Goal: Contribute content: Add original content to the website for others to see

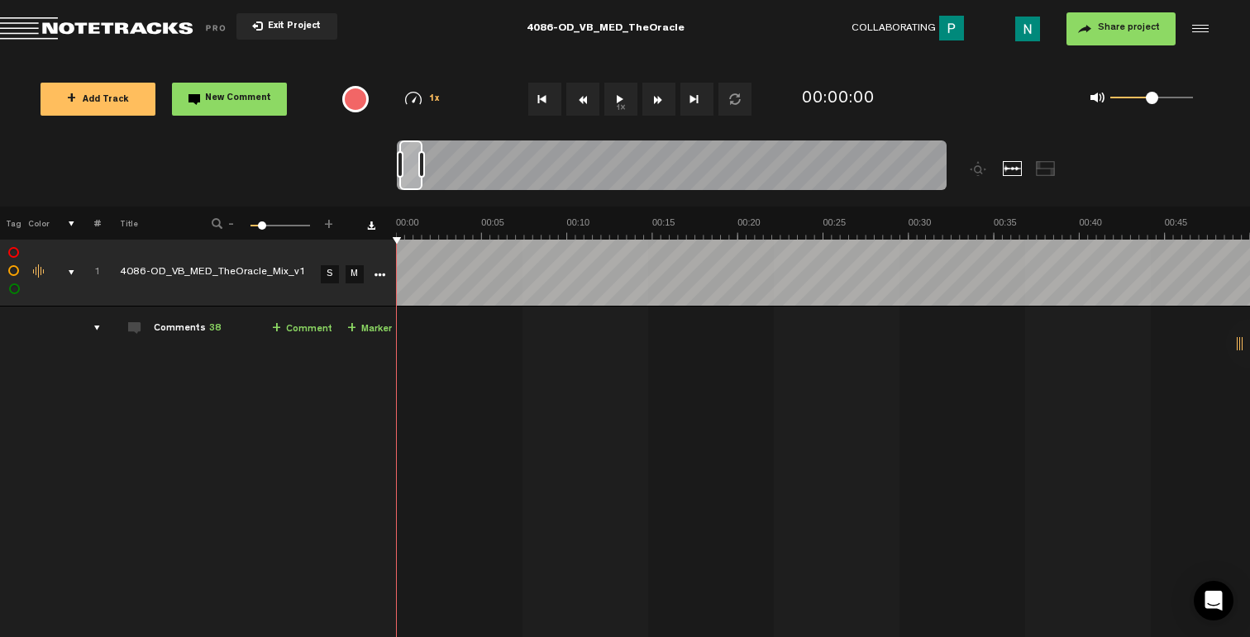
drag, startPoint x: 432, startPoint y: 164, endPoint x: 418, endPoint y: 170, distance: 15.2
click at [418, 170] on div at bounding box center [421, 164] width 7 height 26
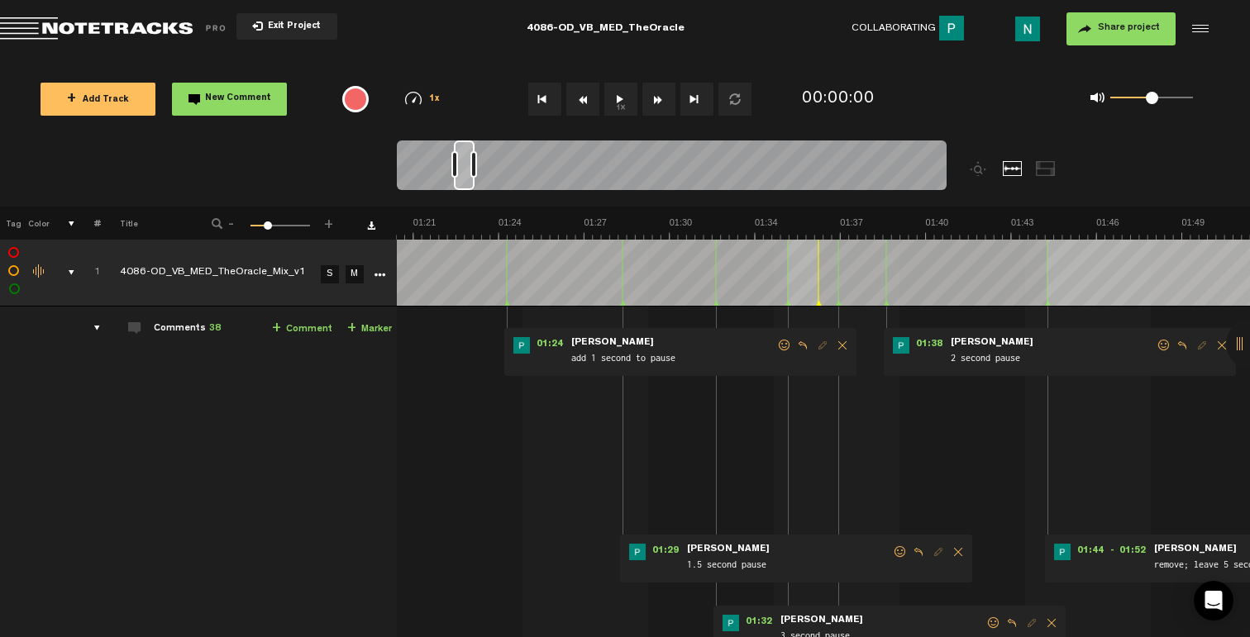
scroll to position [0, 2137]
drag, startPoint x: 408, startPoint y: 174, endPoint x: 460, endPoint y: 179, distance: 52.2
click at [460, 179] on div at bounding box center [464, 166] width 21 height 50
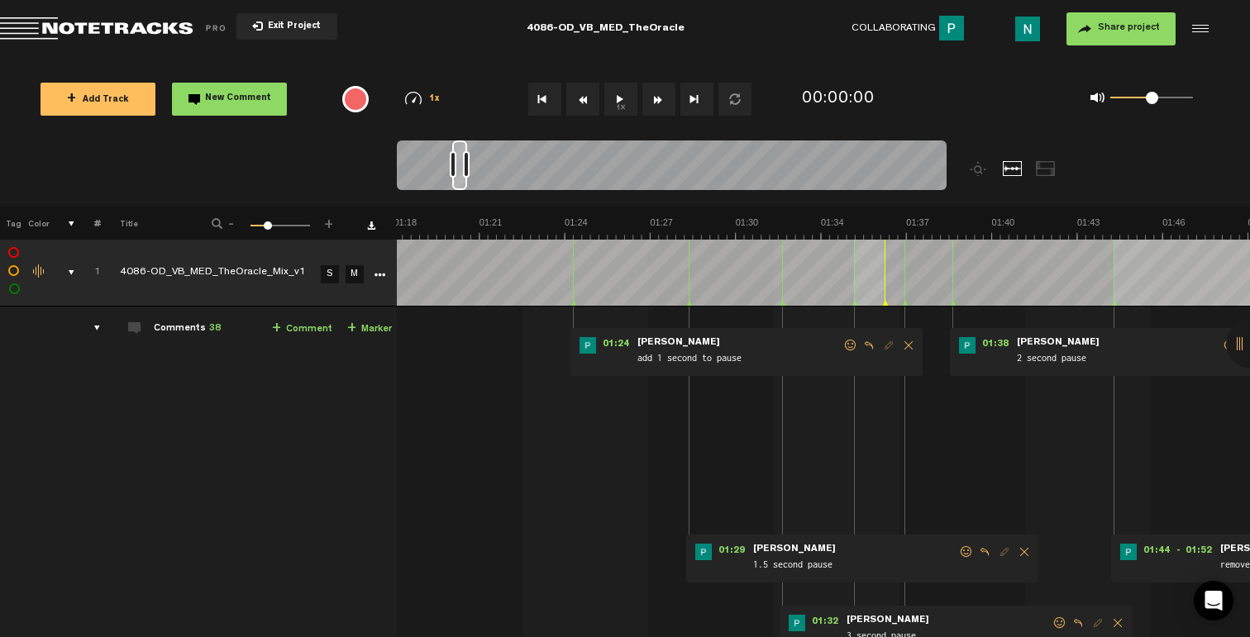
click at [465, 167] on div at bounding box center [466, 164] width 7 height 26
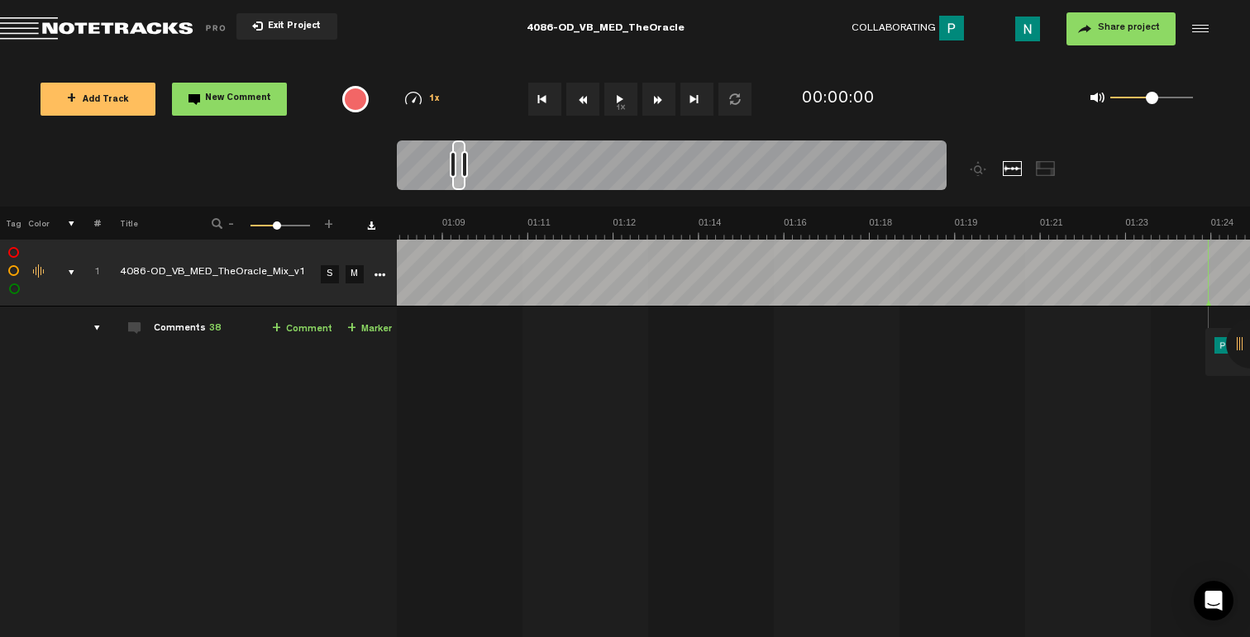
scroll to position [0, 5423]
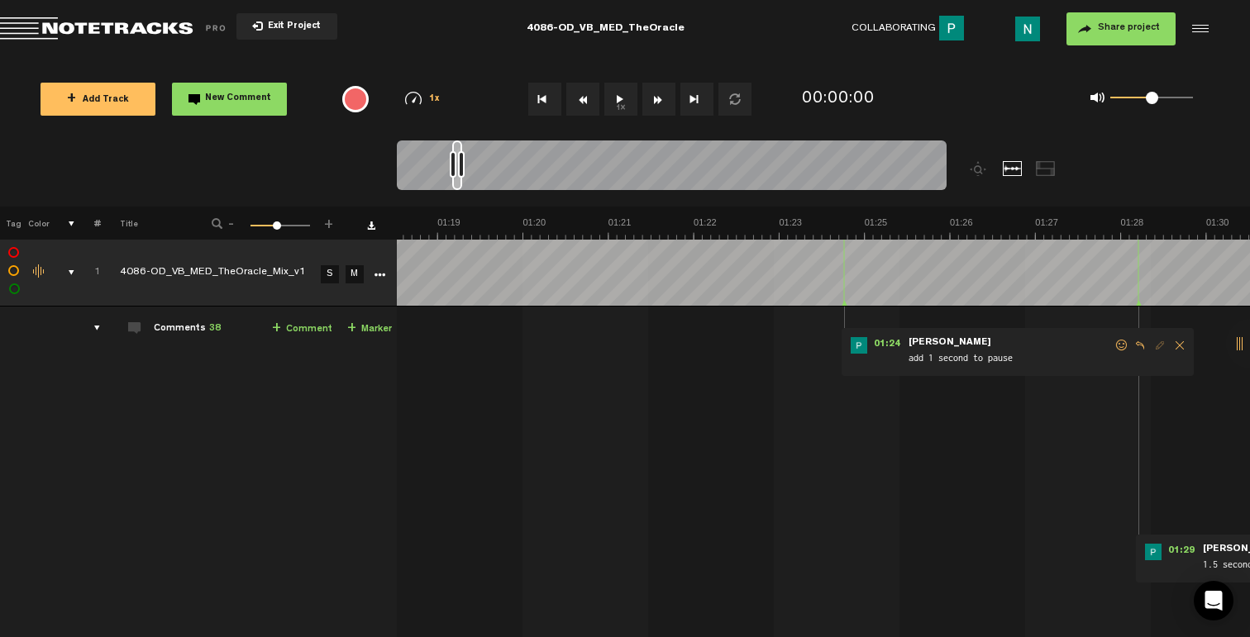
click at [461, 165] on div at bounding box center [461, 164] width 7 height 26
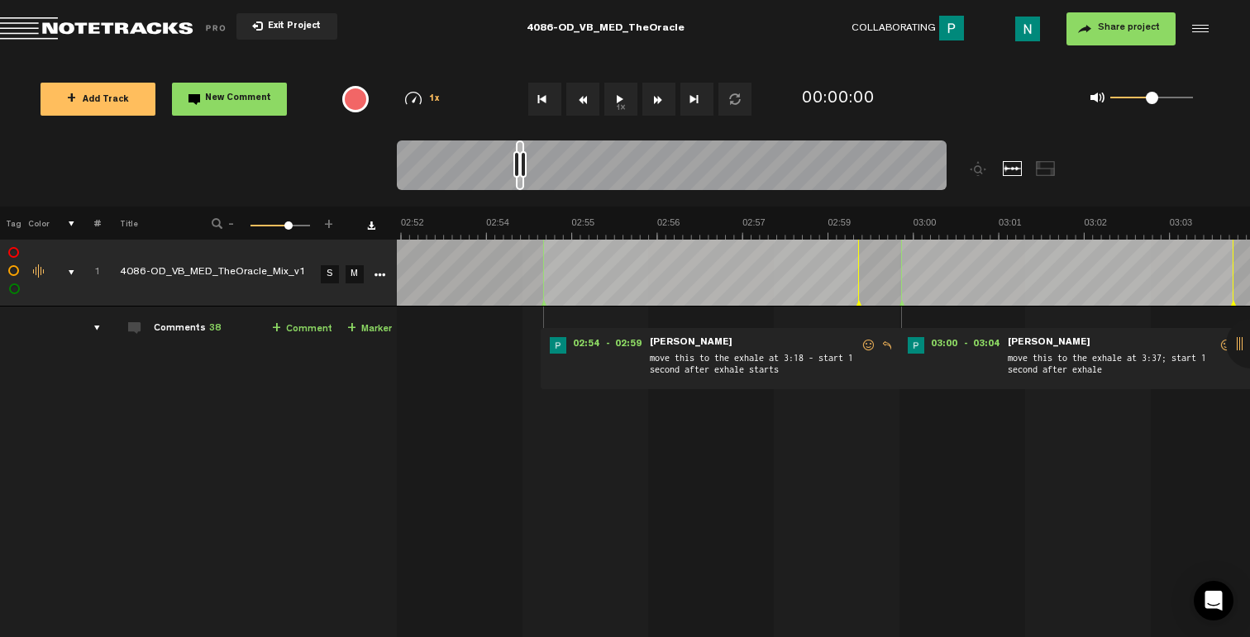
scroll to position [0, 11525]
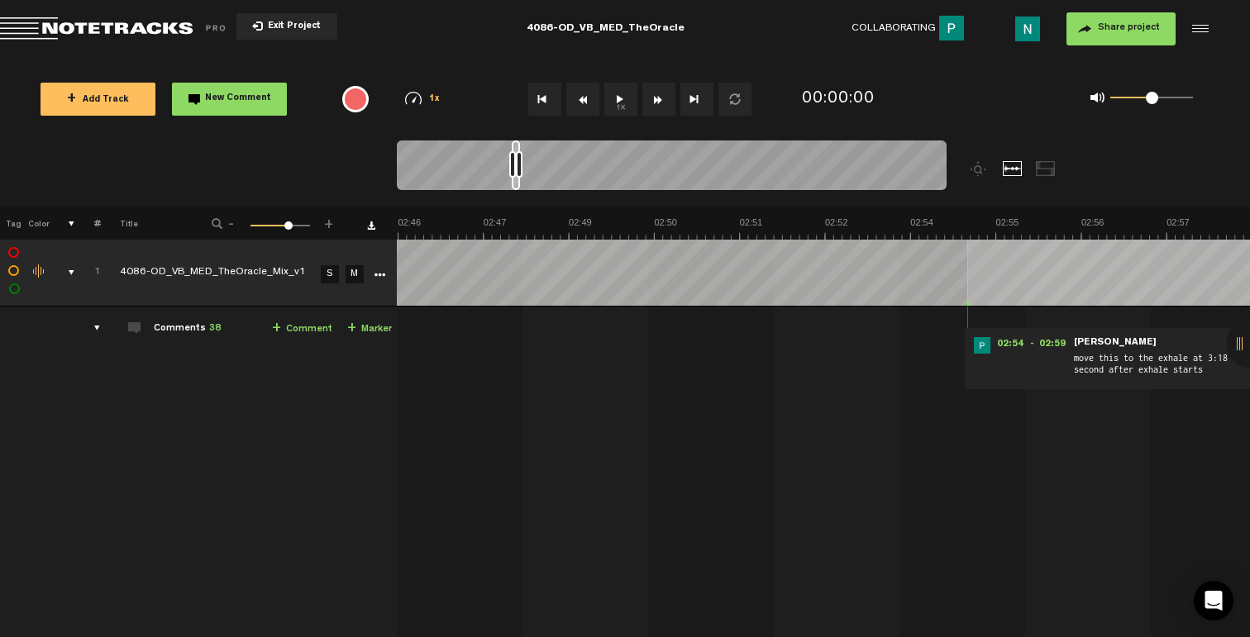
drag, startPoint x: 456, startPoint y: 184, endPoint x: 516, endPoint y: 181, distance: 59.6
click at [516, 181] on div at bounding box center [516, 166] width 8 height 50
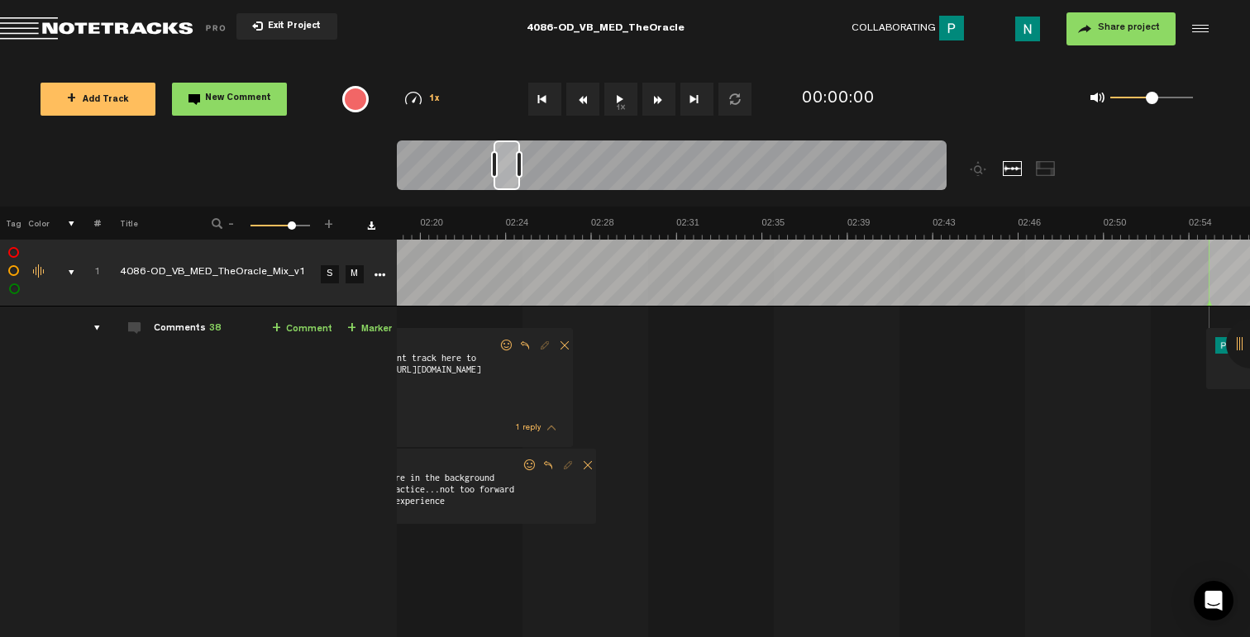
scroll to position [0, 0]
drag, startPoint x: 514, startPoint y: 163, endPoint x: 495, endPoint y: 164, distance: 19.0
click at [495, 164] on div at bounding box center [494, 164] width 7 height 26
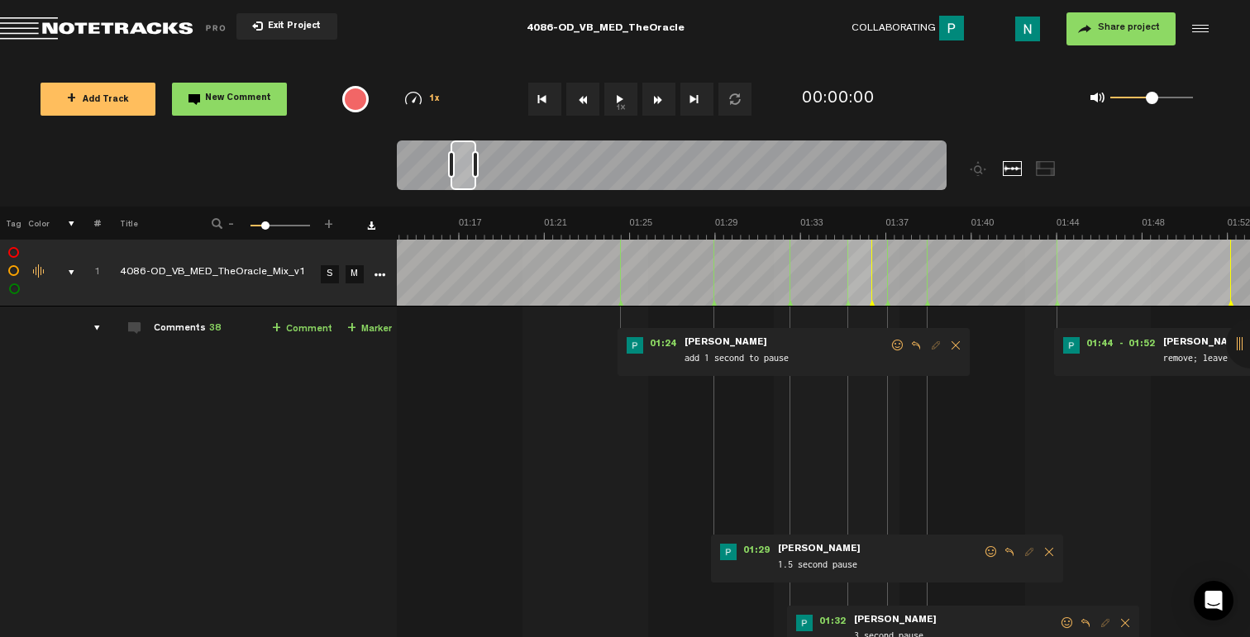
scroll to position [0, 1671]
drag, startPoint x: 507, startPoint y: 180, endPoint x: 468, endPoint y: 179, distance: 38.9
click at [465, 178] on div at bounding box center [463, 166] width 26 height 50
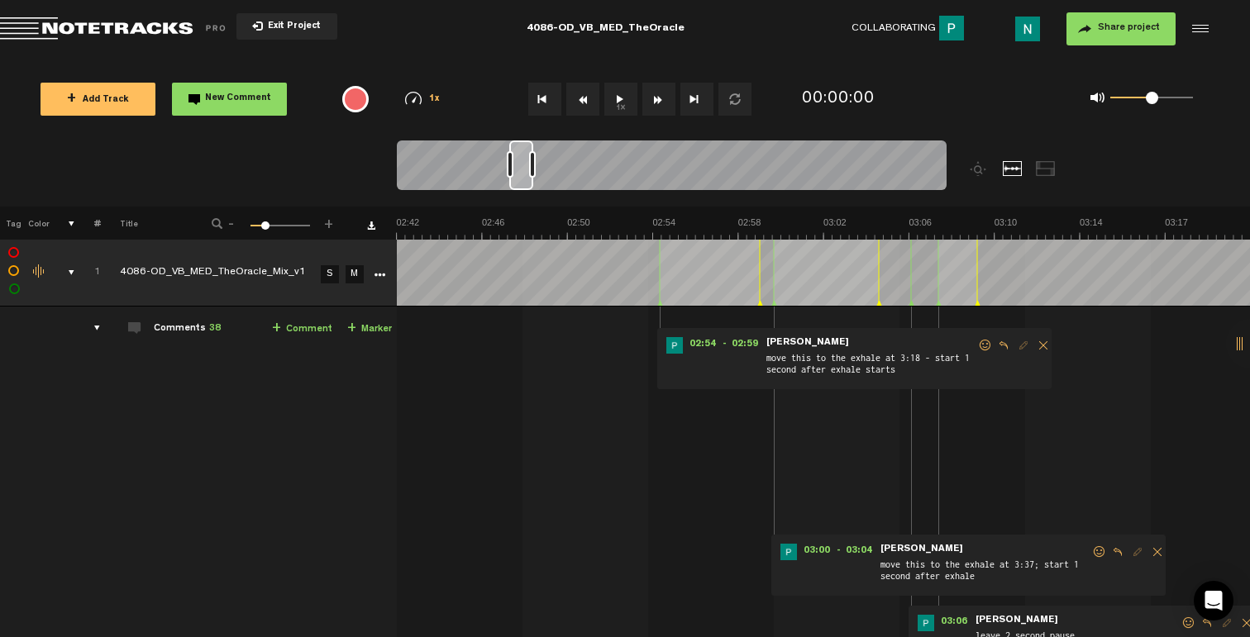
scroll to position [0, 3586]
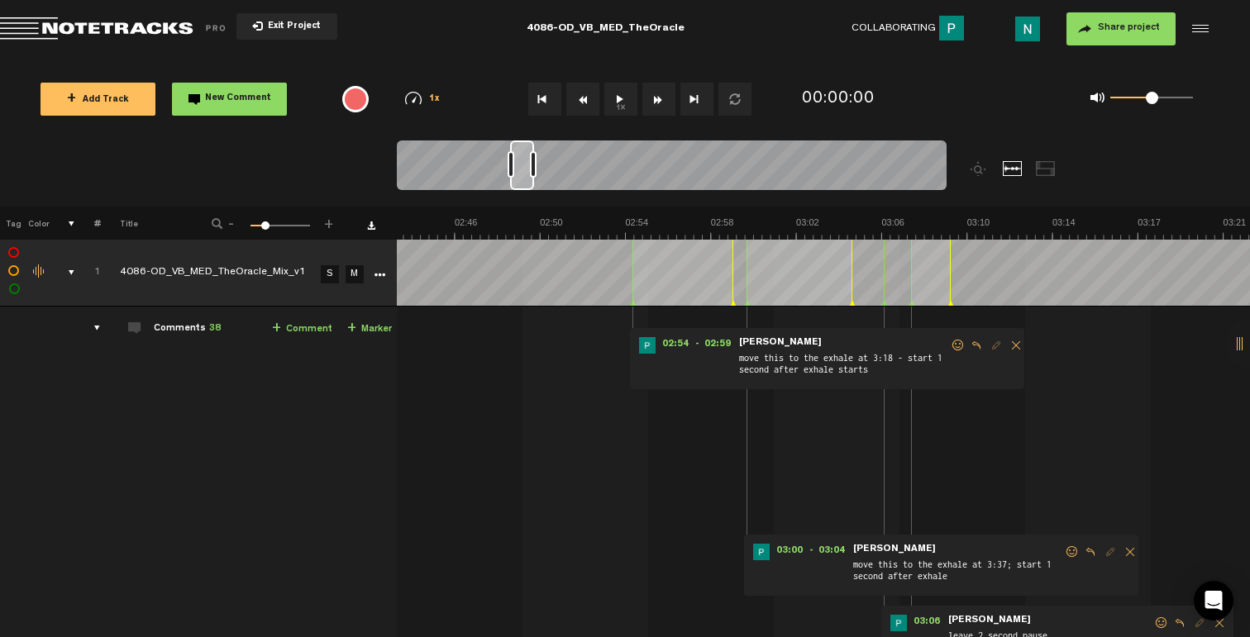
drag, startPoint x: 460, startPoint y: 183, endPoint x: 521, endPoint y: 179, distance: 61.3
click at [520, 179] on div at bounding box center [522, 166] width 24 height 50
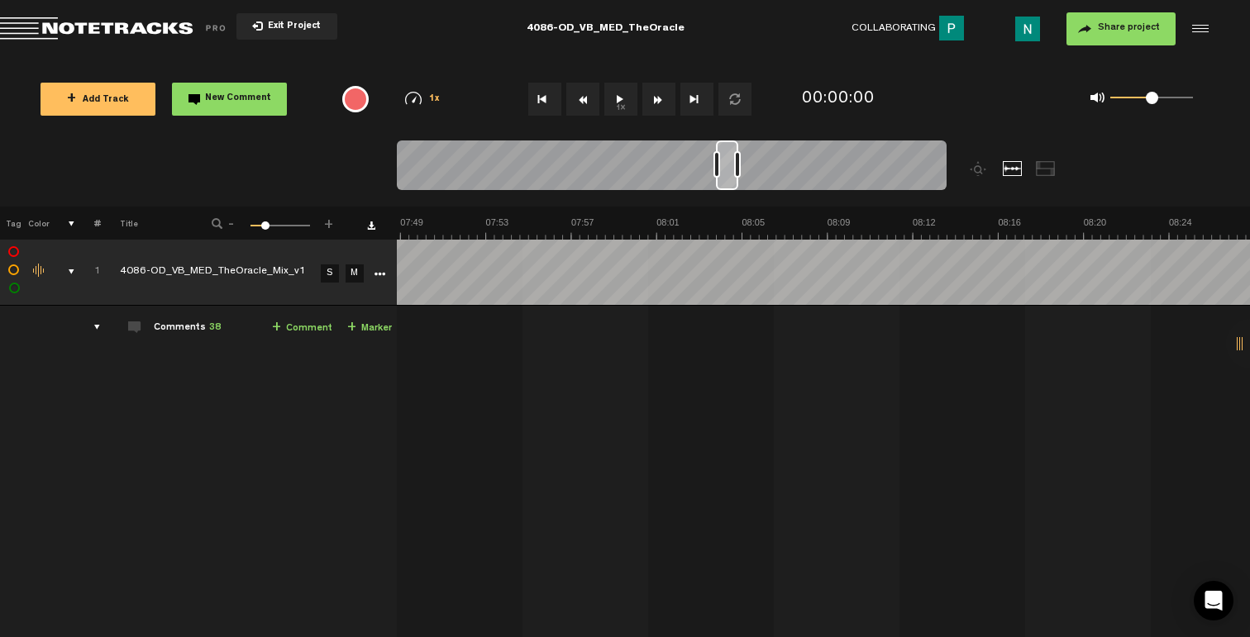
scroll to position [0, 9033]
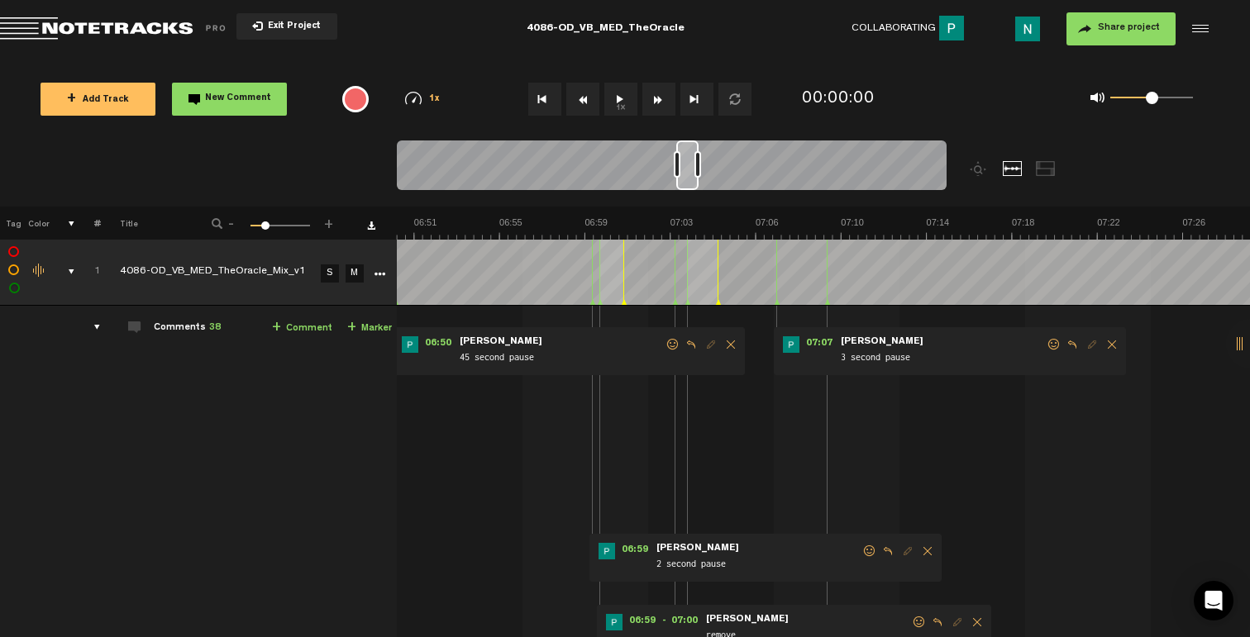
drag, startPoint x: 517, startPoint y: 183, endPoint x: 683, endPoint y: 181, distance: 165.3
click at [683, 181] on div at bounding box center [687, 166] width 22 height 50
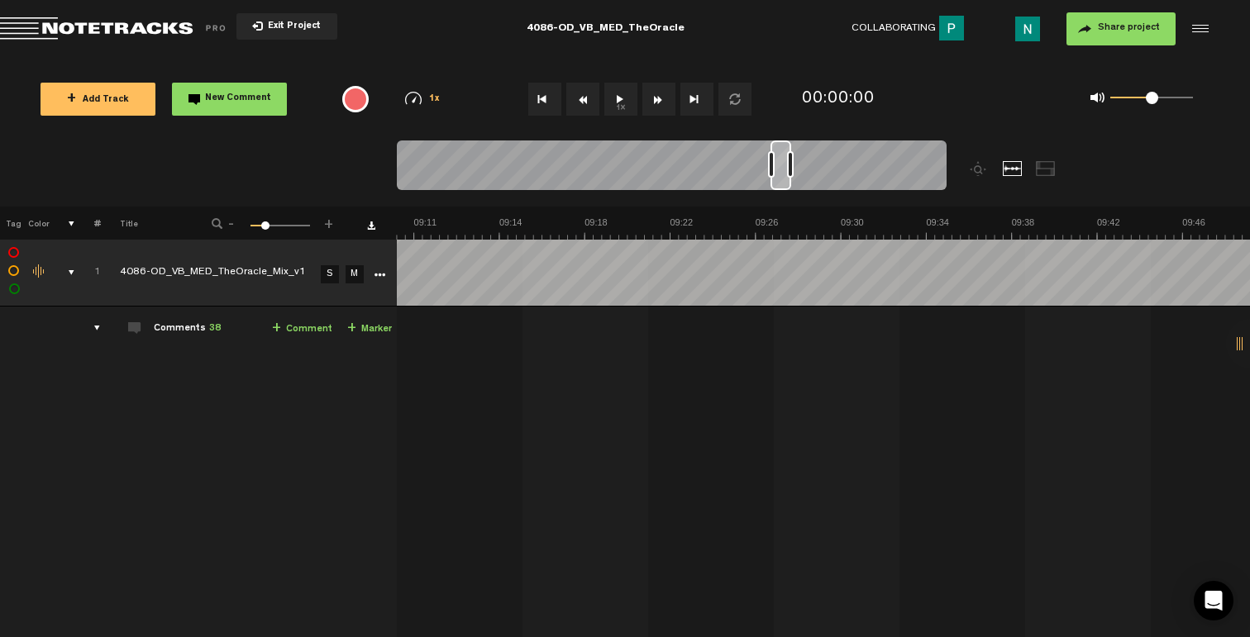
scroll to position [0, 12133]
drag, startPoint x: 685, startPoint y: 178, endPoint x: 780, endPoint y: 174, distance: 95.1
click at [780, 174] on div at bounding box center [780, 166] width 21 height 50
click at [792, 167] on div at bounding box center [793, 164] width 7 height 26
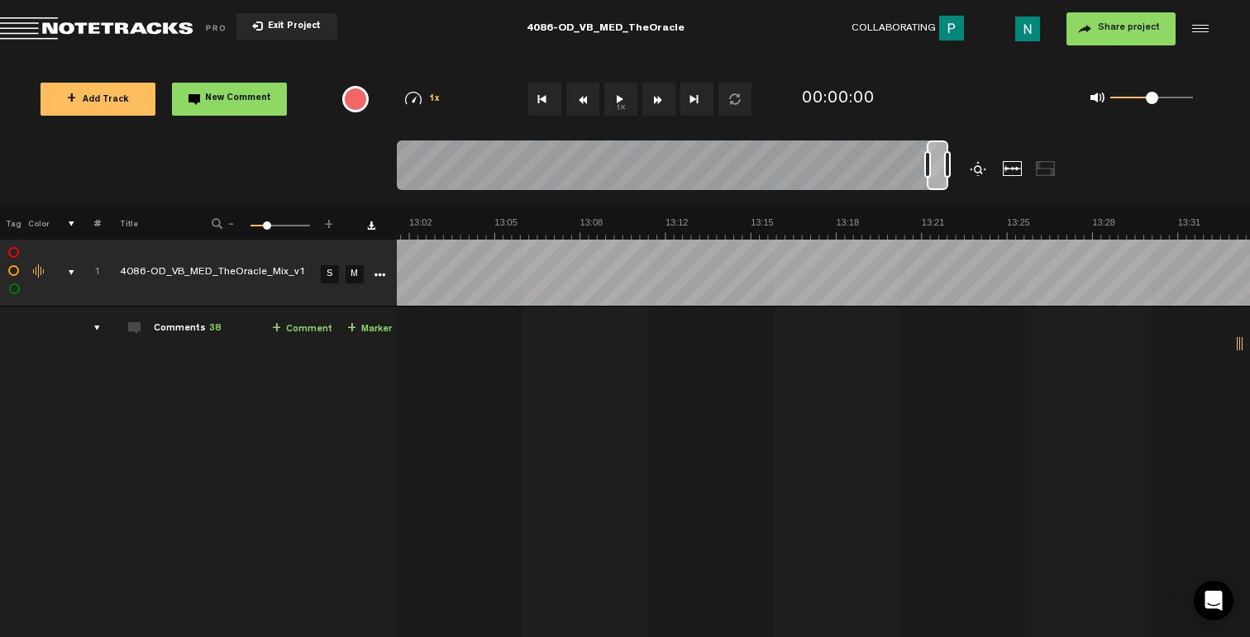
drag, startPoint x: 783, startPoint y: 171, endPoint x: 979, endPoint y: 165, distance: 196.8
click at [979, 165] on div at bounding box center [741, 174] width 688 height 66
drag, startPoint x: 939, startPoint y: 177, endPoint x: 928, endPoint y: 179, distance: 11.0
click at [928, 179] on div at bounding box center [926, 166] width 20 height 50
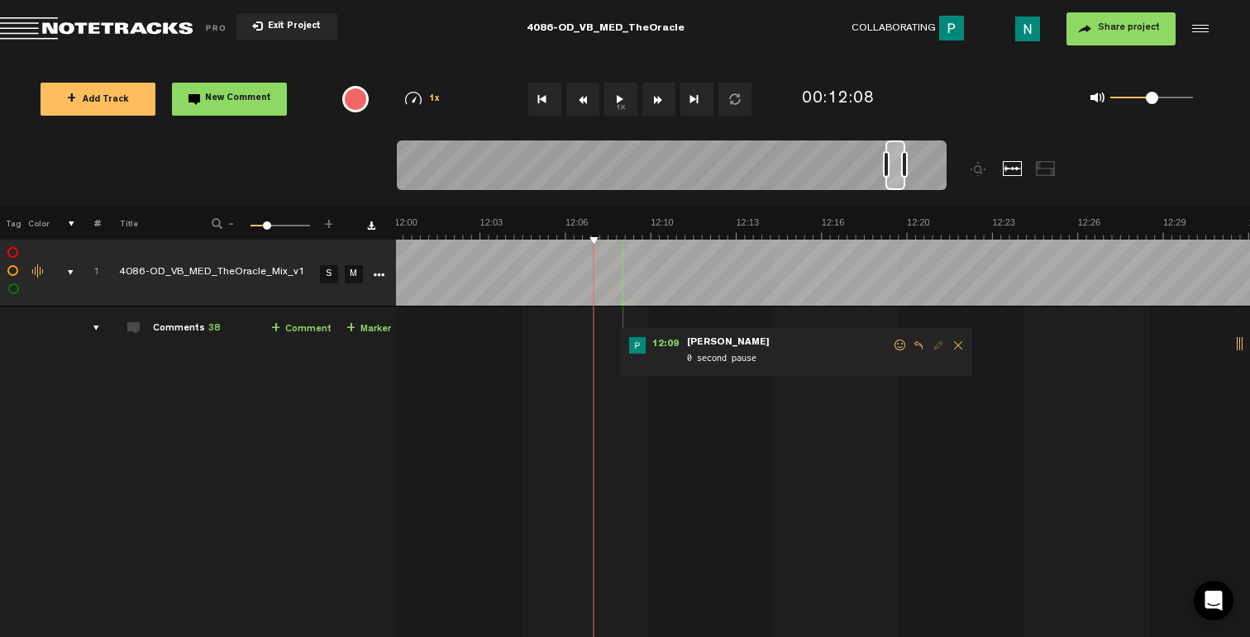
scroll to position [0, 18971]
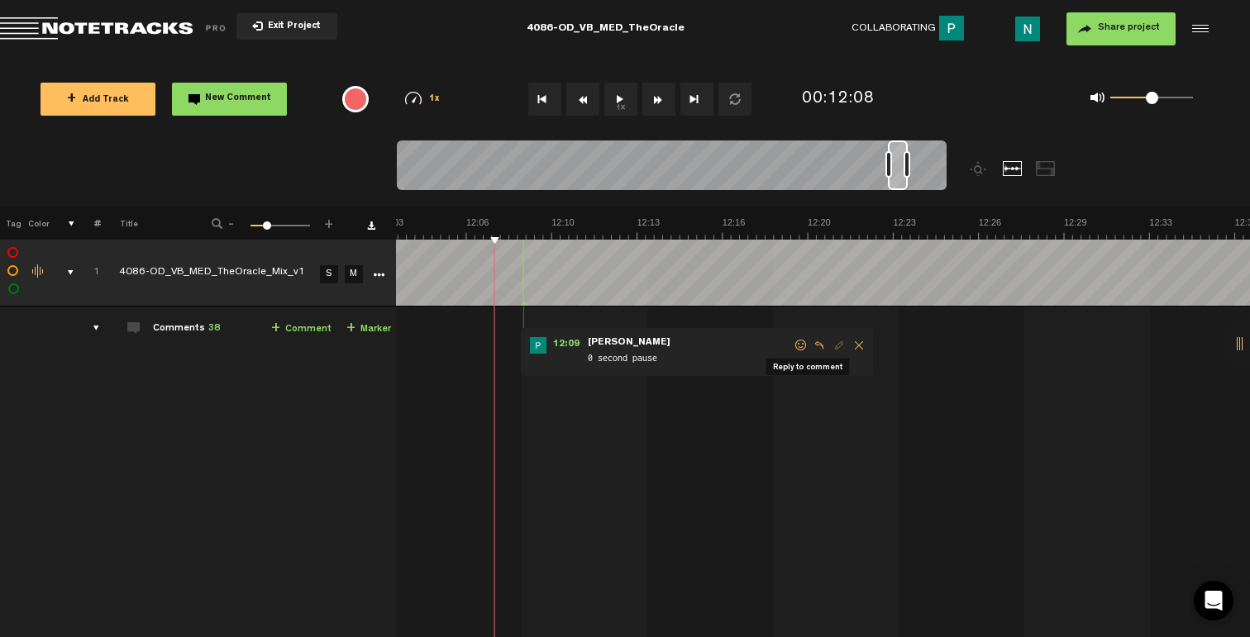
click at [809, 345] on span "Reply to comment" at bounding box center [819, 346] width 20 height 12
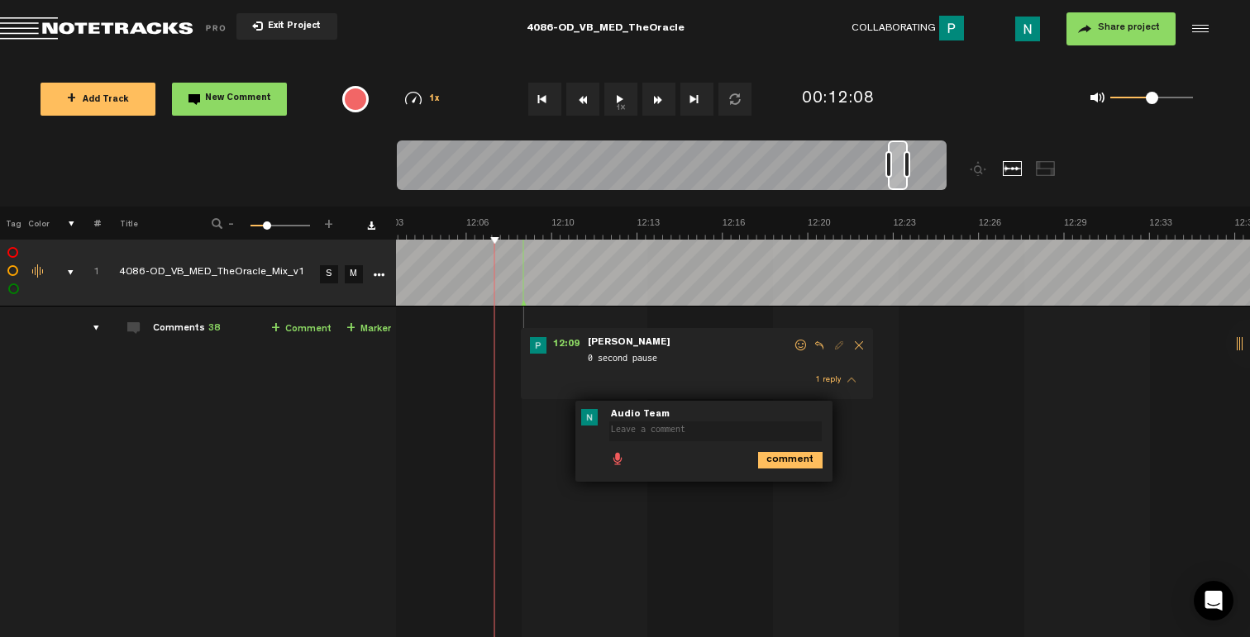
click at [847, 384] on span "thread" at bounding box center [851, 380] width 8 height 12
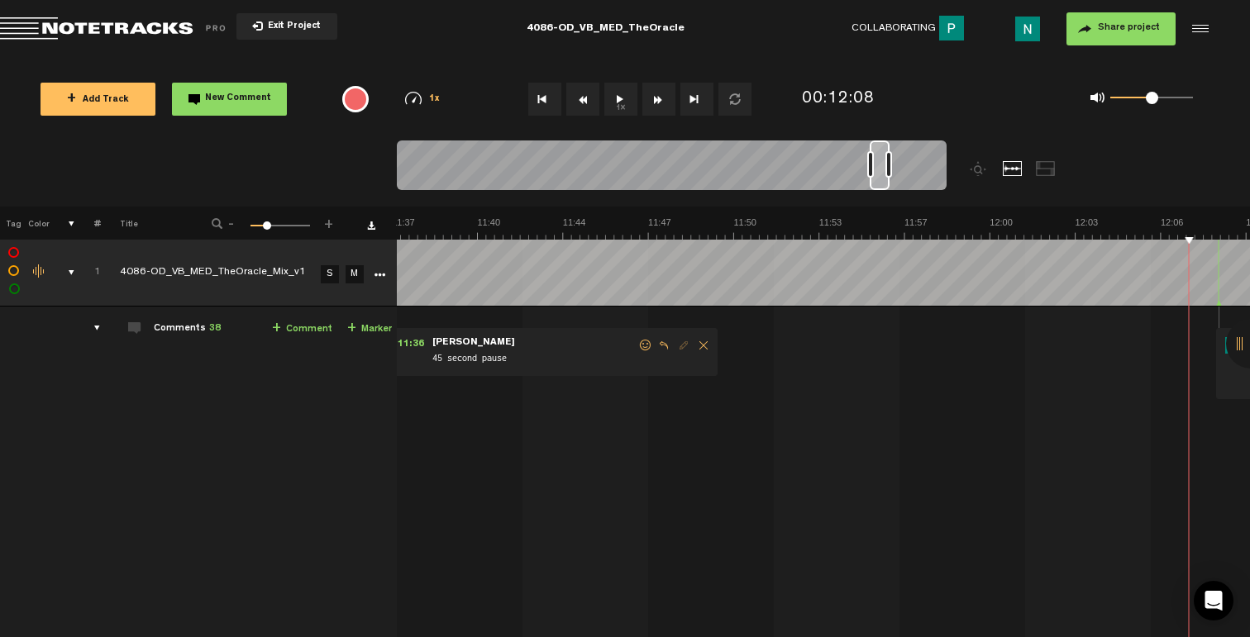
scroll to position [0, 18177]
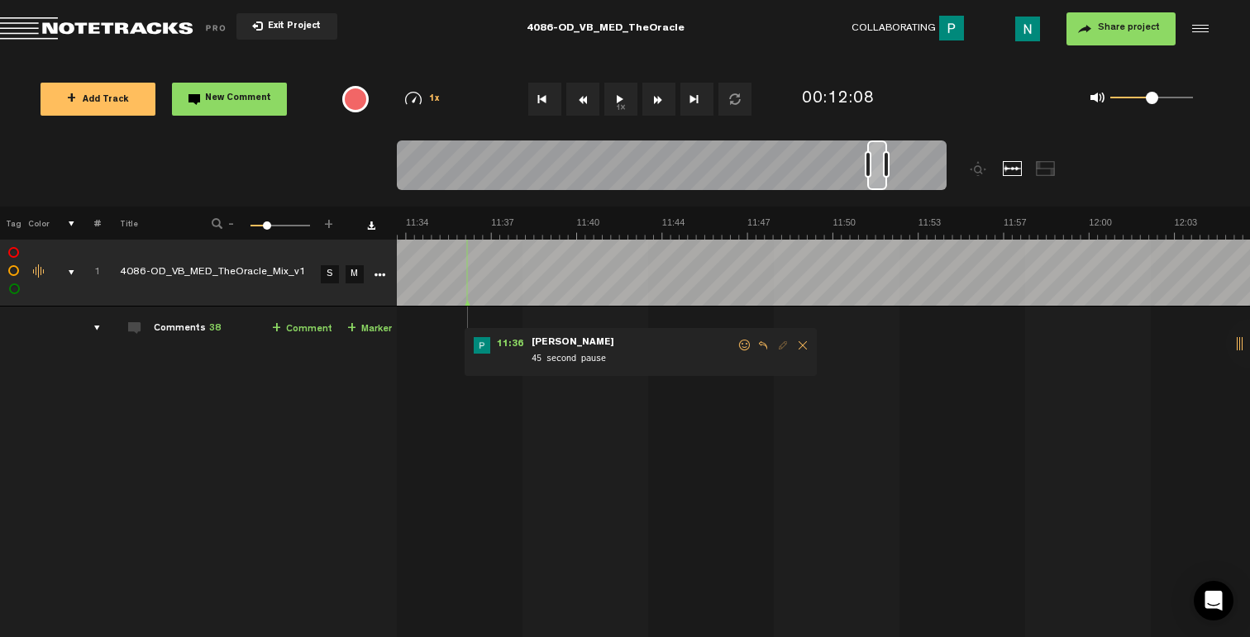
click at [742, 346] on span at bounding box center [744, 346] width 17 height 12
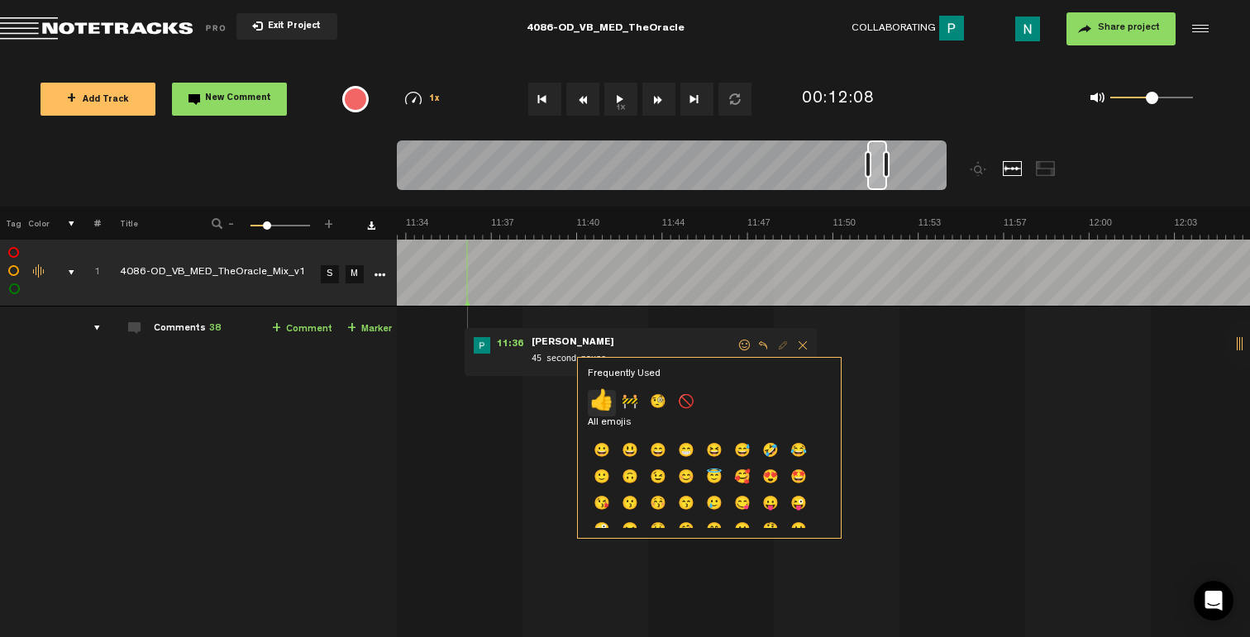
click at [607, 394] on p "👍" at bounding box center [602, 403] width 28 height 26
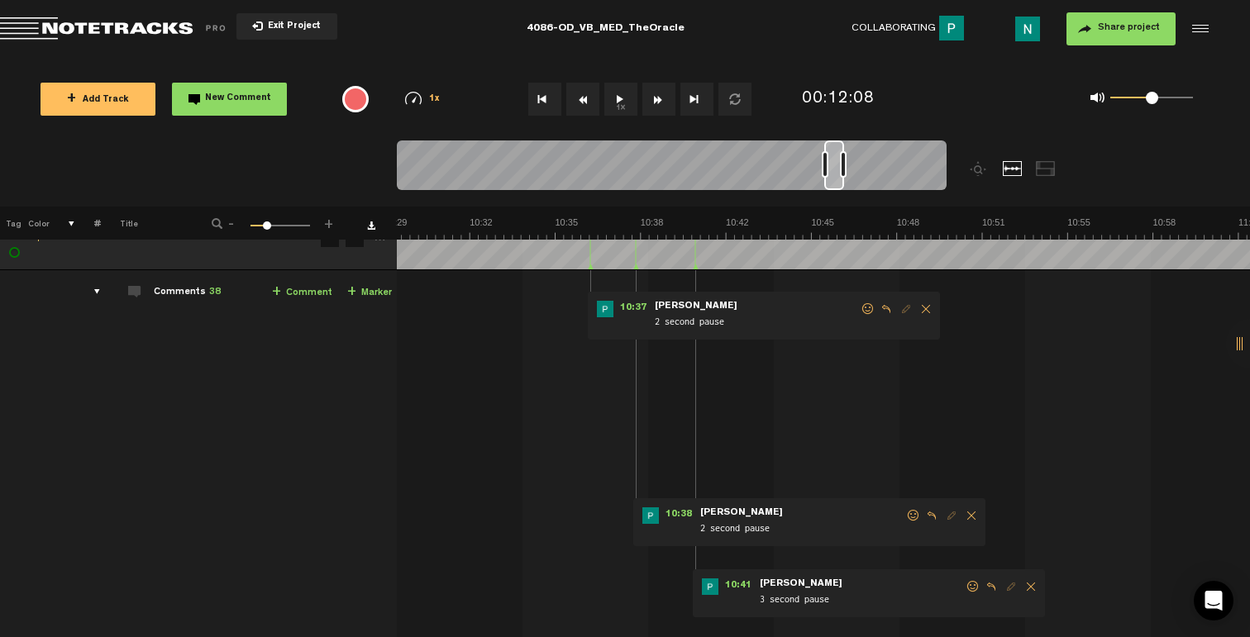
scroll to position [26, 0]
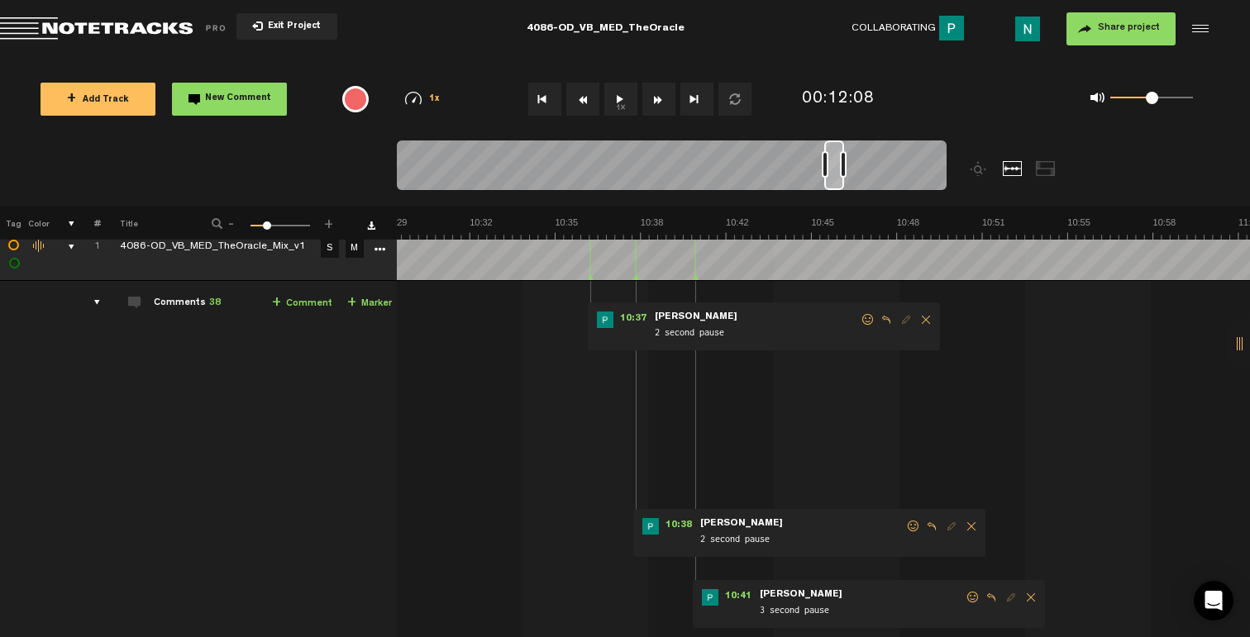
click at [977, 598] on span at bounding box center [973, 598] width 17 height 12
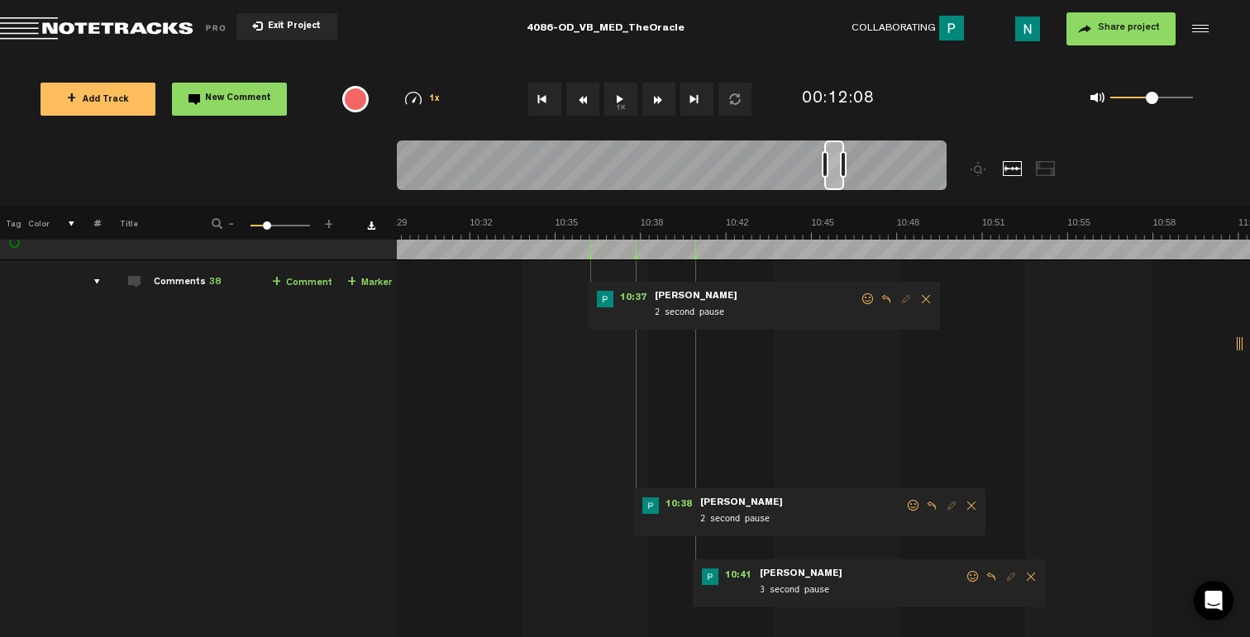
scroll to position [83, 0]
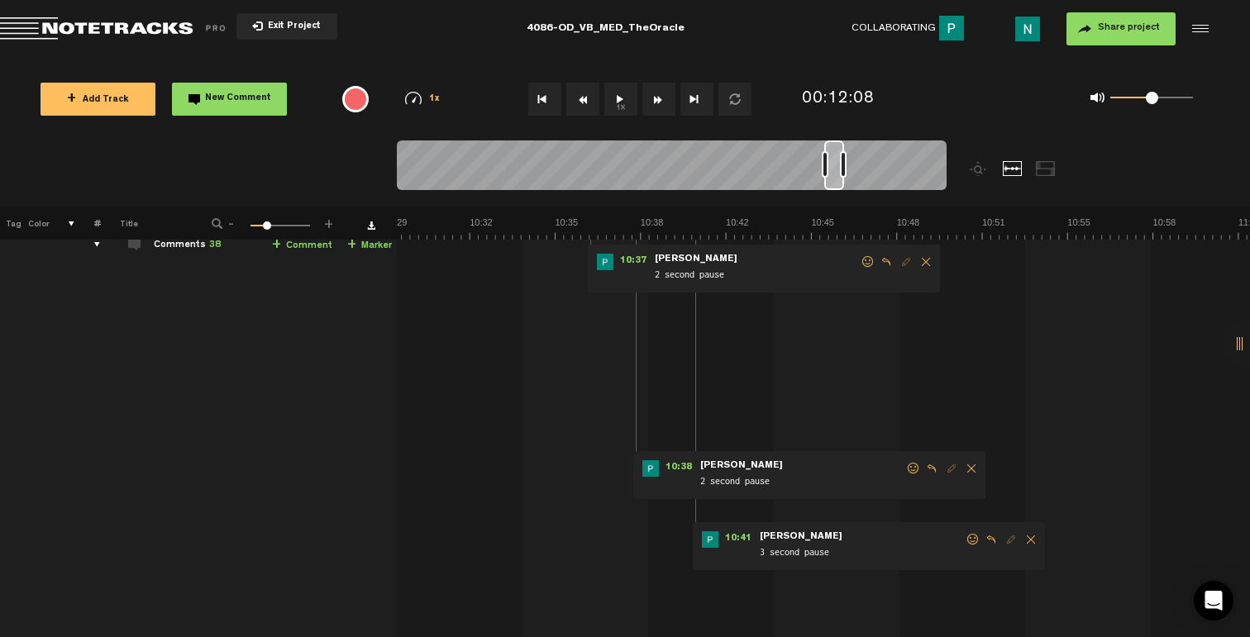
click at [968, 543] on span at bounding box center [973, 540] width 17 height 12
click at [819, 601] on p "👍" at bounding box center [827, 601] width 28 height 26
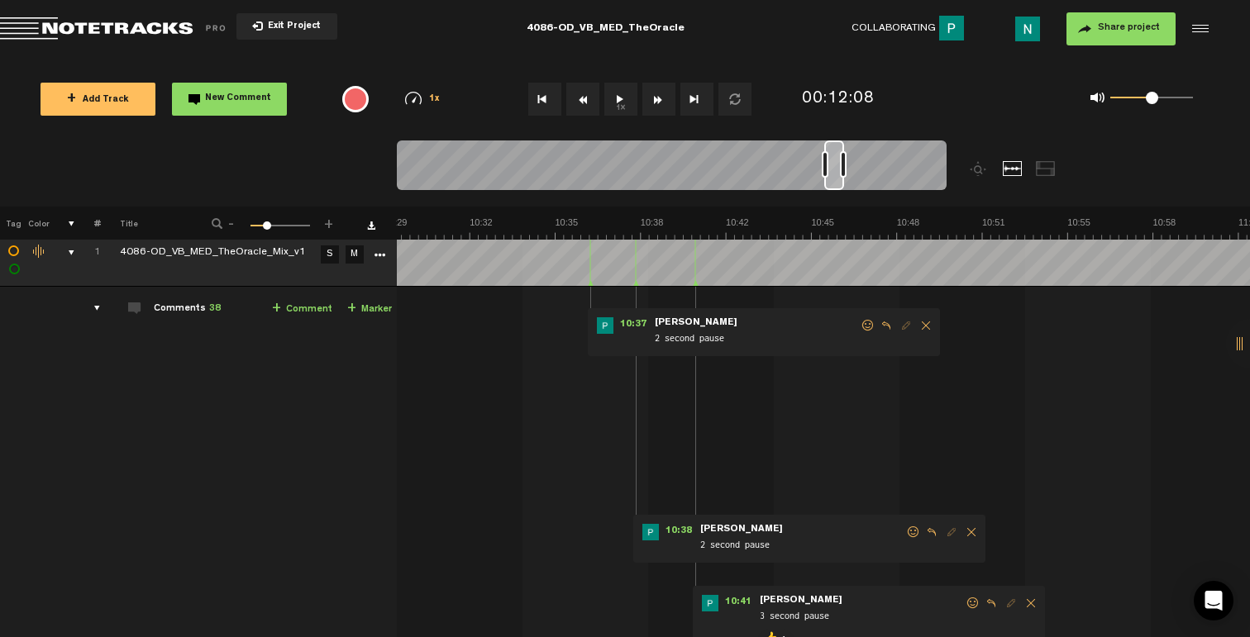
scroll to position [0, 0]
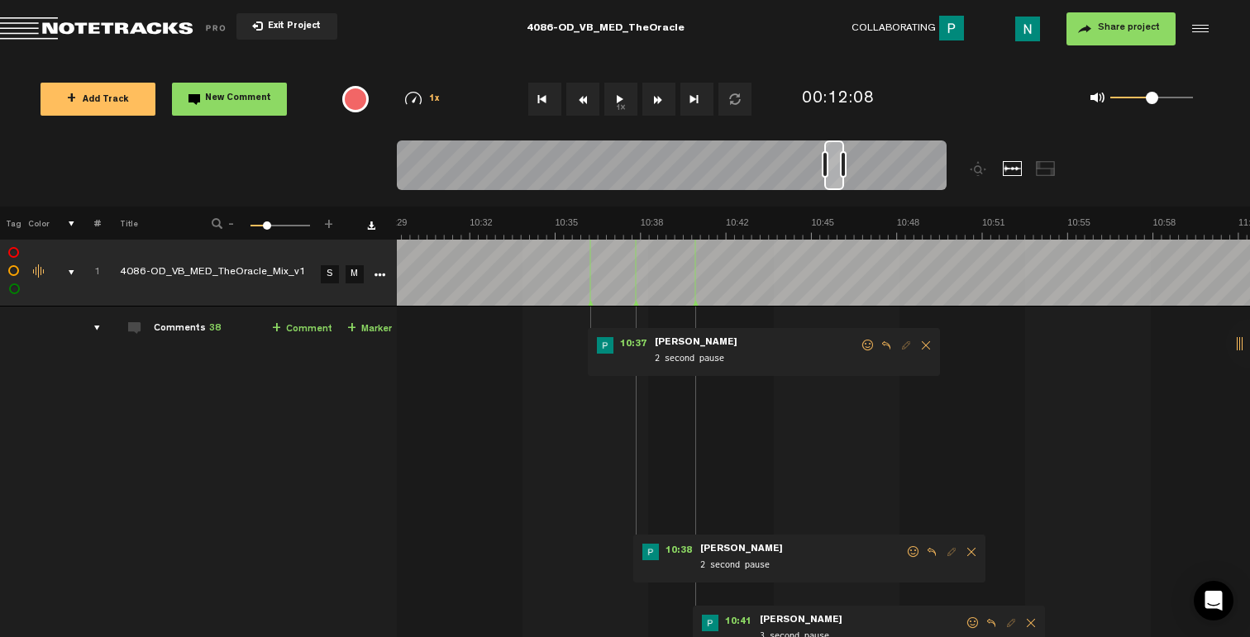
click at [907, 551] on span at bounding box center [913, 552] width 17 height 12
click at [759, 603] on p "👍" at bounding box center [766, 609] width 28 height 26
click at [865, 349] on span at bounding box center [868, 346] width 17 height 12
click at [862, 346] on span at bounding box center [868, 346] width 17 height 12
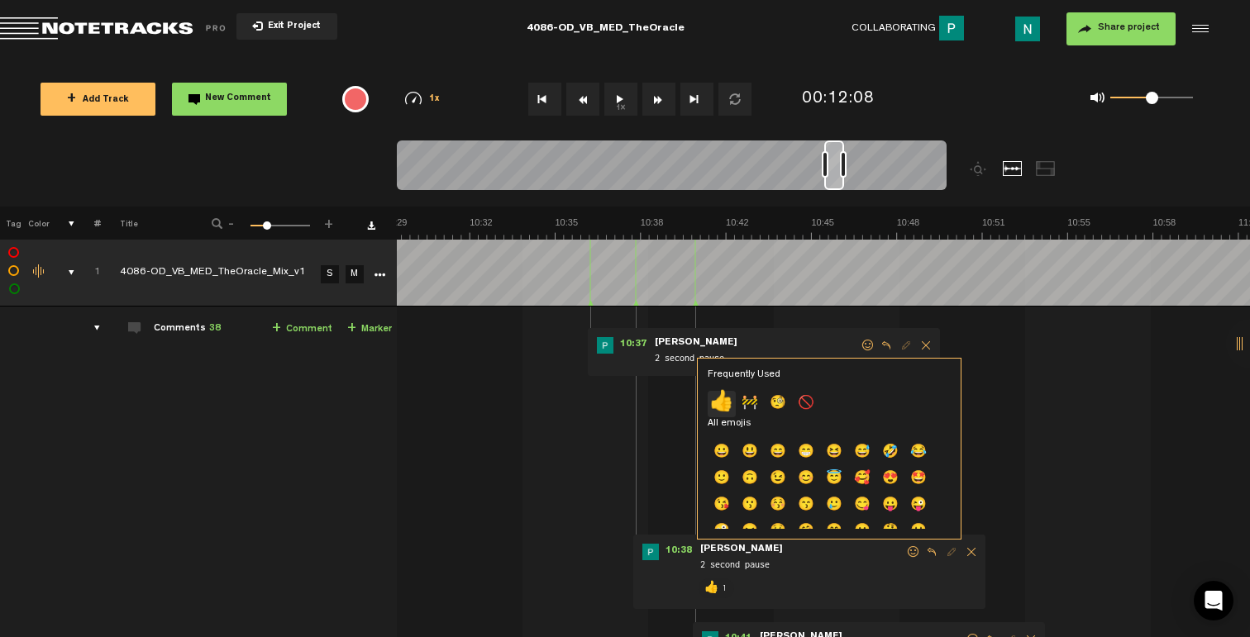
click at [723, 403] on p "👍" at bounding box center [722, 404] width 28 height 26
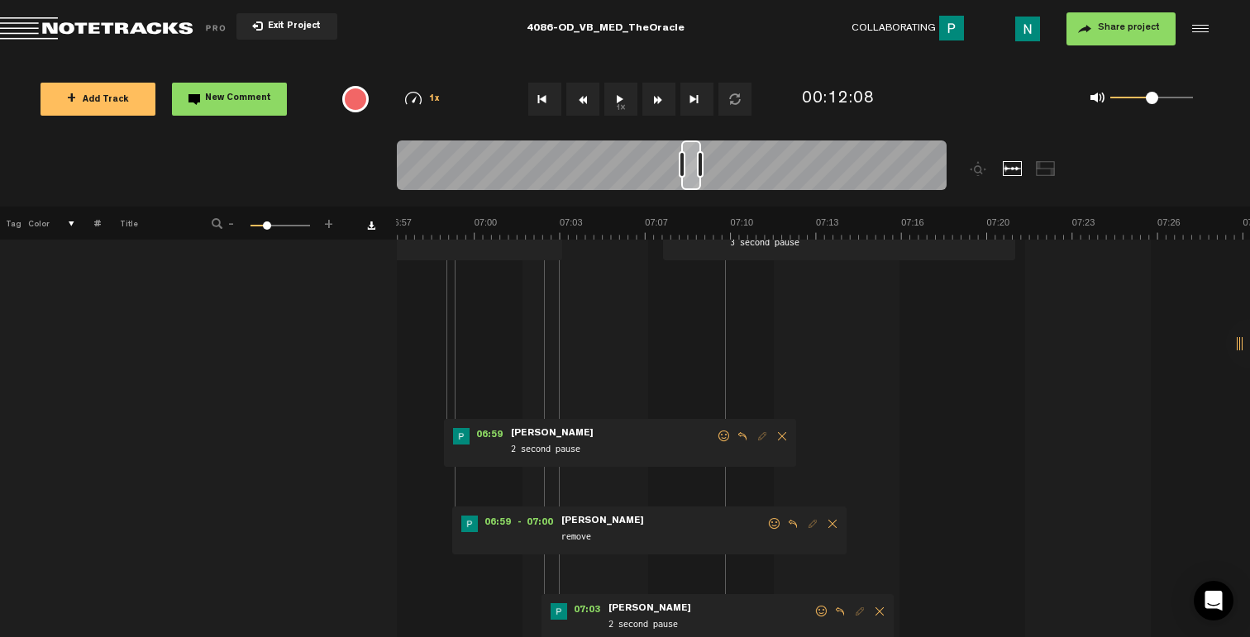
scroll to position [286, 0]
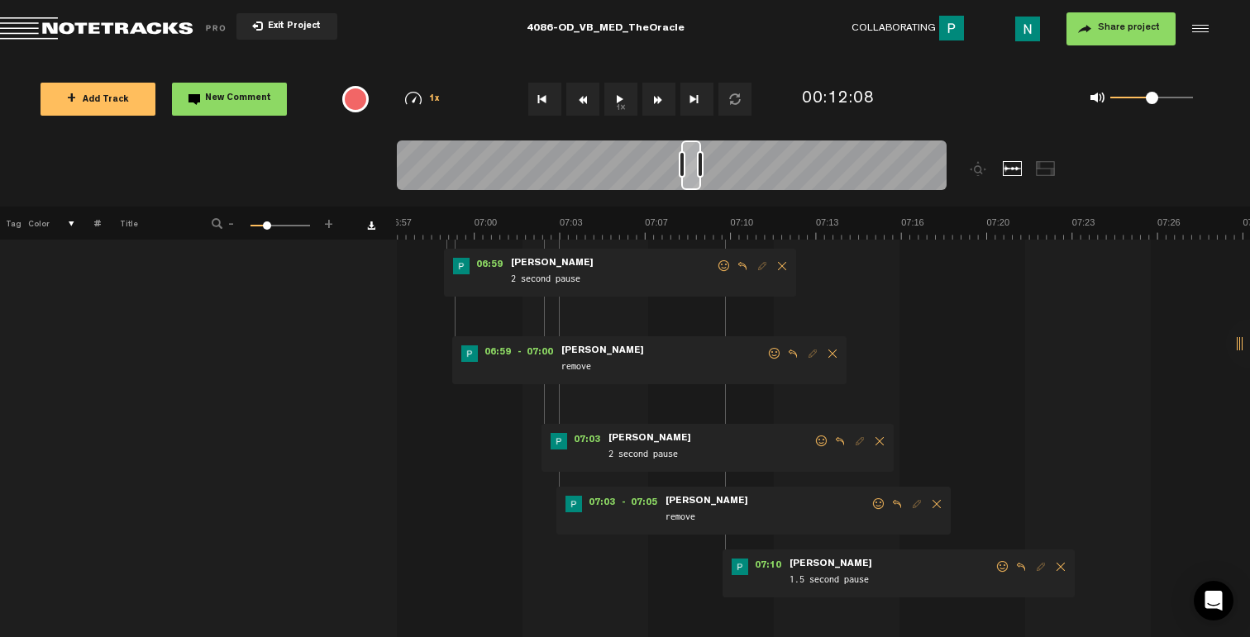
click at [997, 567] on span at bounding box center [1002, 567] width 17 height 12
click at [859, 621] on p "👍" at bounding box center [856, 625] width 28 height 26
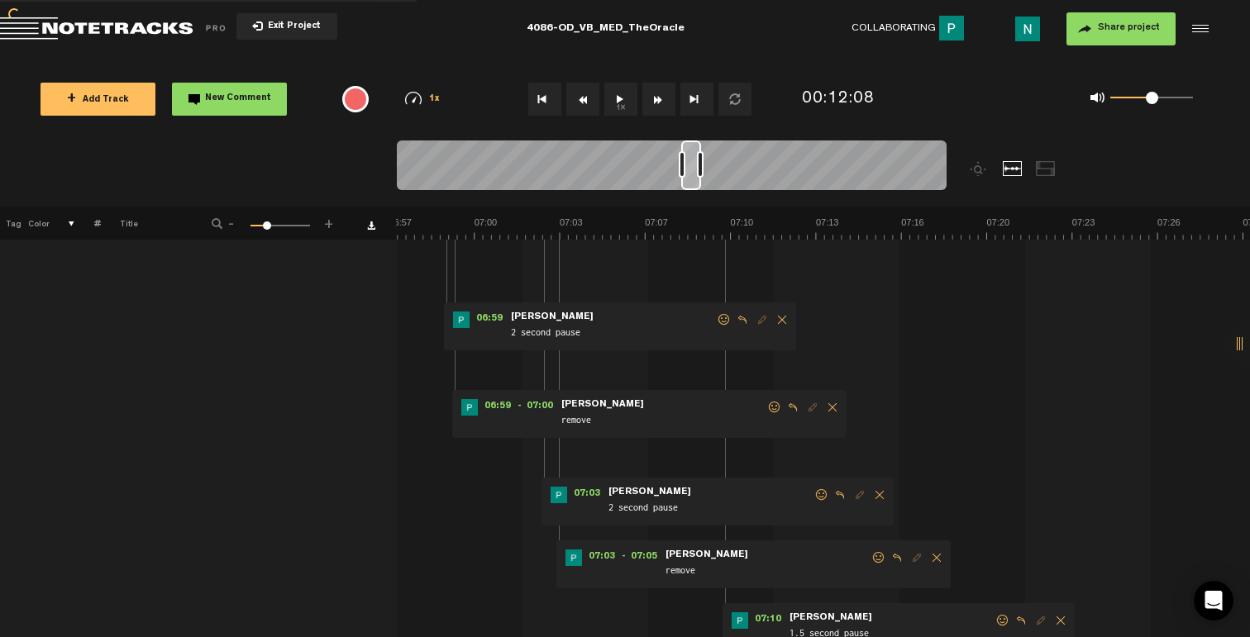
scroll to position [42, 0]
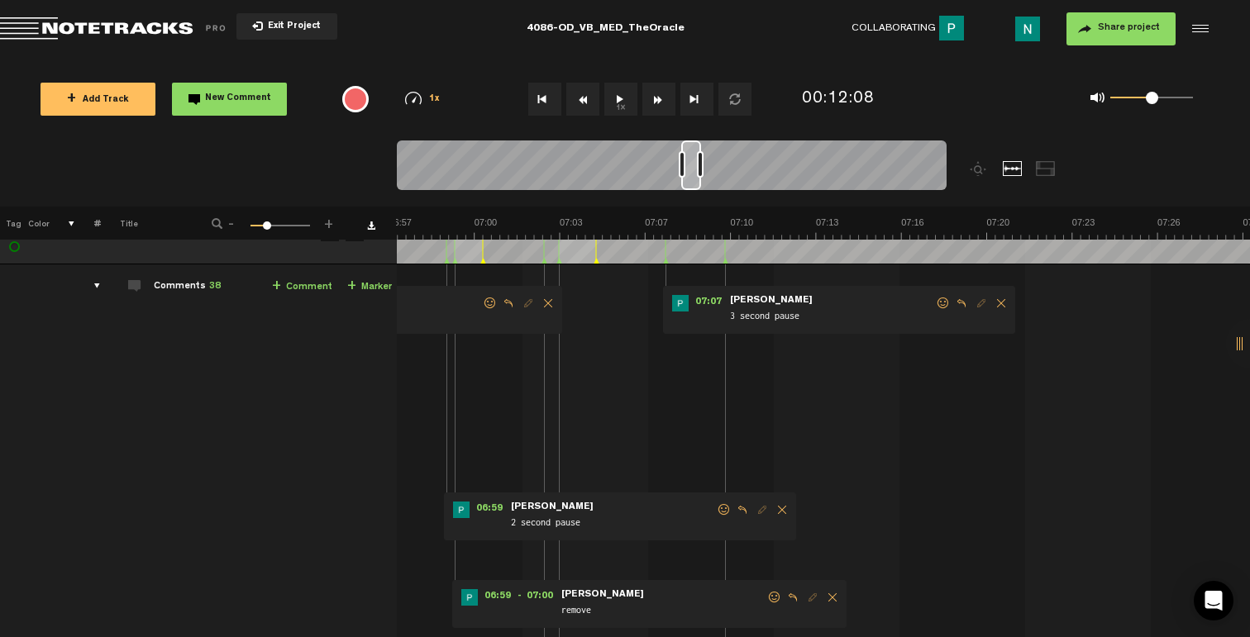
click at [936, 300] on span at bounding box center [943, 304] width 17 height 12
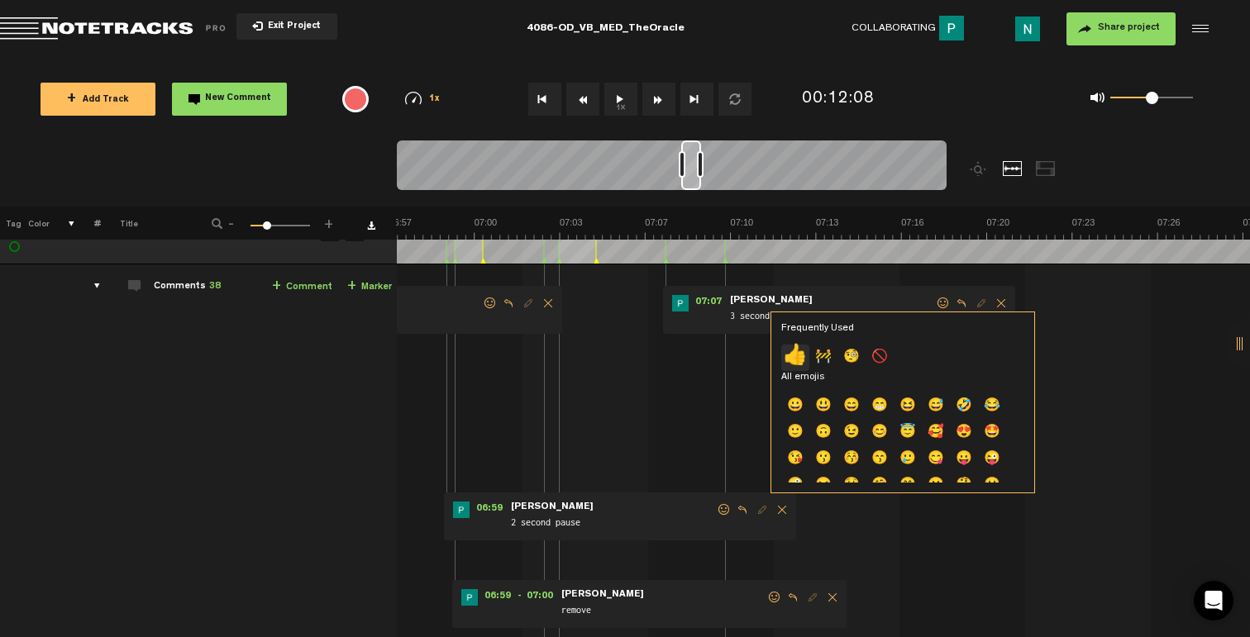
click at [801, 352] on p "👍" at bounding box center [795, 358] width 28 height 26
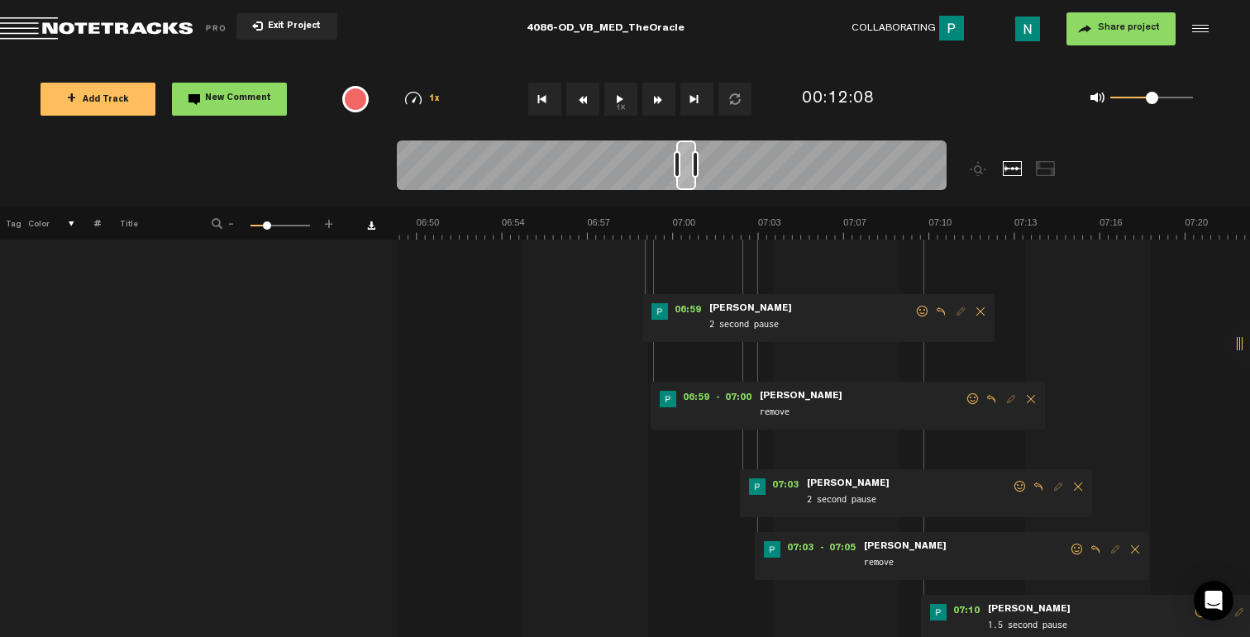
scroll to position [251, 0]
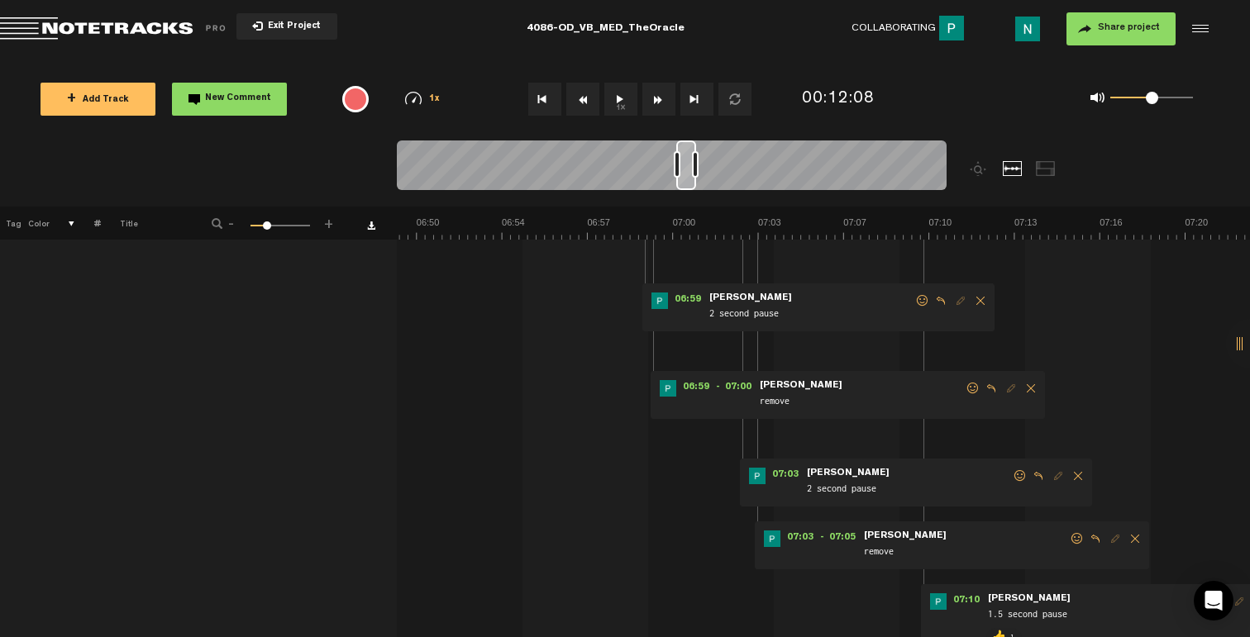
click at [1075, 541] on span at bounding box center [1077, 539] width 17 height 12
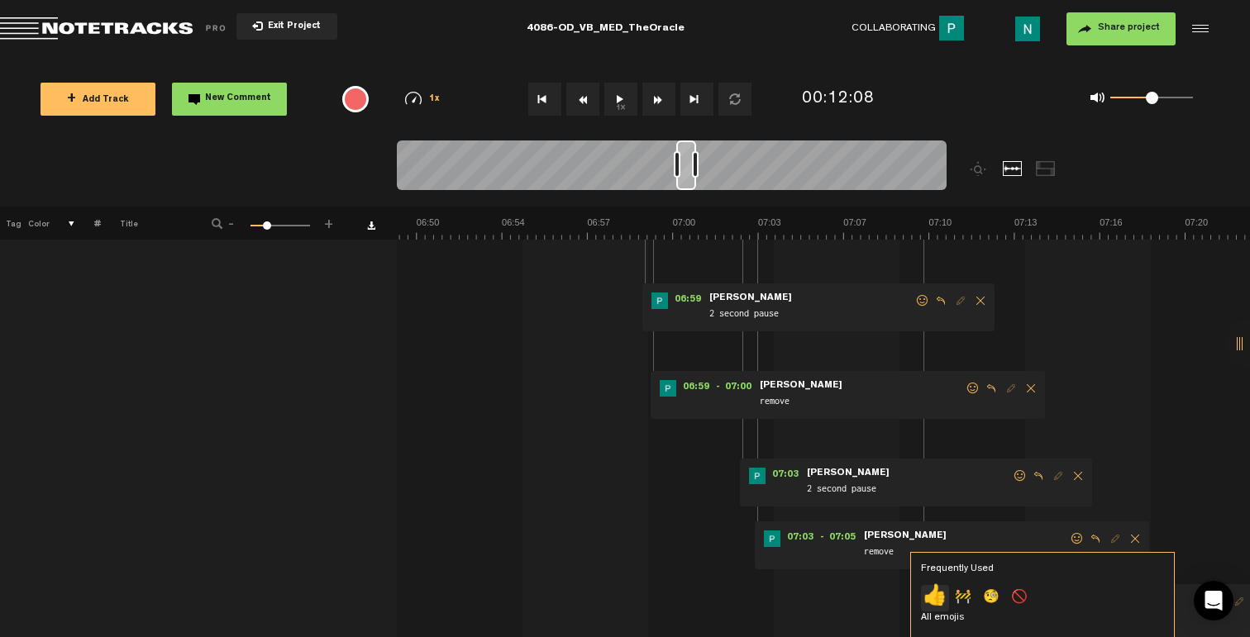
click at [941, 594] on p "👍" at bounding box center [935, 598] width 28 height 26
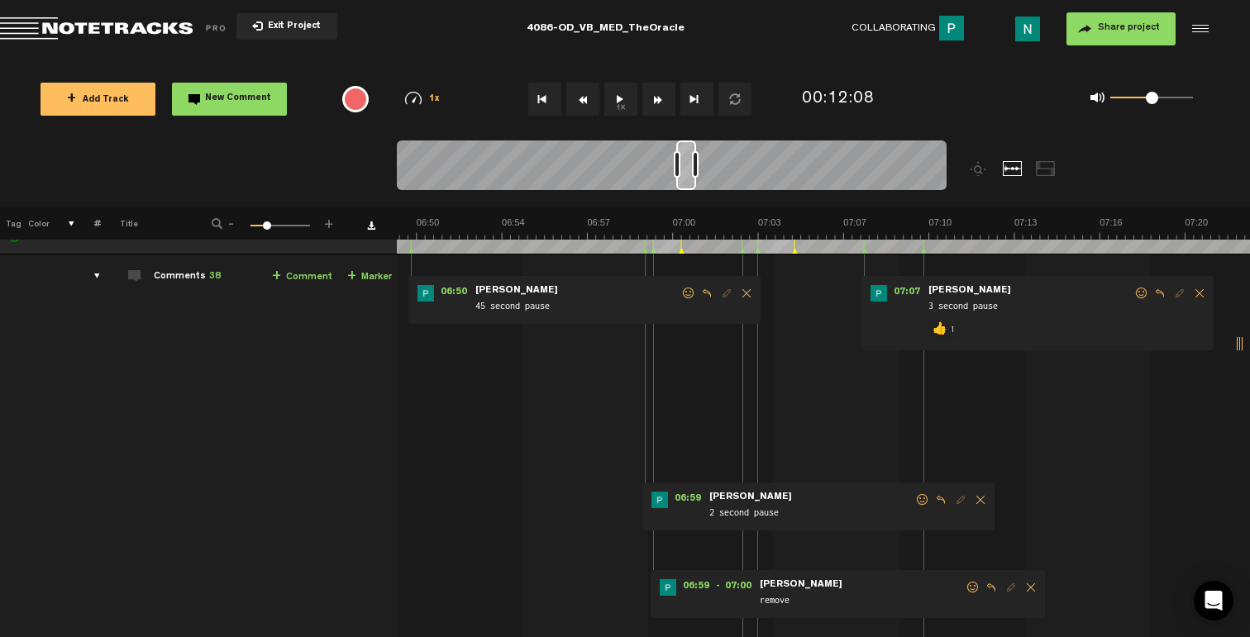
scroll to position [203, 0]
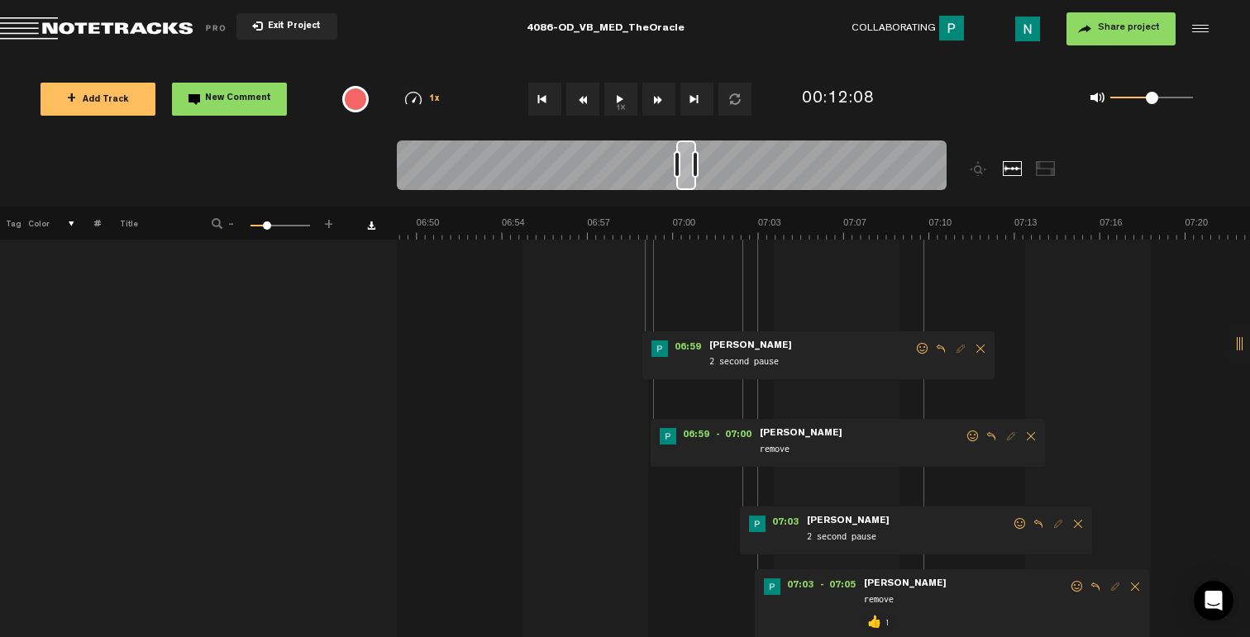
click at [1020, 524] on span at bounding box center [1020, 524] width 17 height 12
click at [877, 579] on p "👍" at bounding box center [879, 582] width 28 height 26
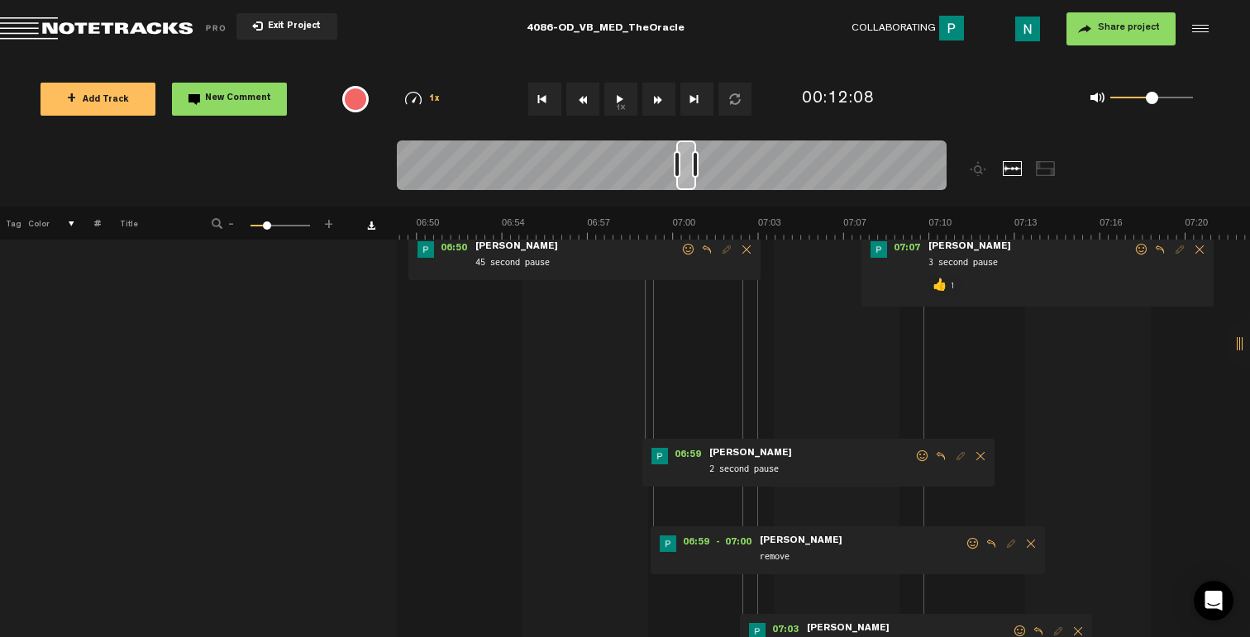
scroll to position [0, 0]
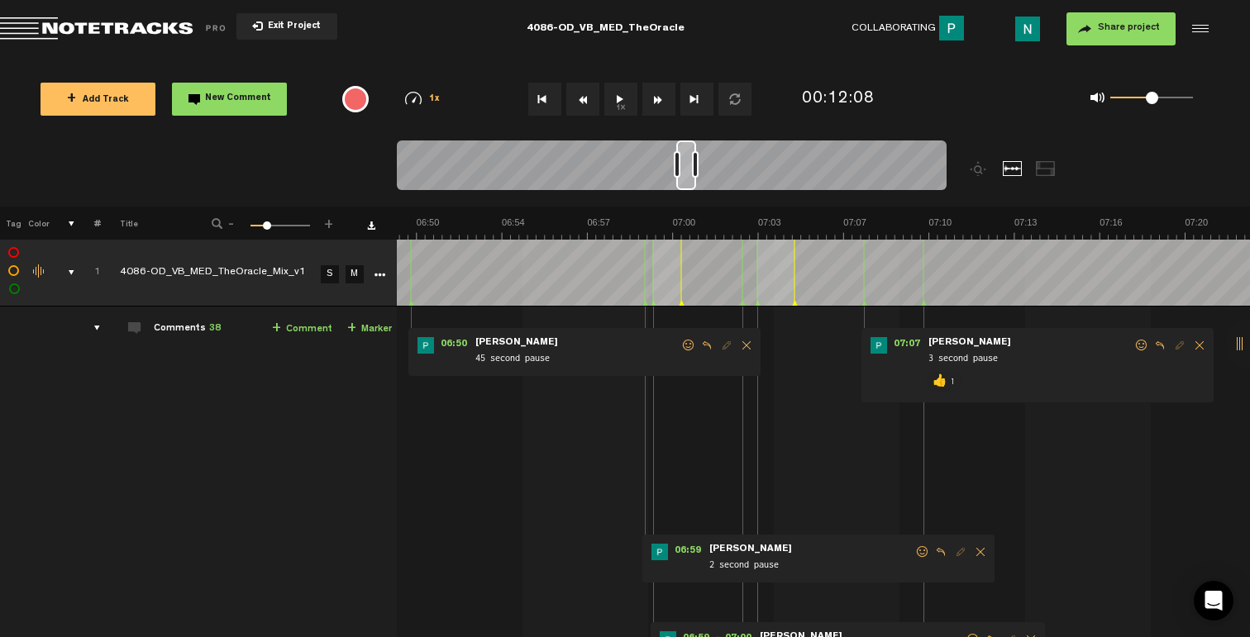
click at [653, 264] on div at bounding box center [653, 273] width 1 height 66
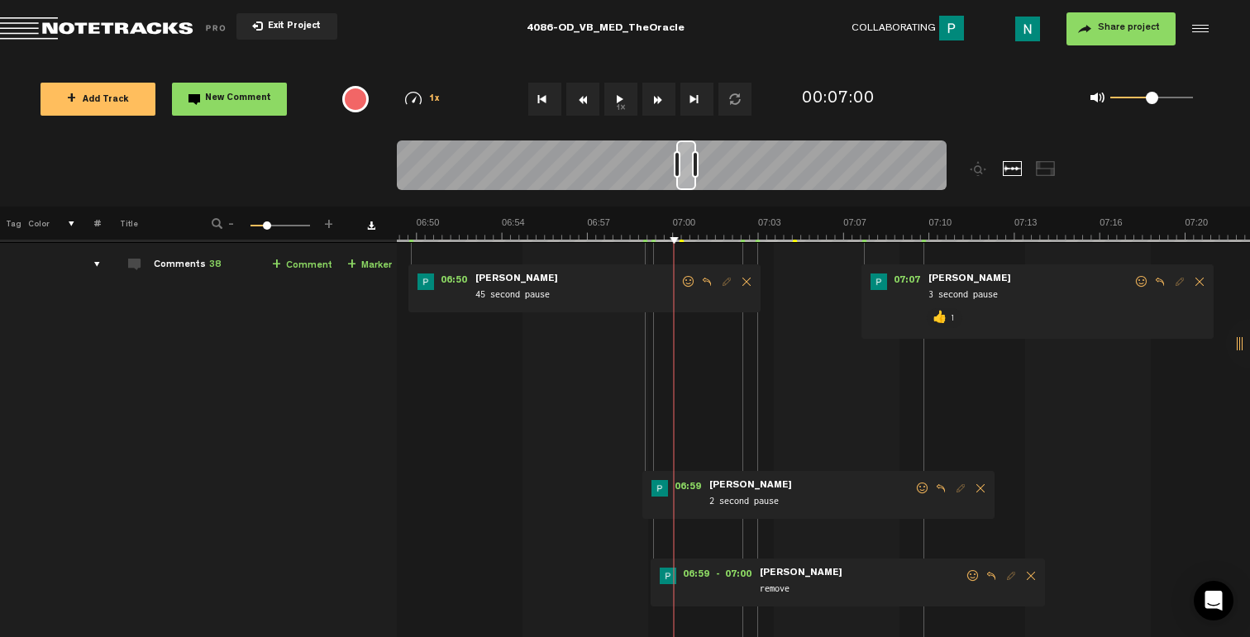
scroll to position [93, 0]
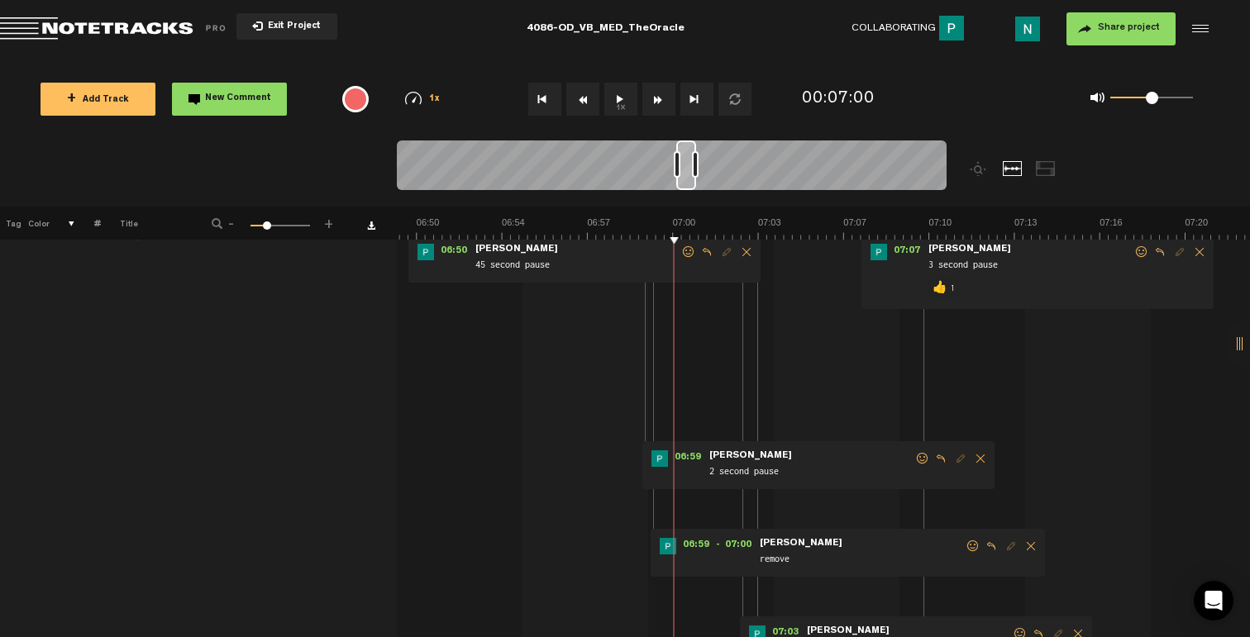
click at [970, 550] on span at bounding box center [973, 547] width 17 height 12
click at [830, 608] on p "👍" at bounding box center [830, 607] width 28 height 26
click at [926, 455] on span at bounding box center [922, 459] width 17 height 12
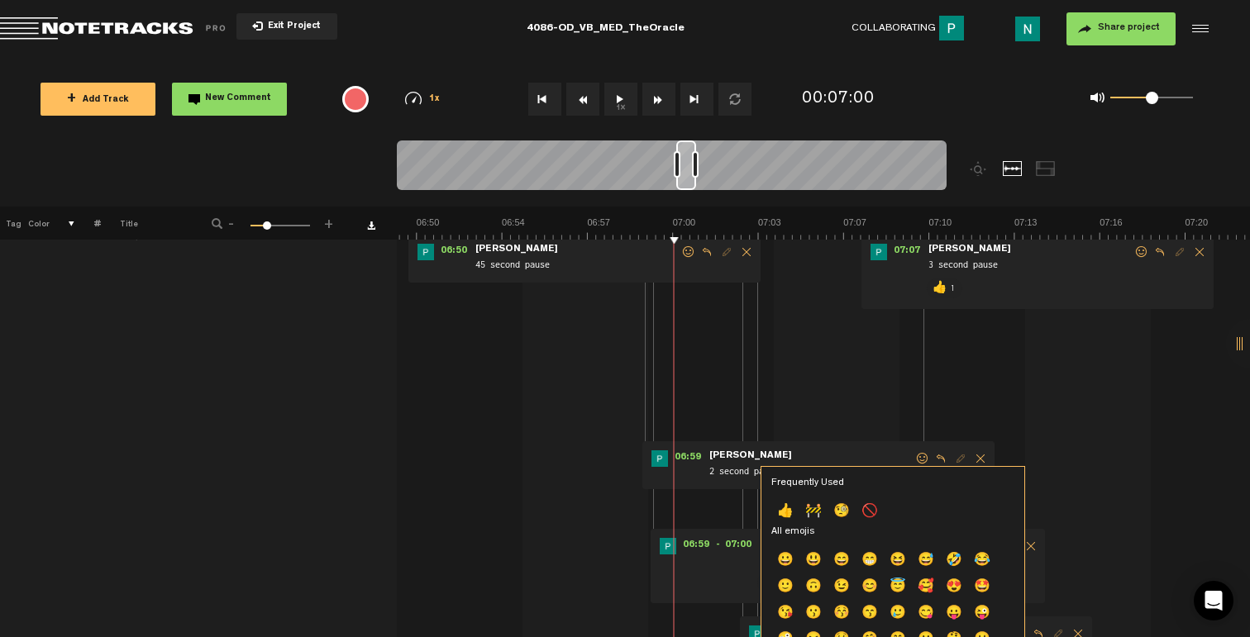
drag, startPoint x: 792, startPoint y: 511, endPoint x: 796, endPoint y: 490, distance: 21.1
click at [792, 511] on p "👍" at bounding box center [785, 512] width 28 height 26
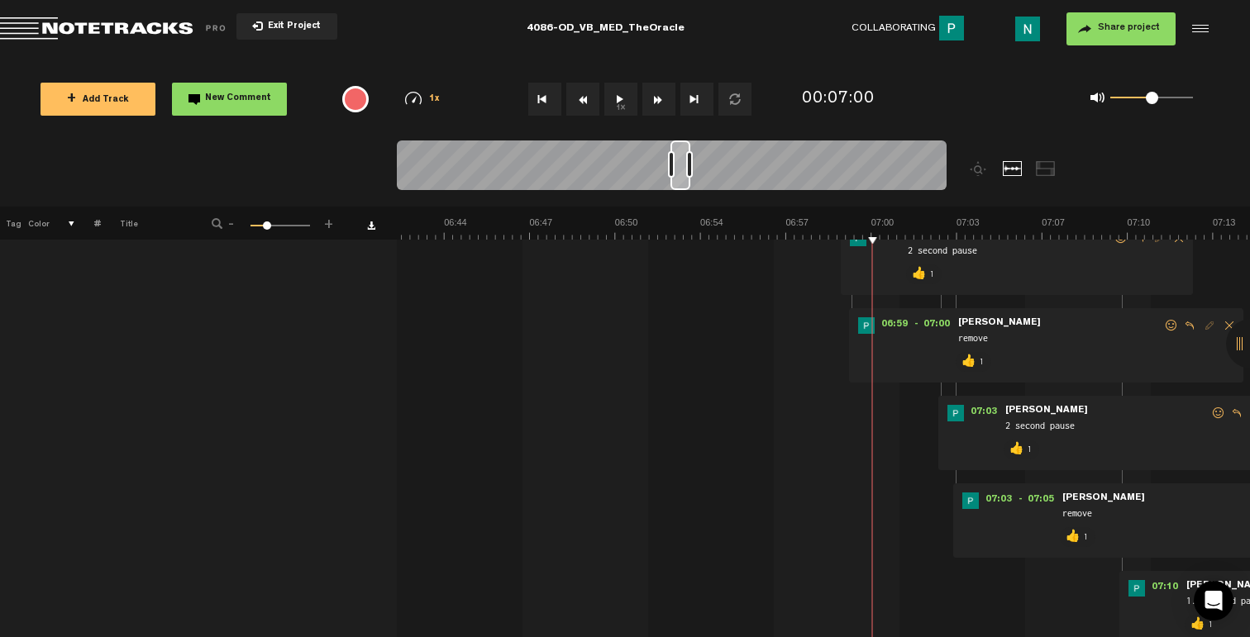
scroll to position [0, 0]
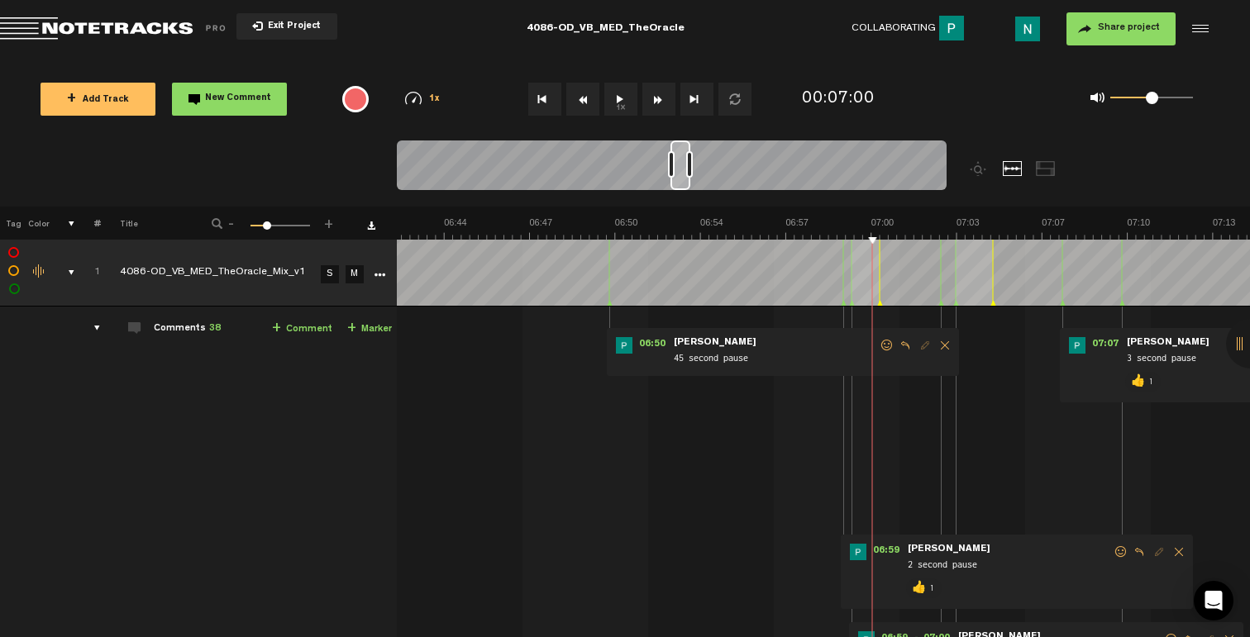
click at [882, 349] on span at bounding box center [887, 346] width 17 height 12
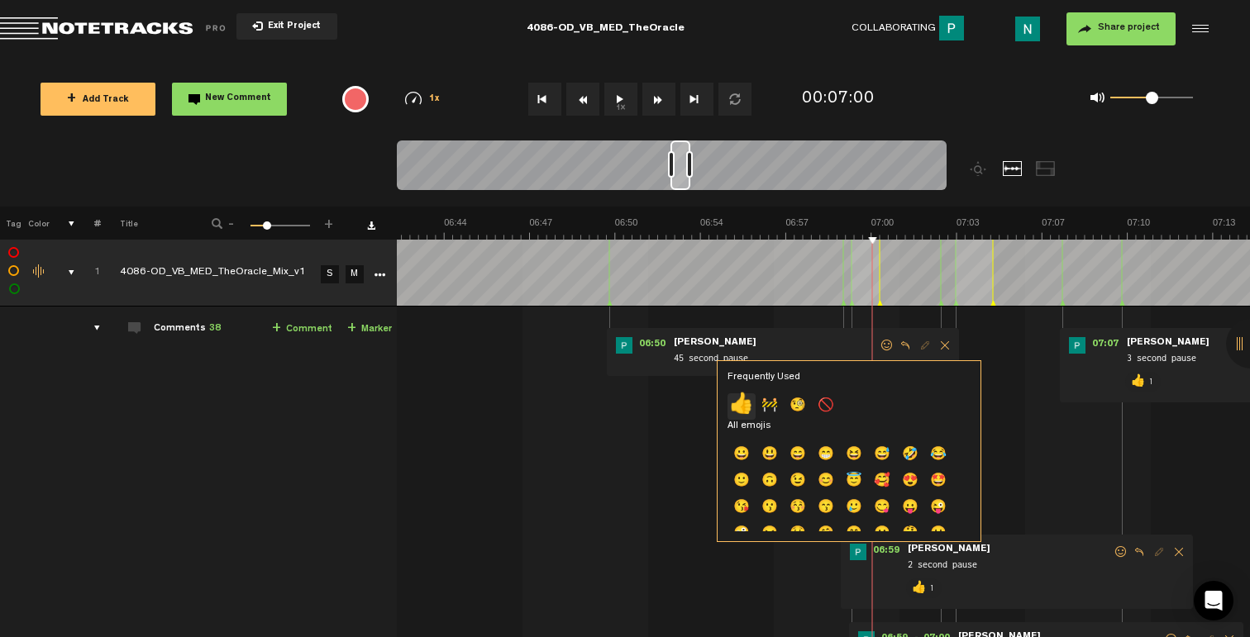
click at [750, 408] on p "👍" at bounding box center [741, 406] width 28 height 26
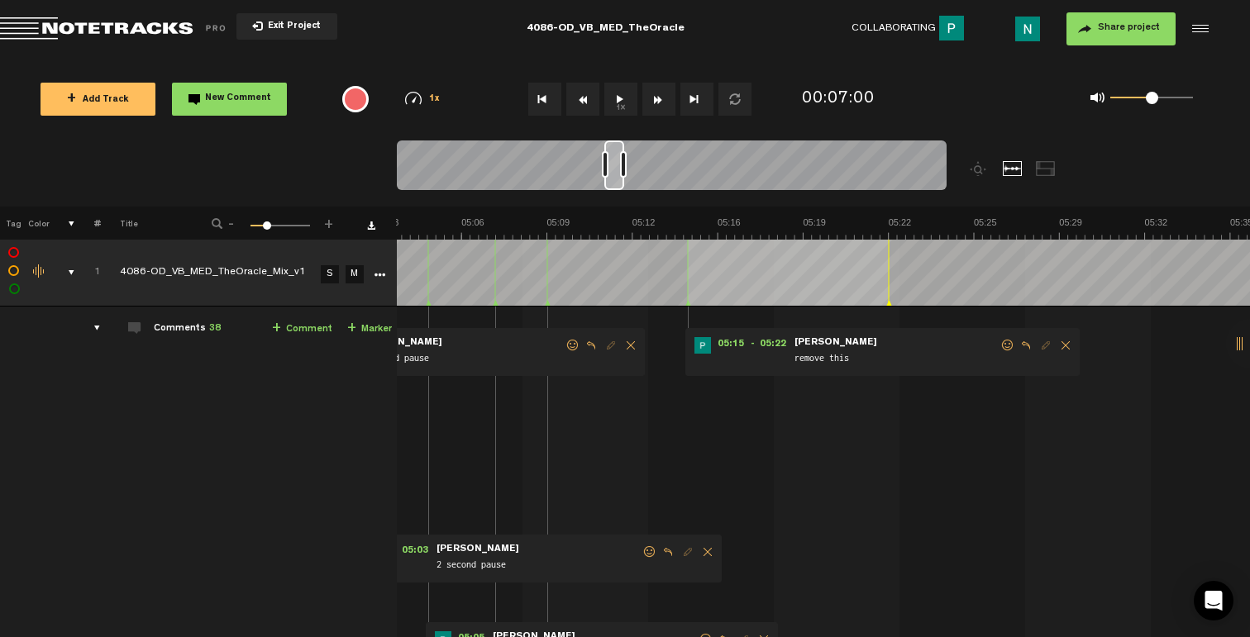
scroll to position [0, 7961]
click at [1004, 349] on span at bounding box center [1007, 346] width 17 height 12
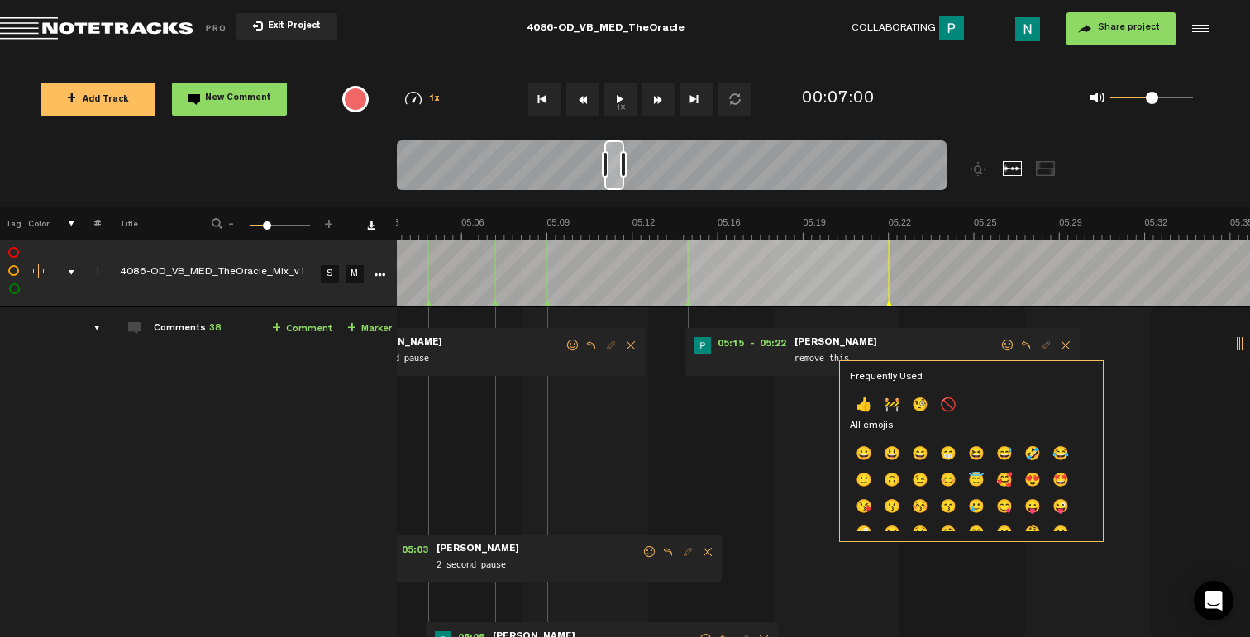
click at [870, 409] on p "👍" at bounding box center [864, 406] width 28 height 26
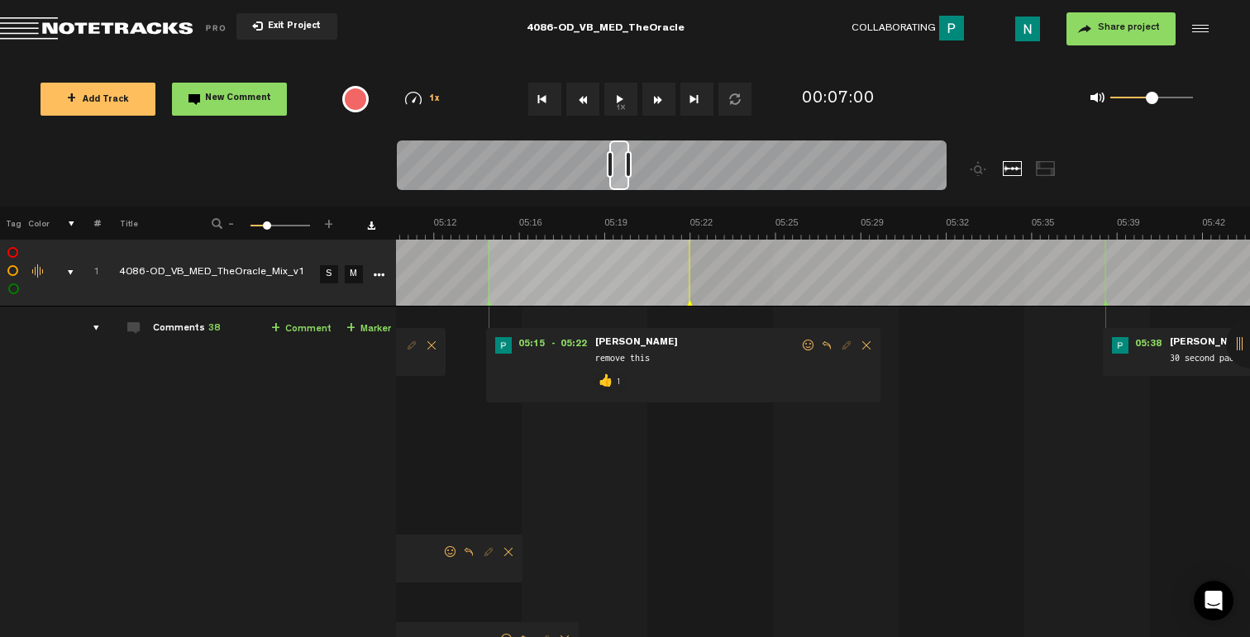
scroll to position [0, 8358]
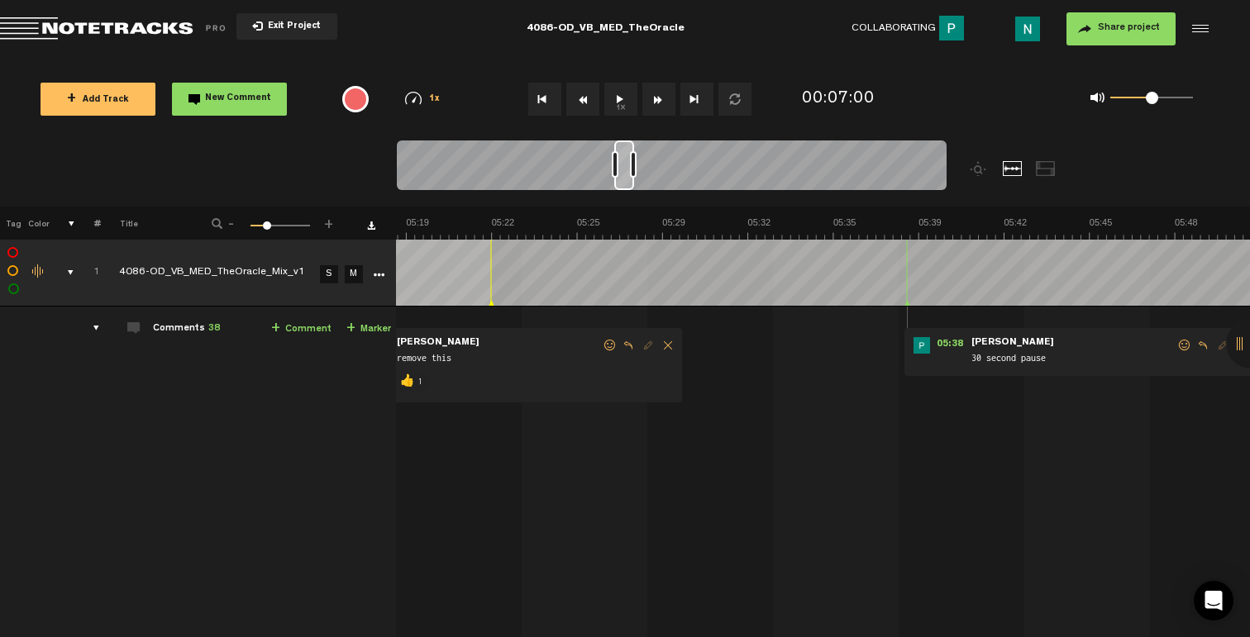
click at [1176, 341] on span at bounding box center [1184, 346] width 17 height 12
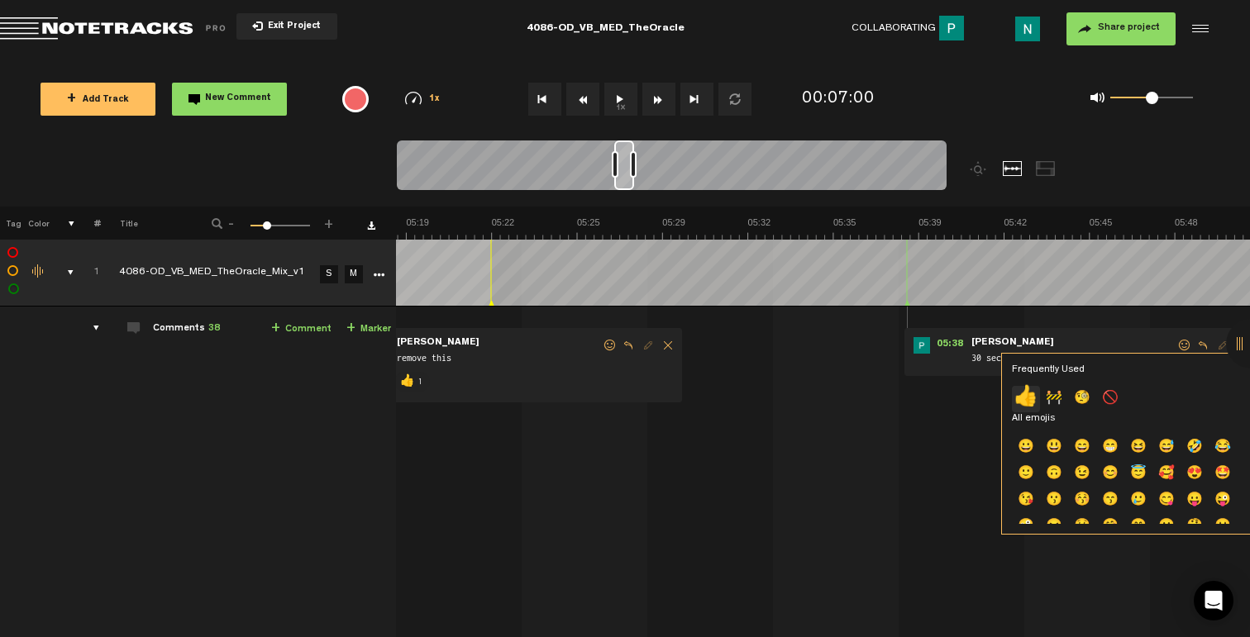
click at [1019, 406] on p "👍" at bounding box center [1026, 399] width 28 height 26
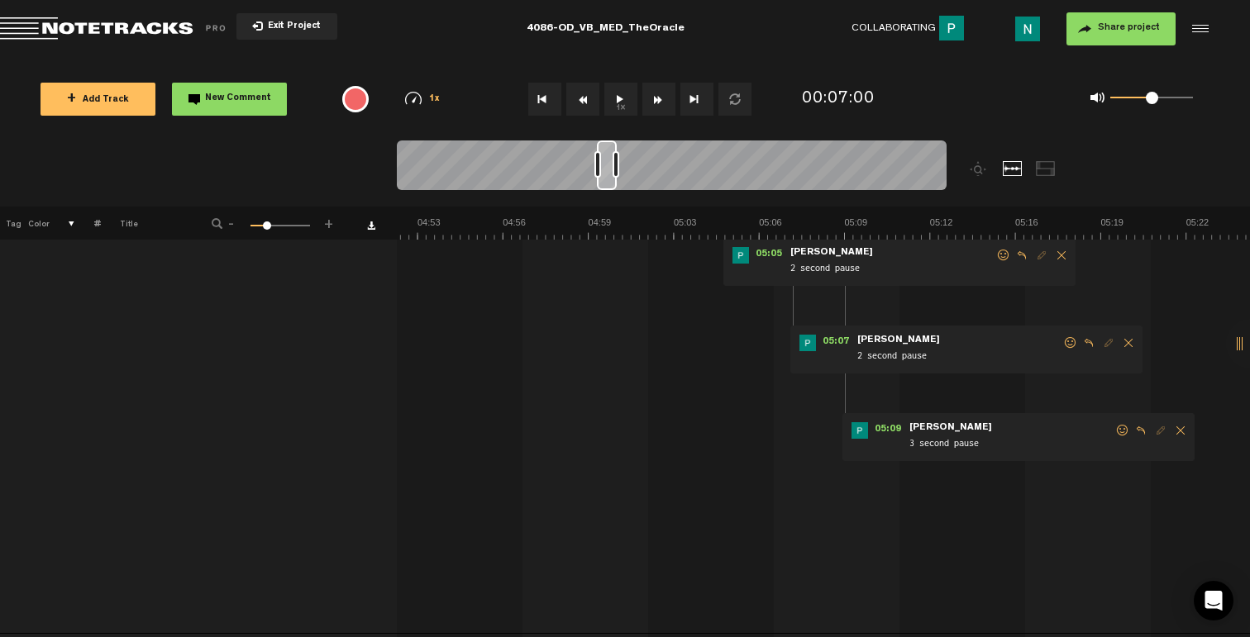
scroll to position [363, 0]
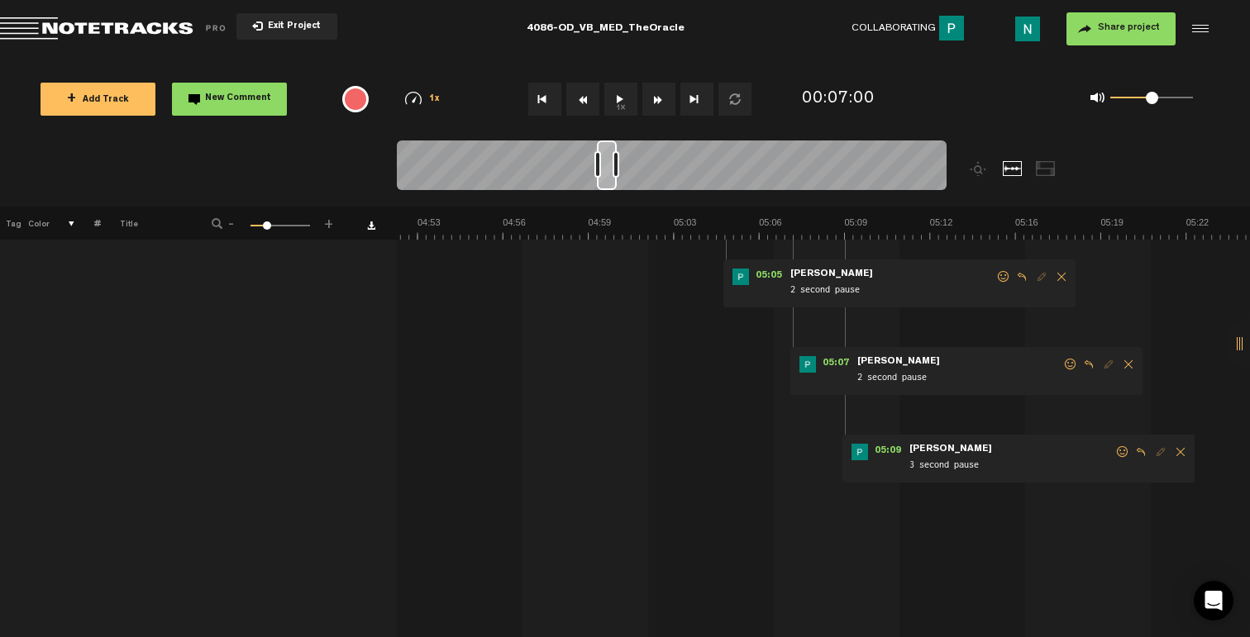
click at [1121, 452] on span at bounding box center [1122, 452] width 17 height 12
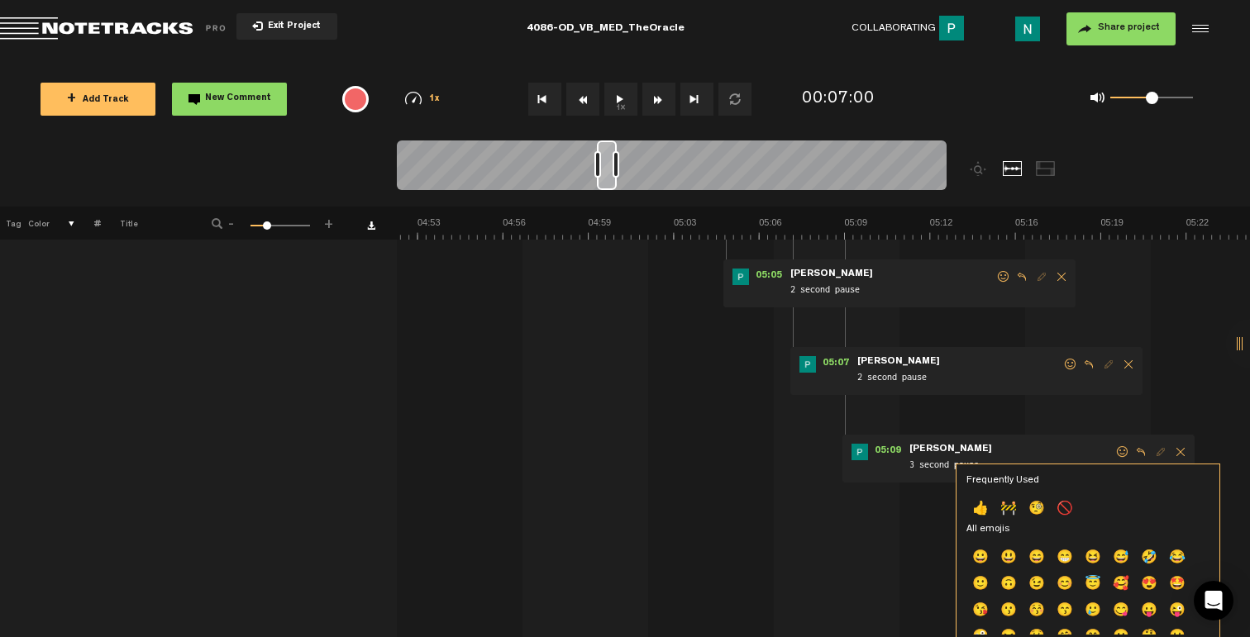
click at [983, 508] on p "👍" at bounding box center [980, 510] width 28 height 26
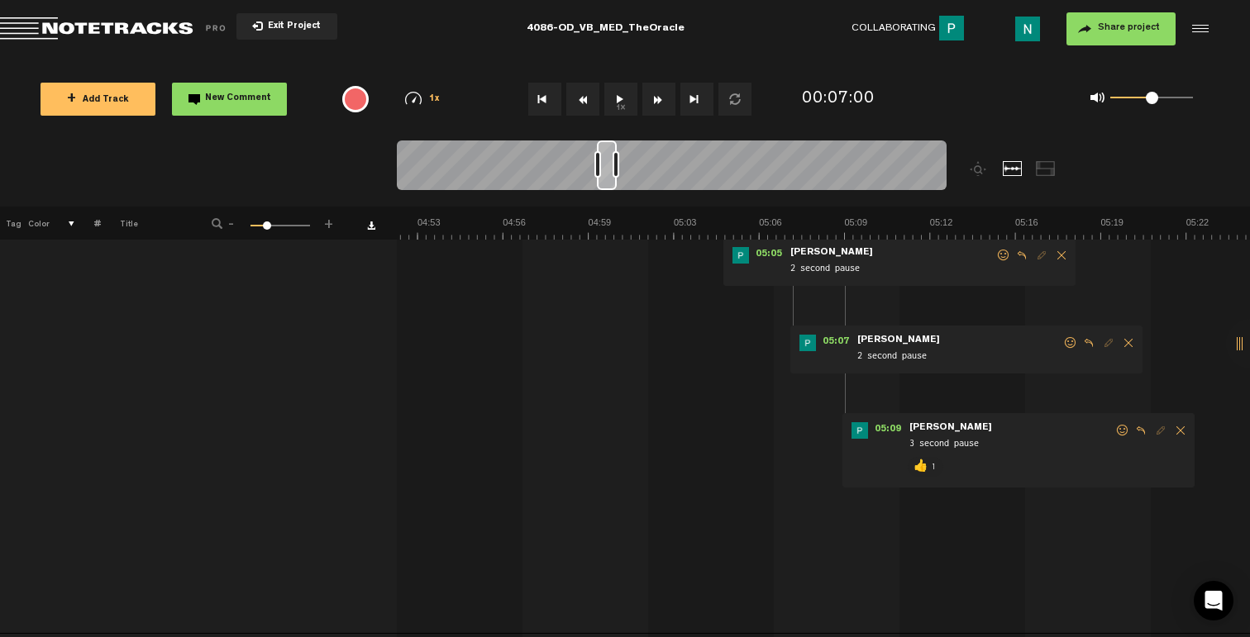
scroll to position [364, 0]
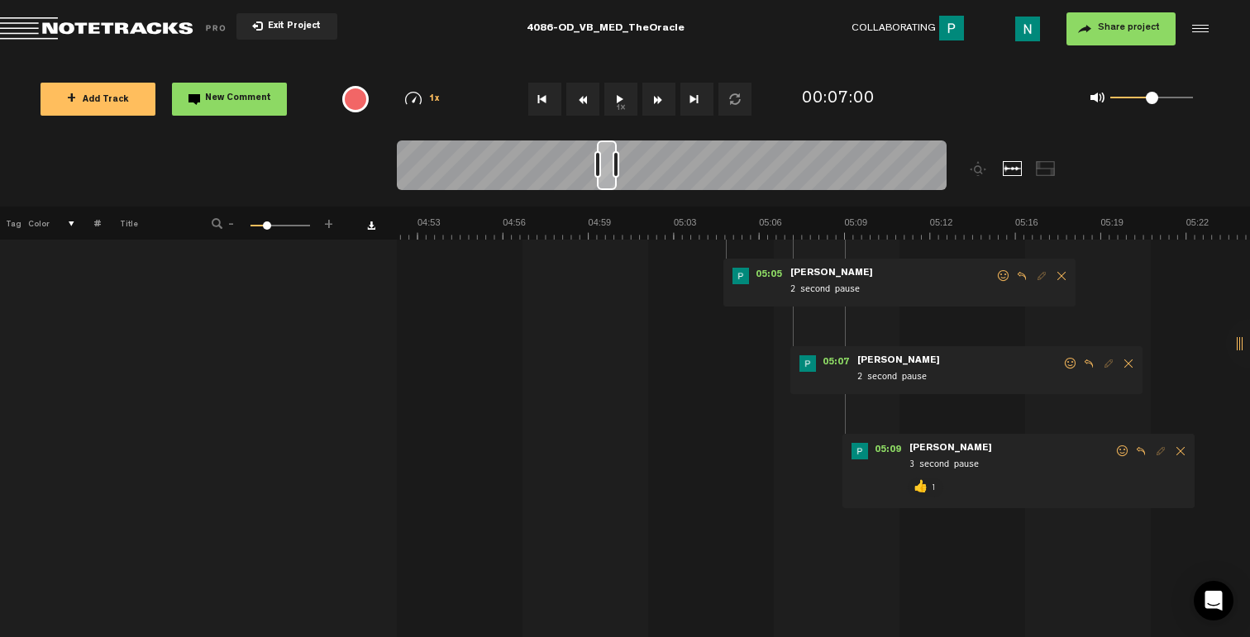
click at [1065, 366] on span at bounding box center [1070, 364] width 17 height 12
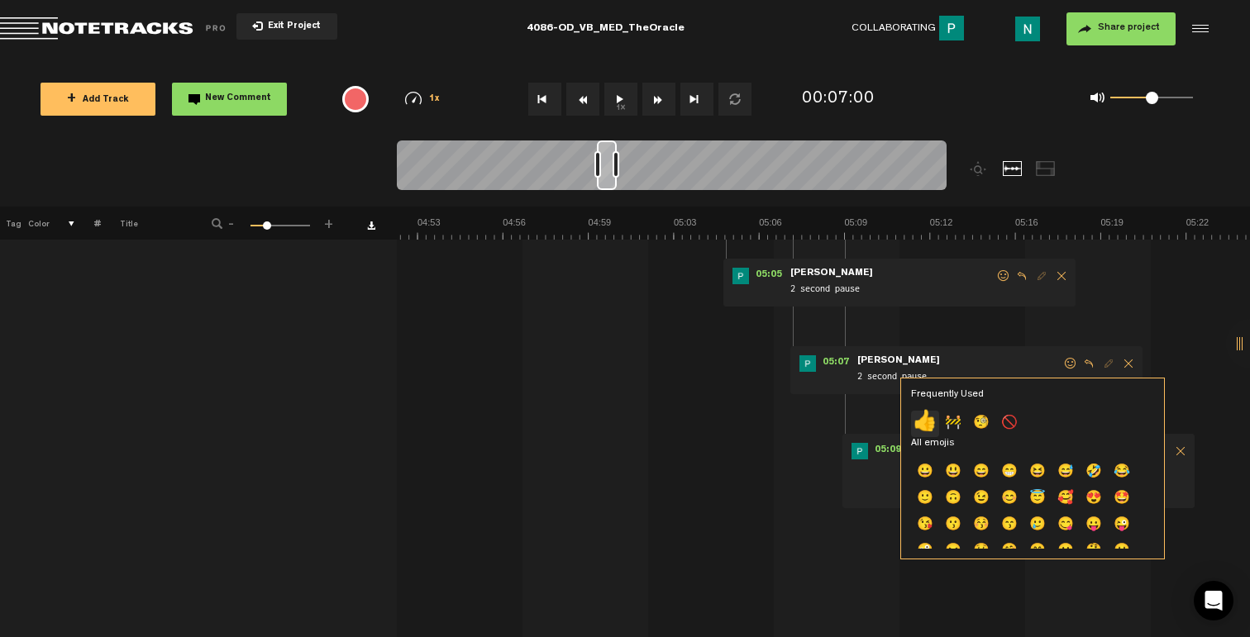
click at [922, 429] on p "👍" at bounding box center [925, 424] width 28 height 26
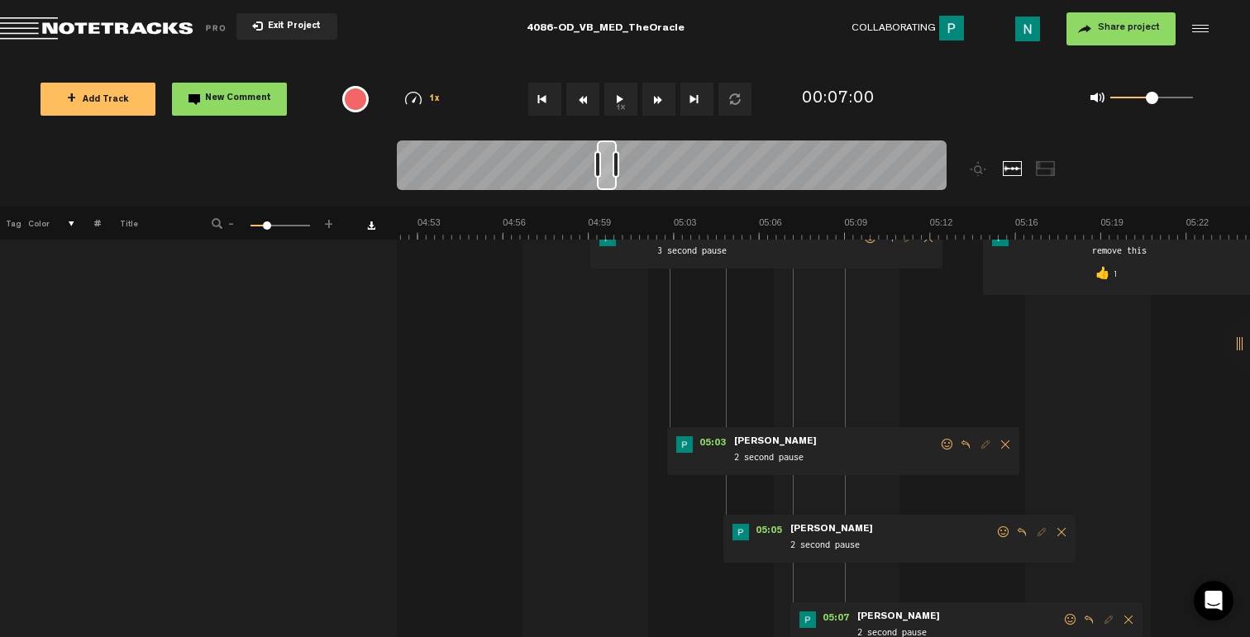
scroll to position [168, 0]
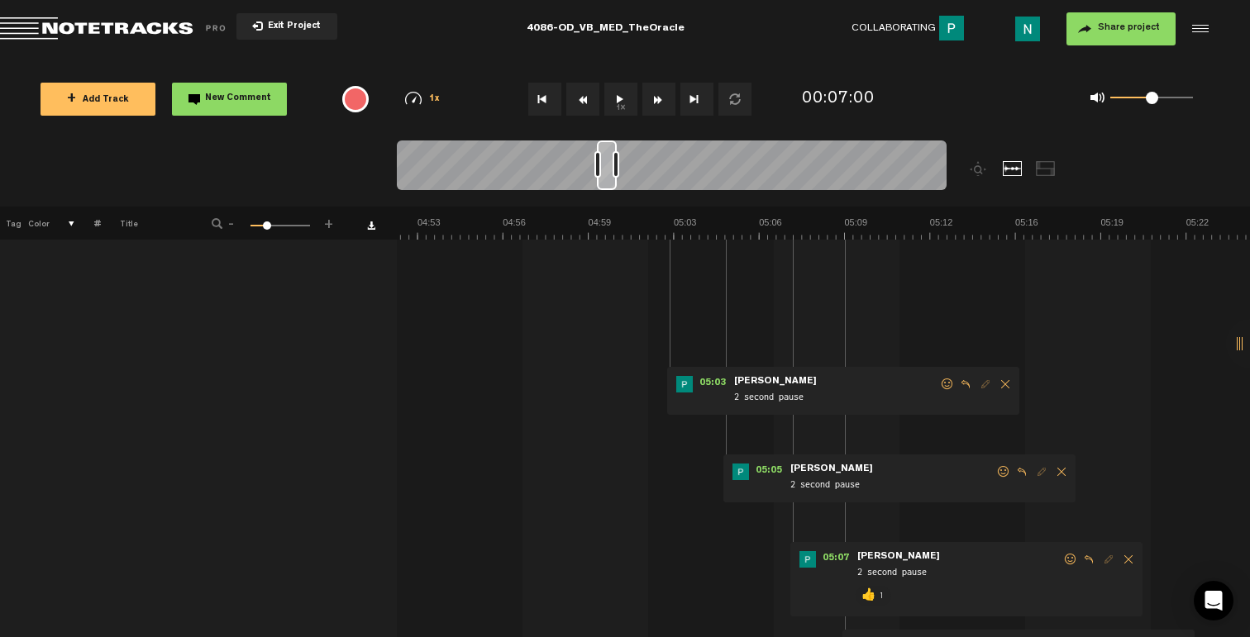
click at [1000, 467] on span at bounding box center [1003, 472] width 17 height 12
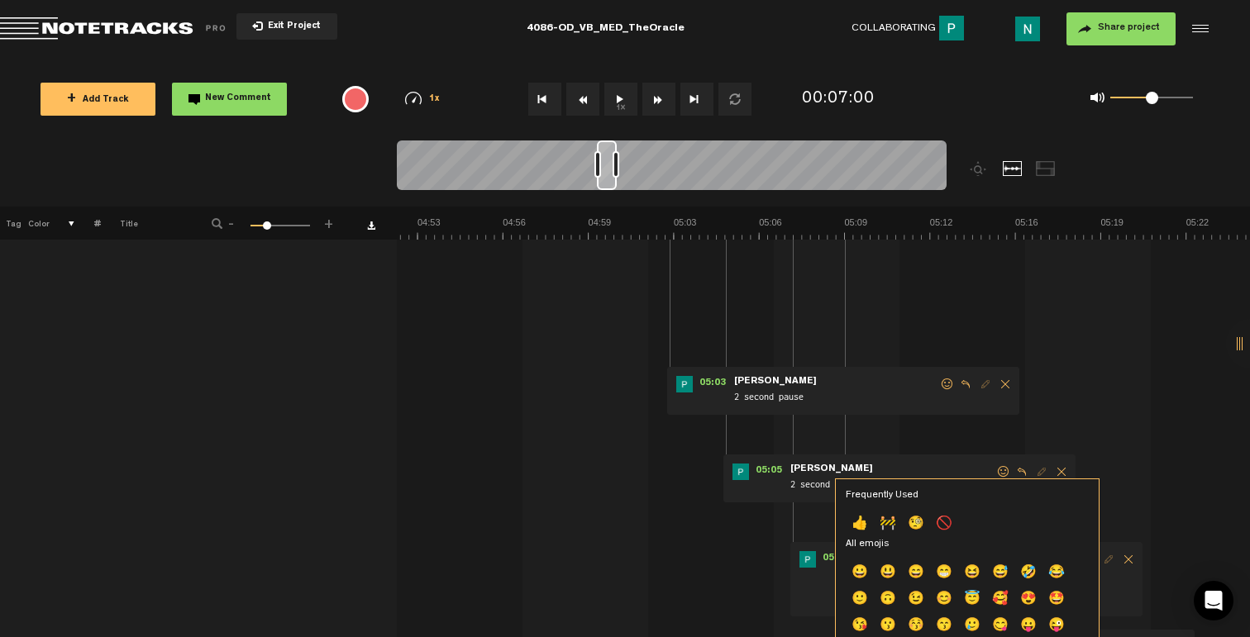
click at [862, 522] on p "👍" at bounding box center [860, 525] width 28 height 26
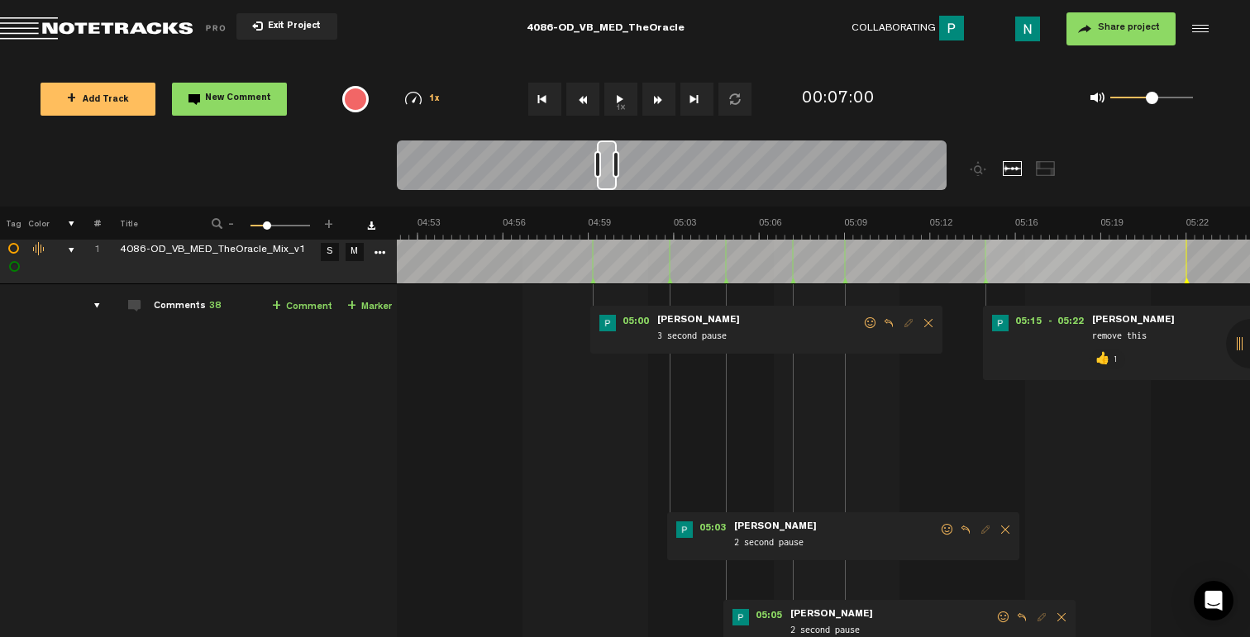
scroll to position [51, 0]
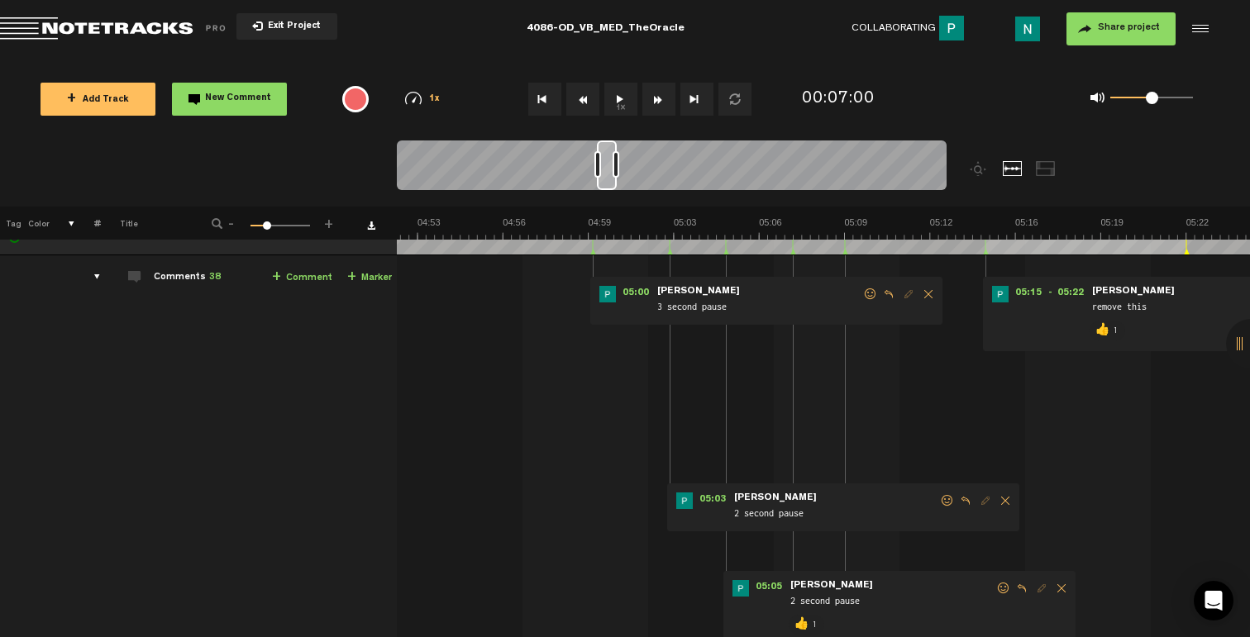
click at [945, 498] on span at bounding box center [947, 501] width 17 height 12
click at [946, 506] on span at bounding box center [947, 501] width 17 height 12
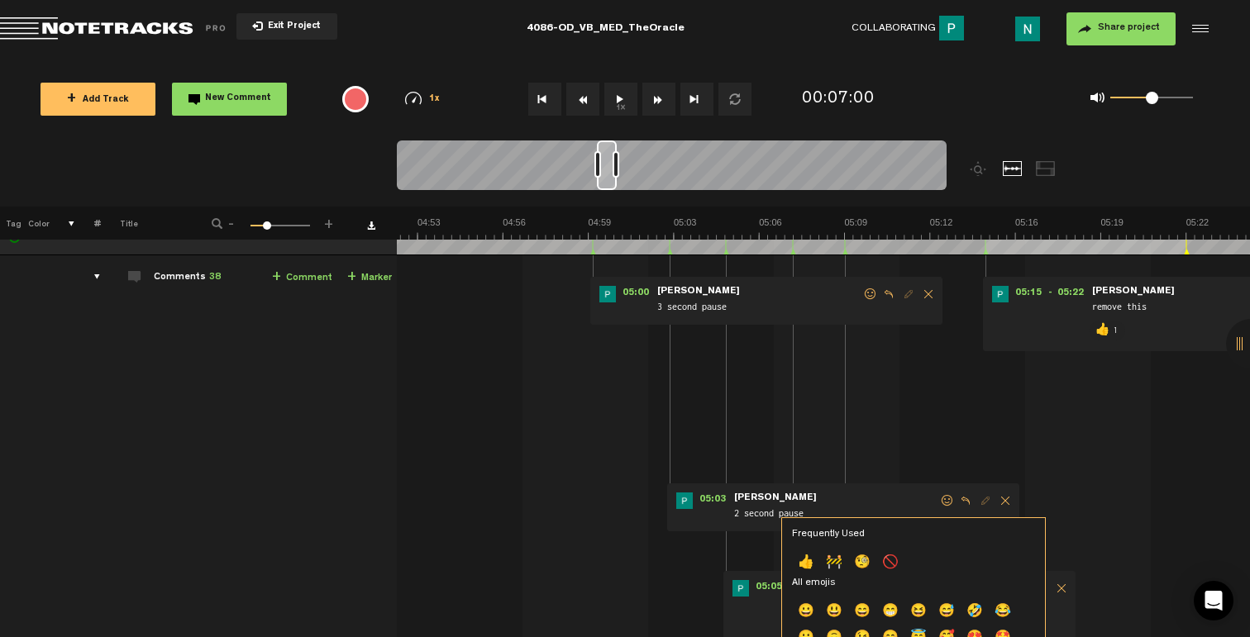
click at [806, 567] on p "👍" at bounding box center [806, 564] width 28 height 26
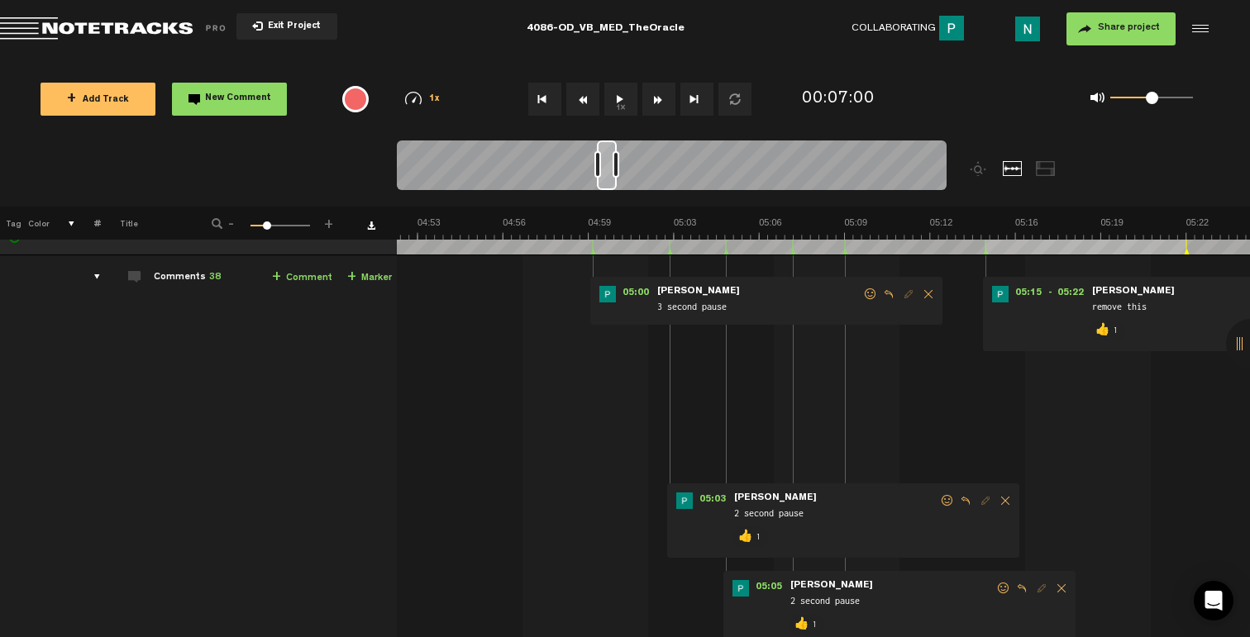
scroll to position [0, 0]
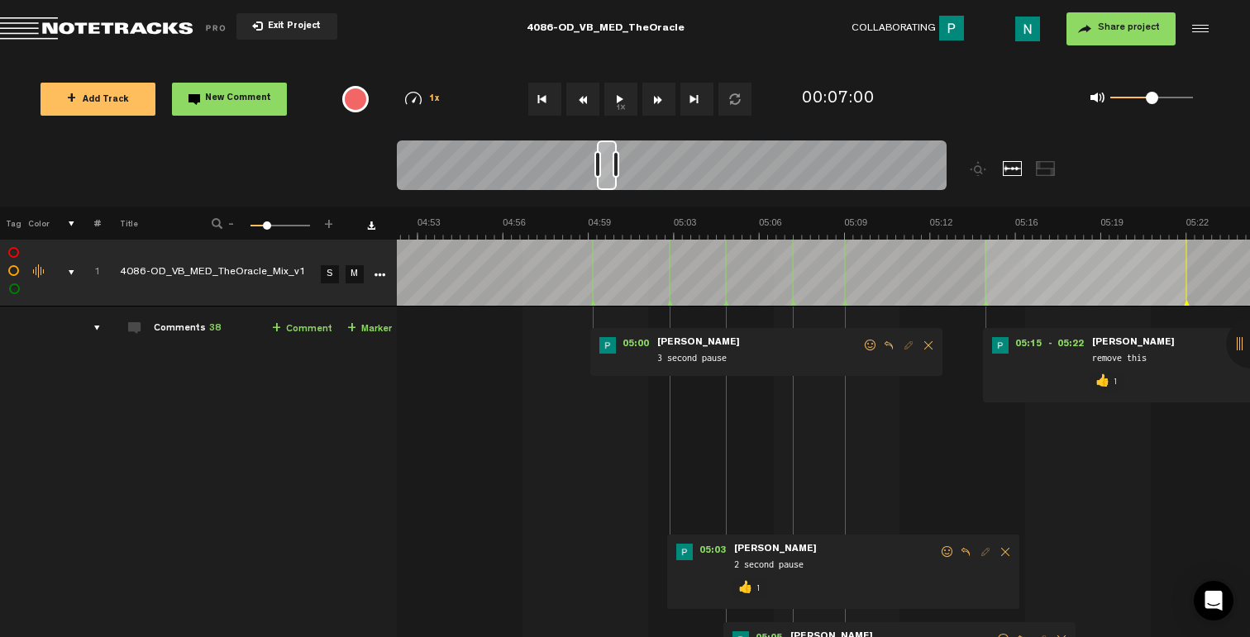
click at [867, 342] on span at bounding box center [870, 346] width 17 height 12
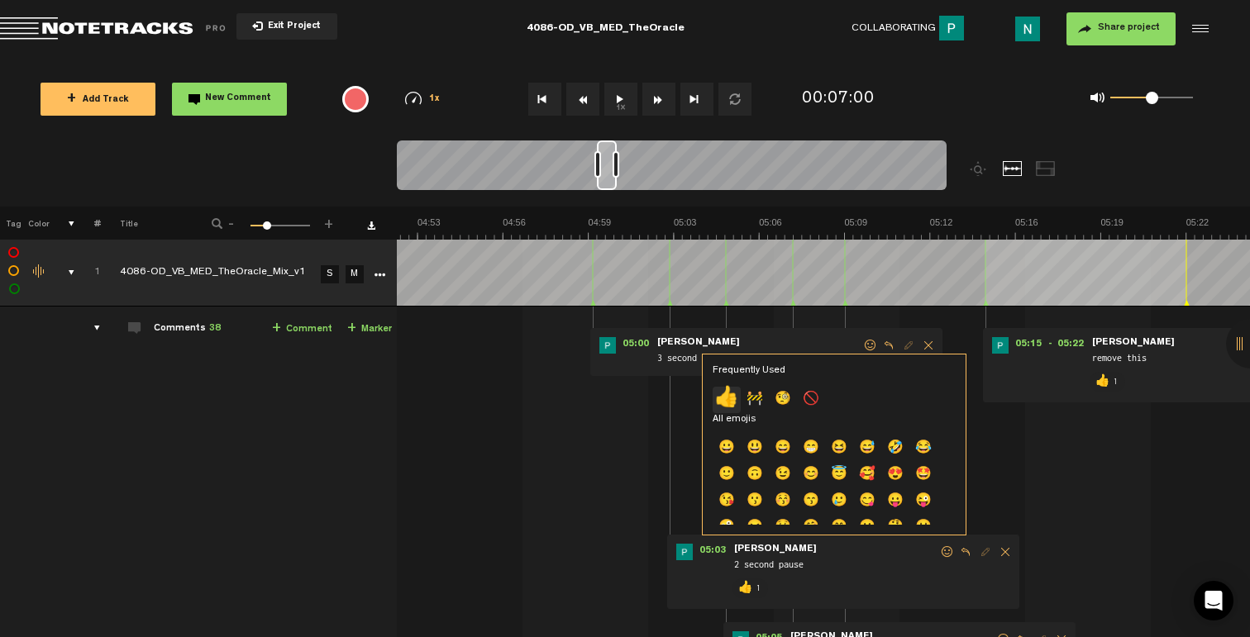
click at [723, 401] on p "👍" at bounding box center [727, 400] width 28 height 26
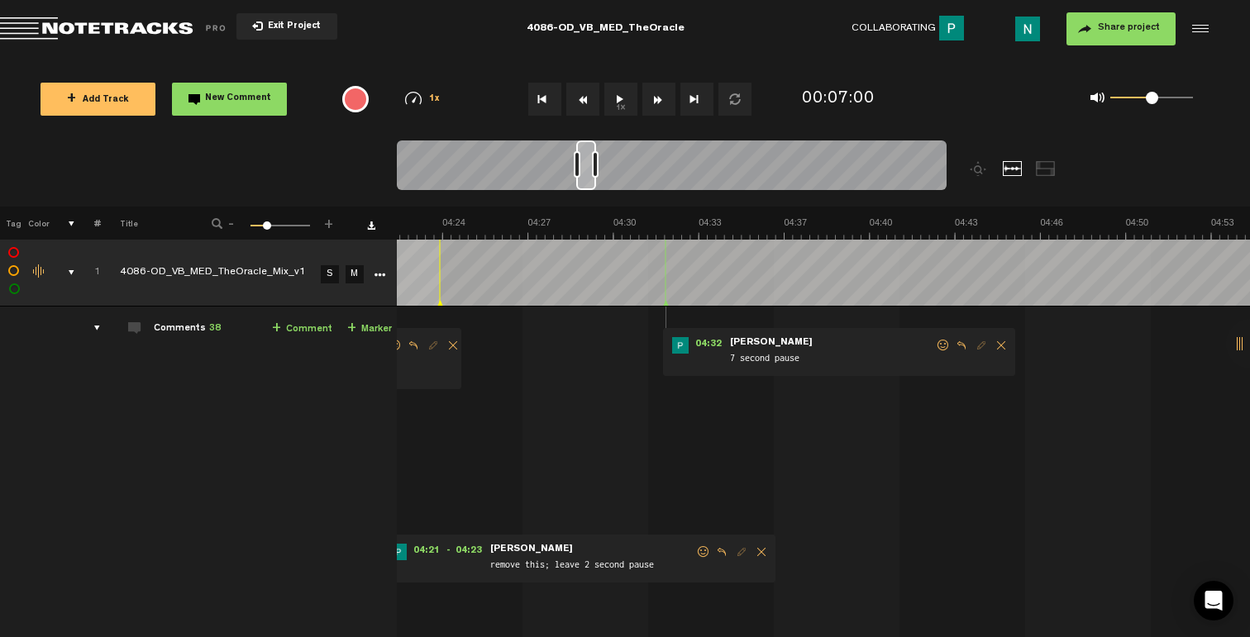
scroll to position [0, 6771]
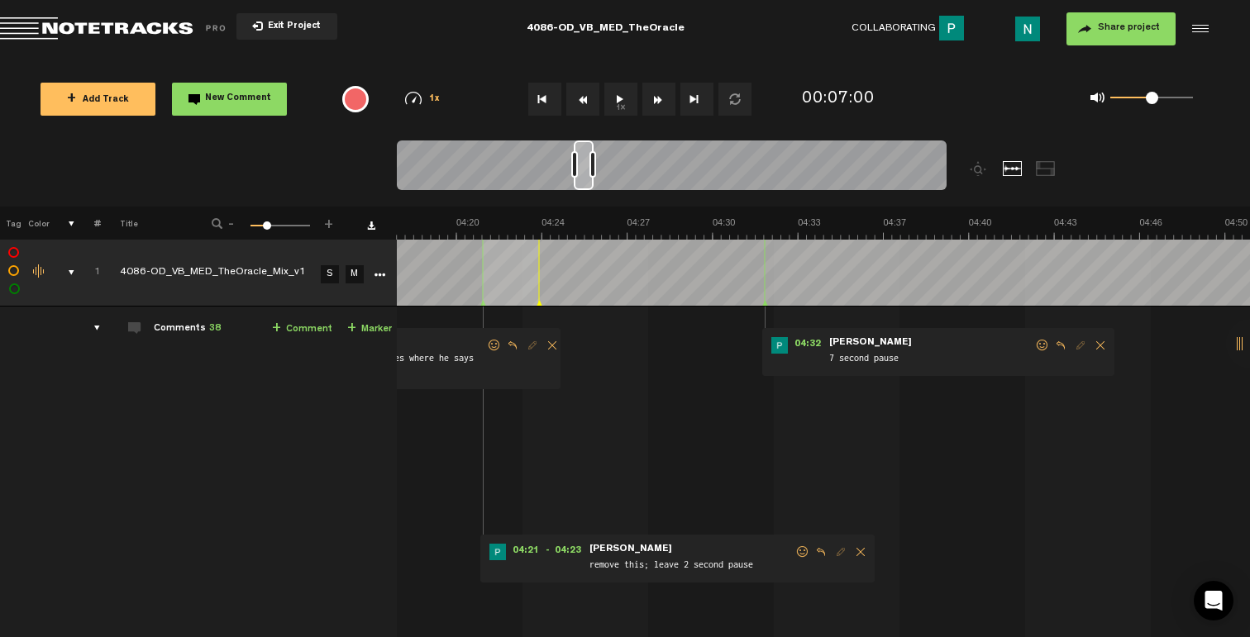
click at [1042, 345] on span at bounding box center [1042, 346] width 17 height 12
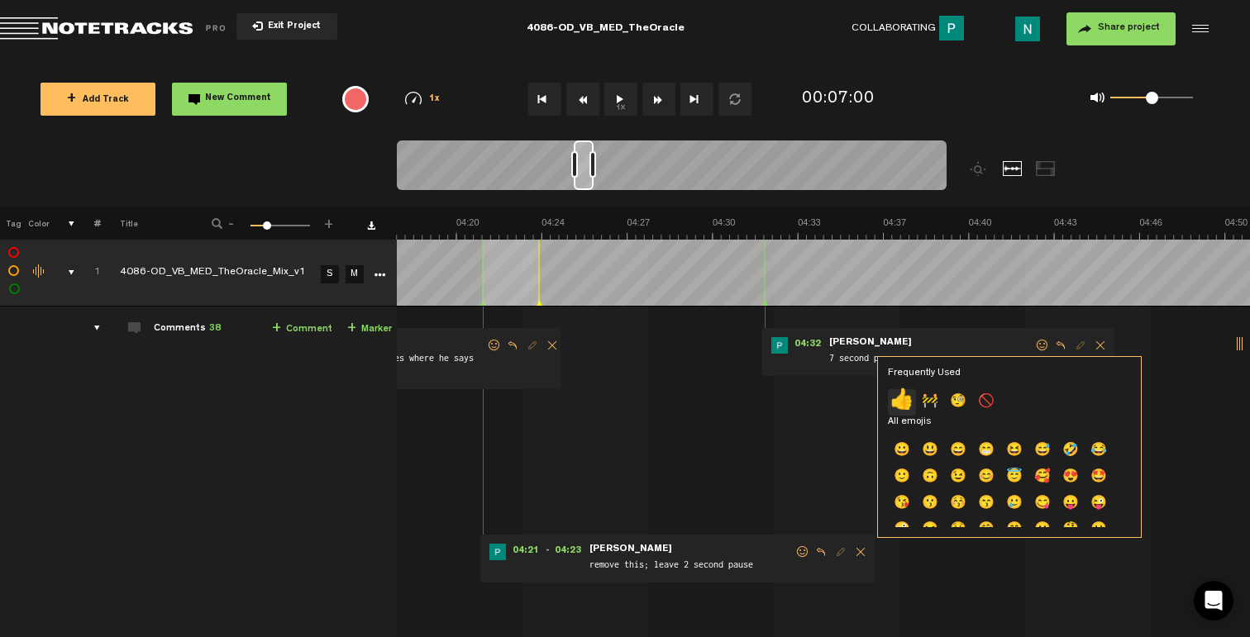
click at [906, 403] on p "👍" at bounding box center [902, 402] width 28 height 26
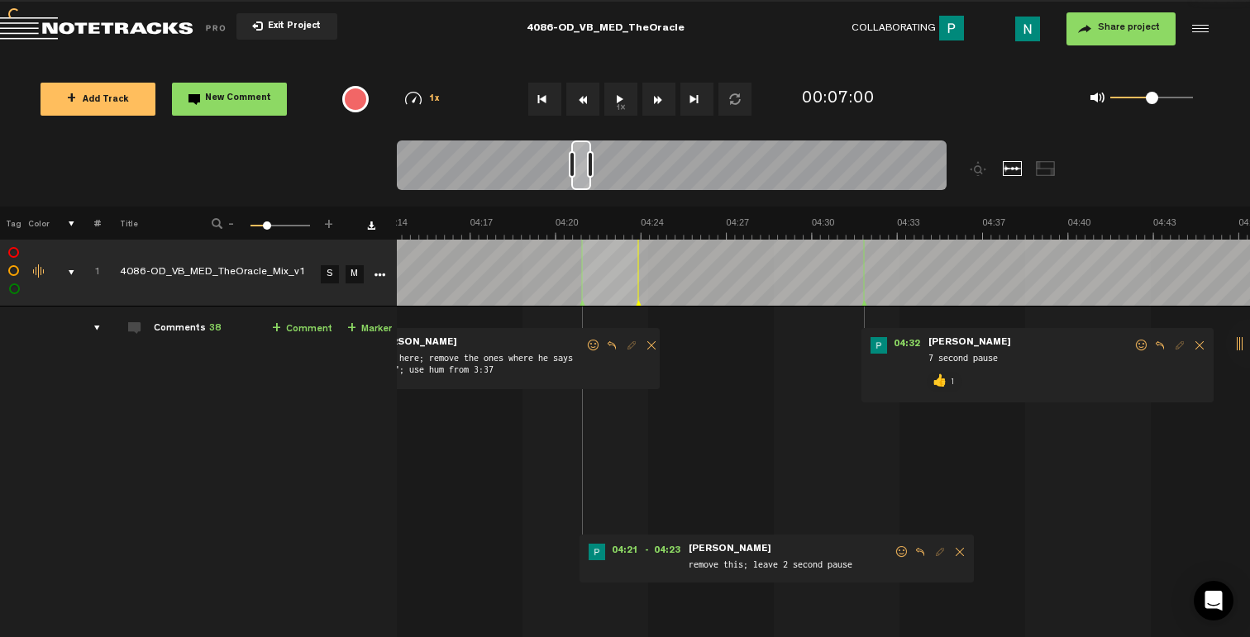
scroll to position [0, 6671]
click at [897, 552] on span at bounding box center [902, 552] width 17 height 12
click at [759, 605] on p "👍" at bounding box center [756, 610] width 28 height 26
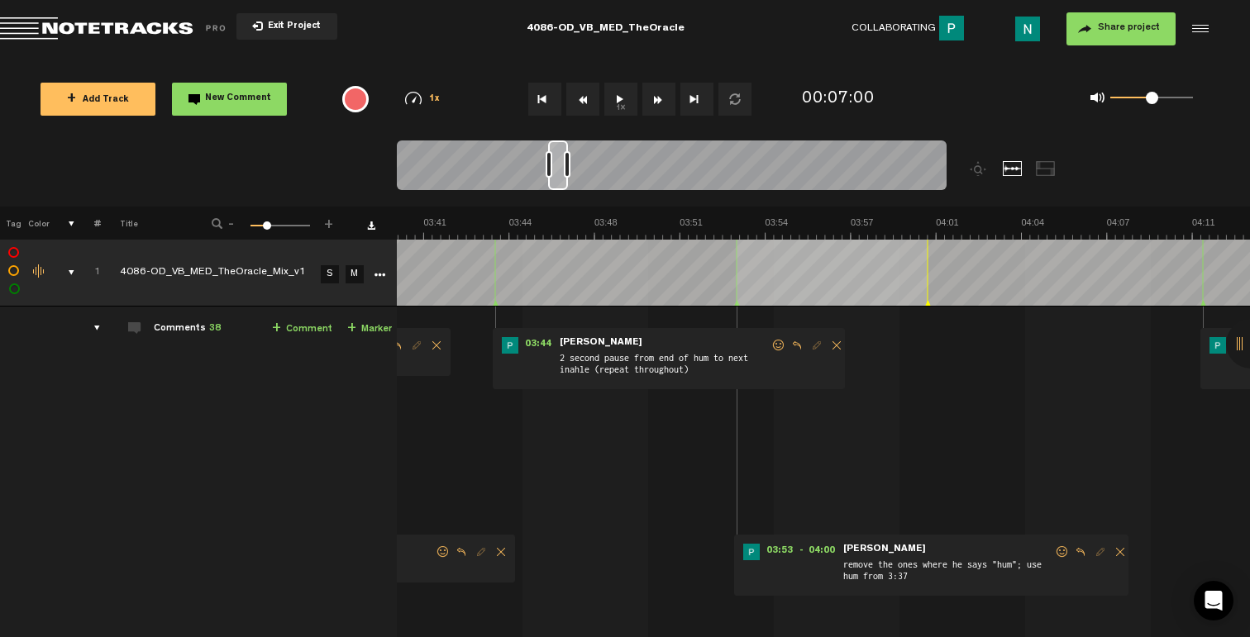
scroll to position [0, 11]
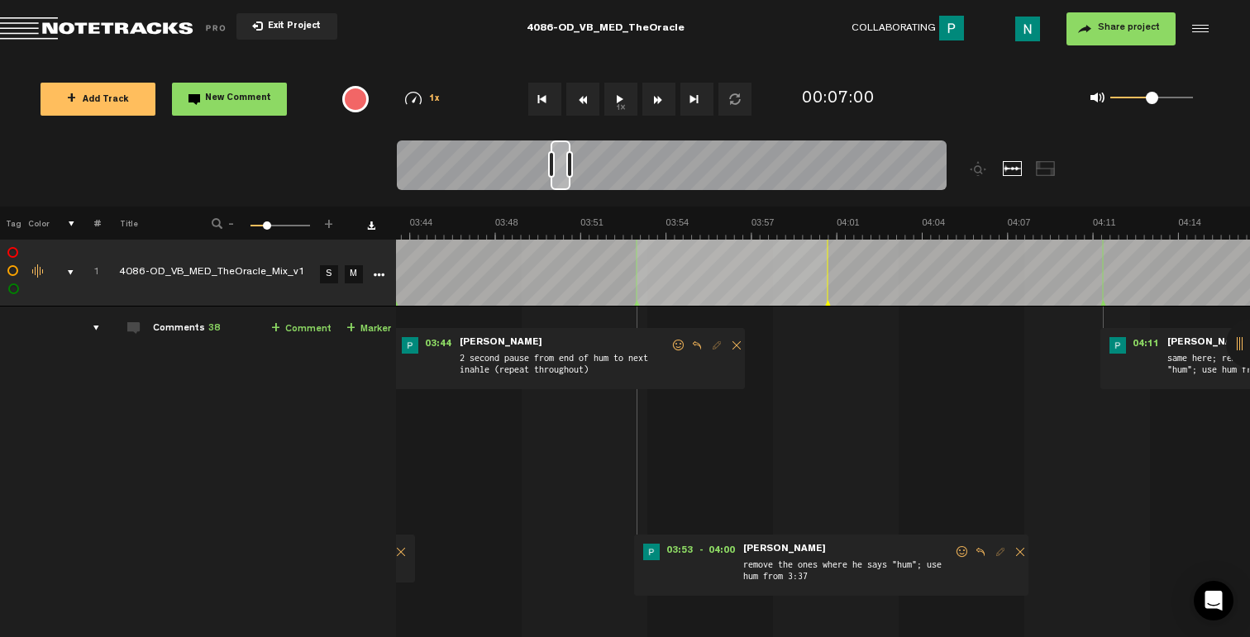
click at [954, 550] on span at bounding box center [962, 552] width 17 height 12
click at [808, 598] on p "👍" at bounding box center [805, 607] width 28 height 26
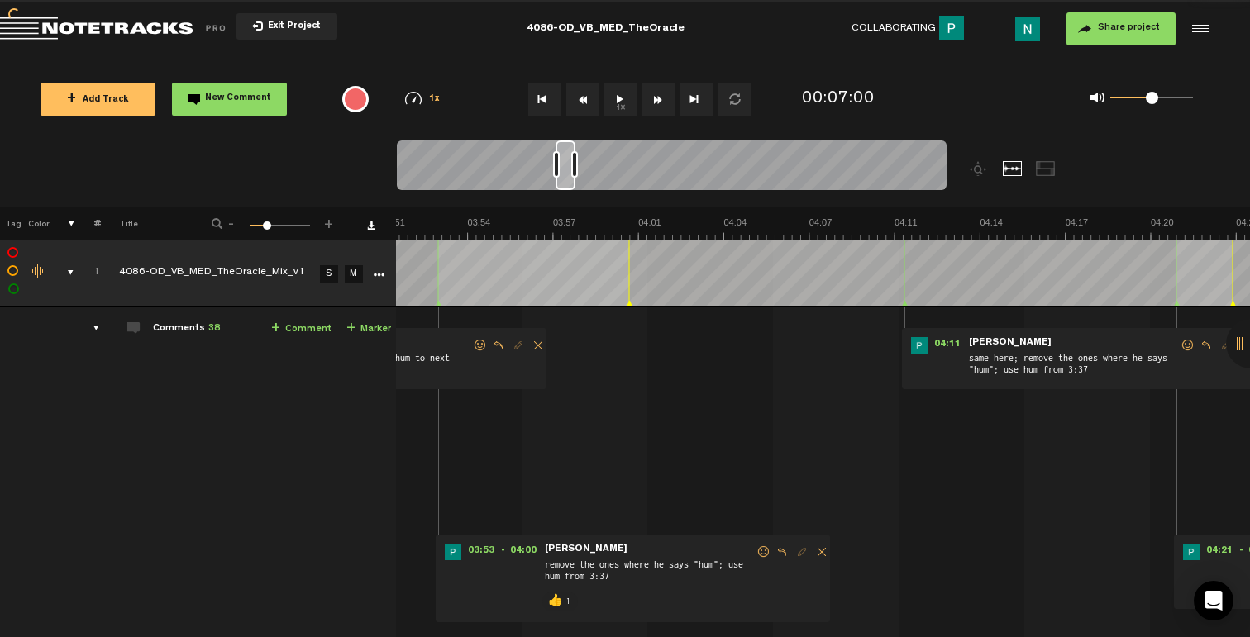
scroll to position [0, 6175]
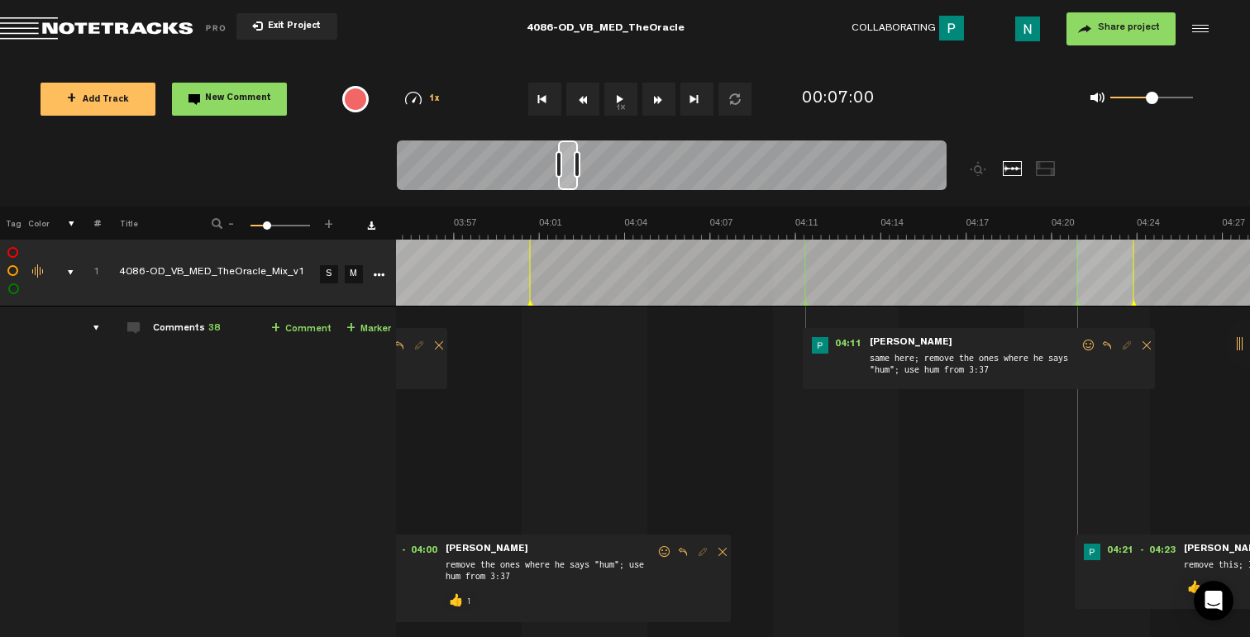
drag, startPoint x: 1074, startPoint y: 346, endPoint x: 1060, endPoint y: 354, distance: 15.9
click at [1080, 346] on span at bounding box center [1088, 346] width 17 height 12
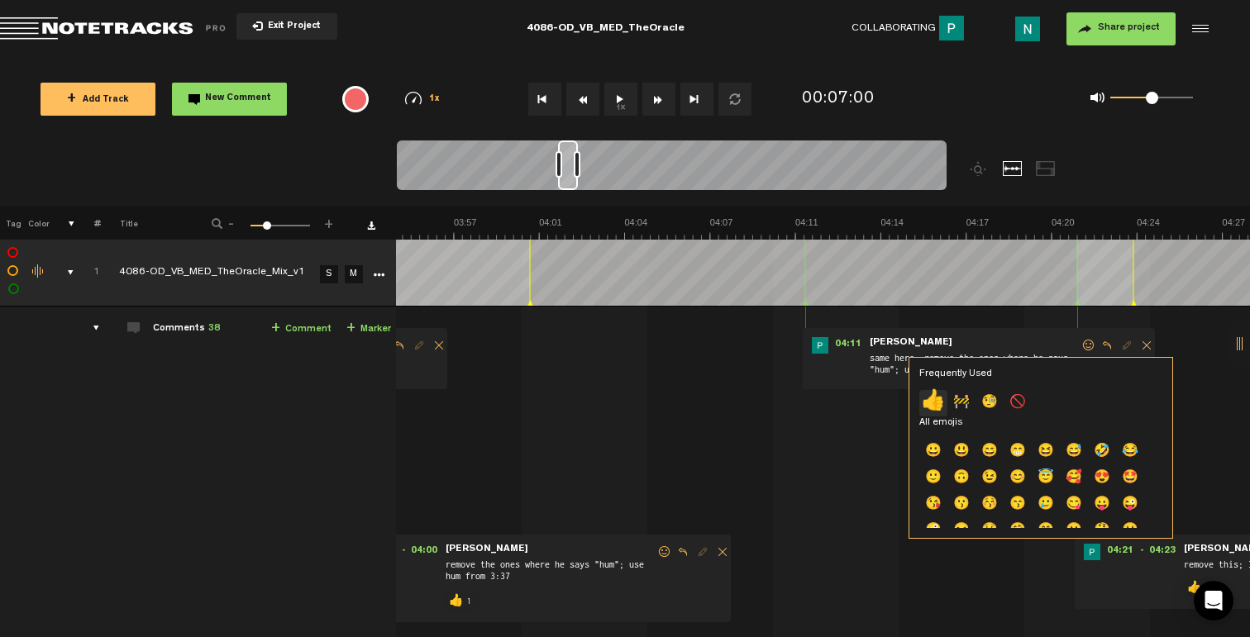
click at [927, 400] on p "👍" at bounding box center [933, 403] width 28 height 26
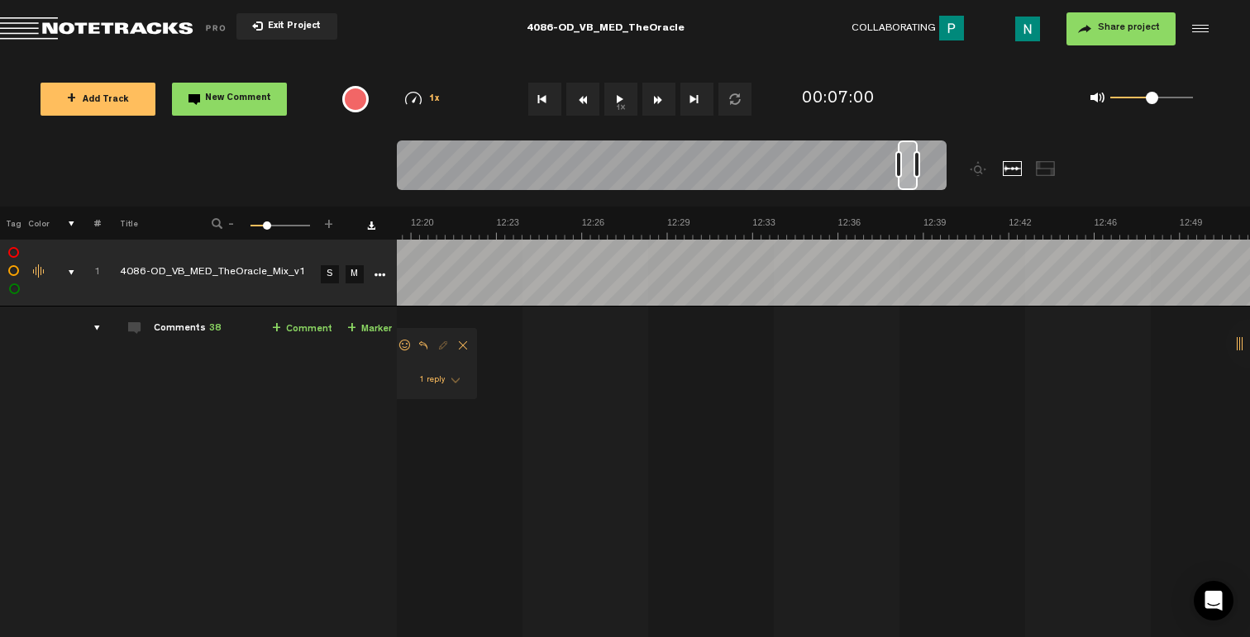
scroll to position [0, 19070]
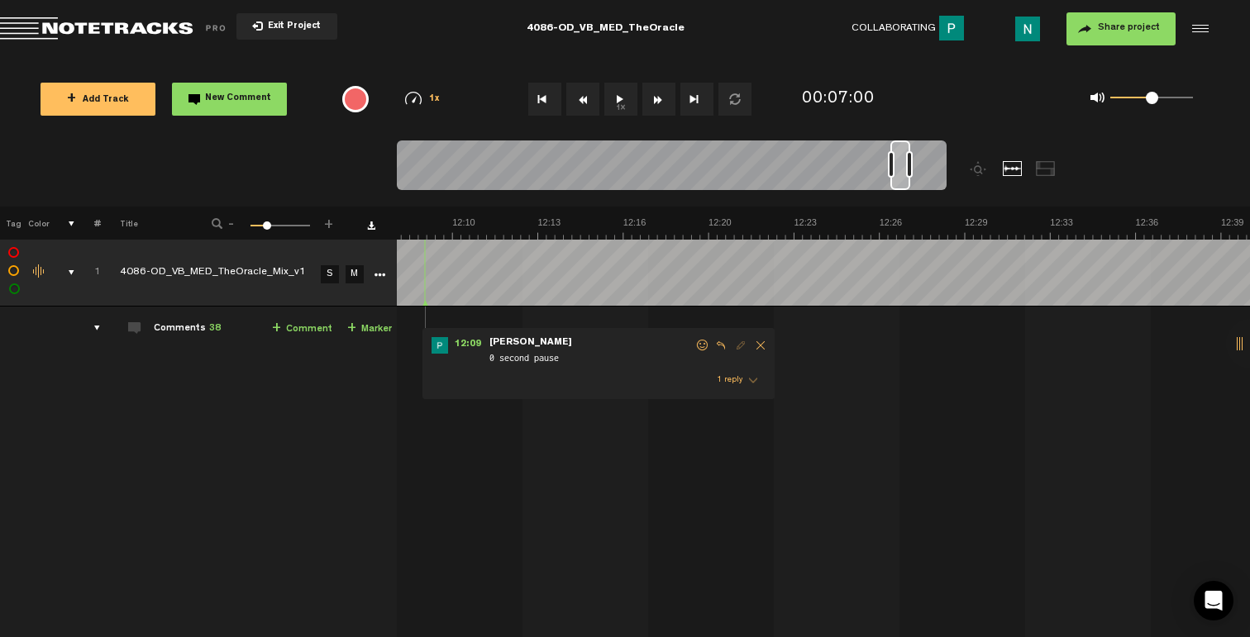
click at [694, 345] on span at bounding box center [702, 346] width 17 height 12
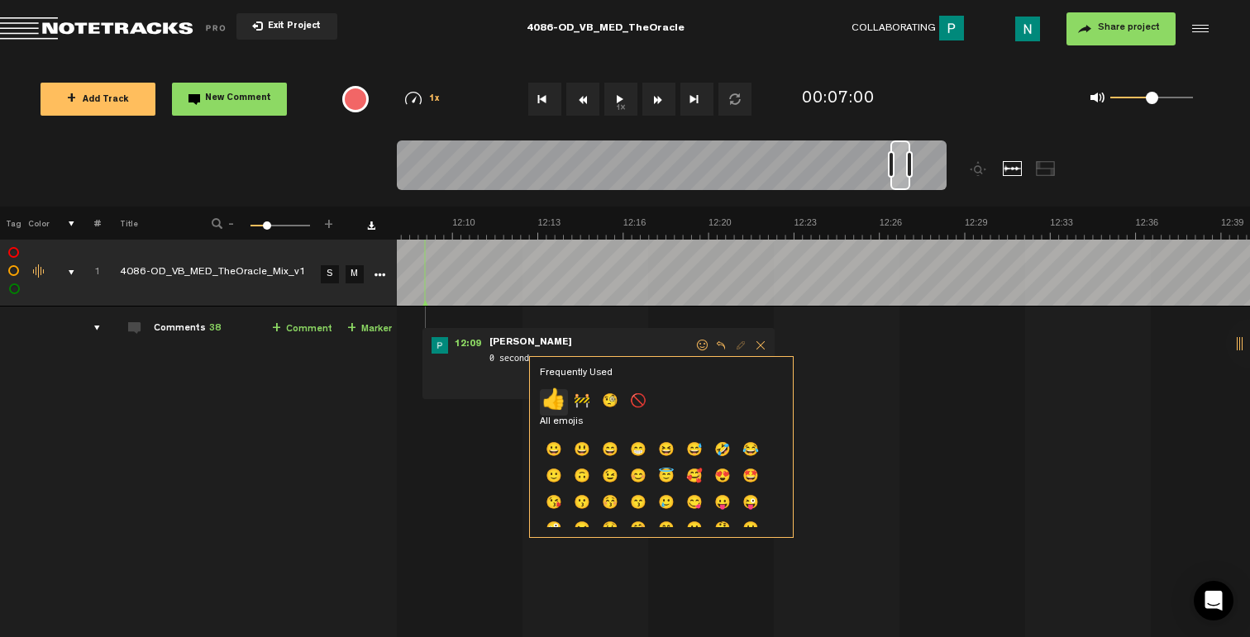
click at [555, 398] on p "👍" at bounding box center [554, 402] width 28 height 26
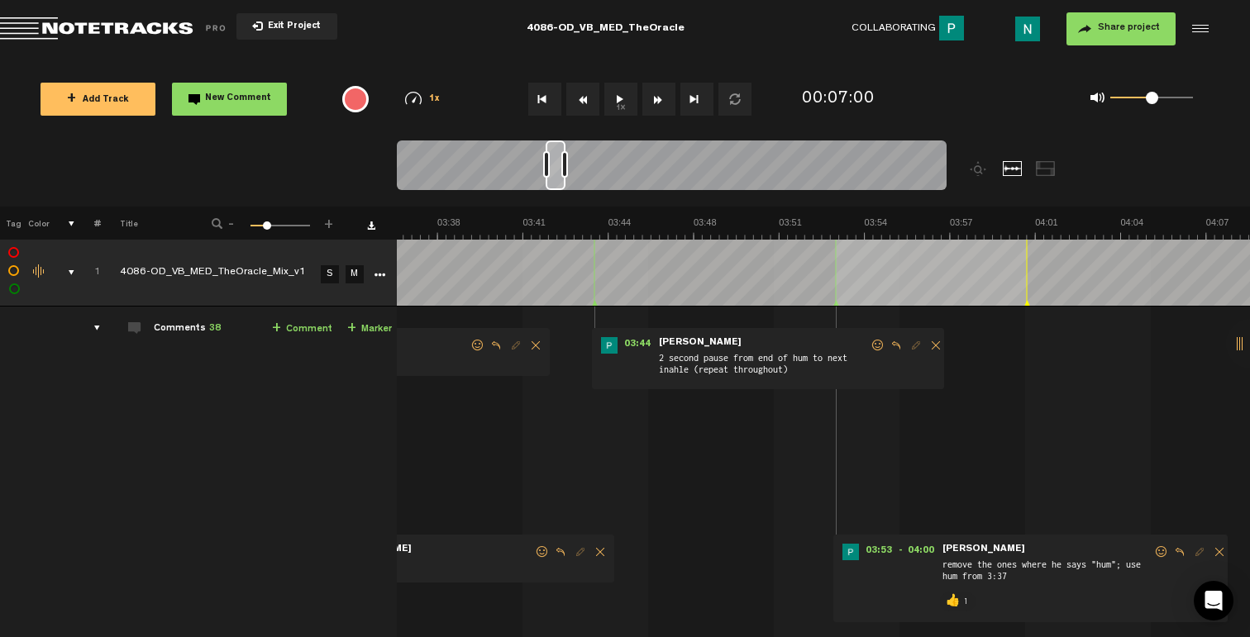
scroll to position [0, 5779]
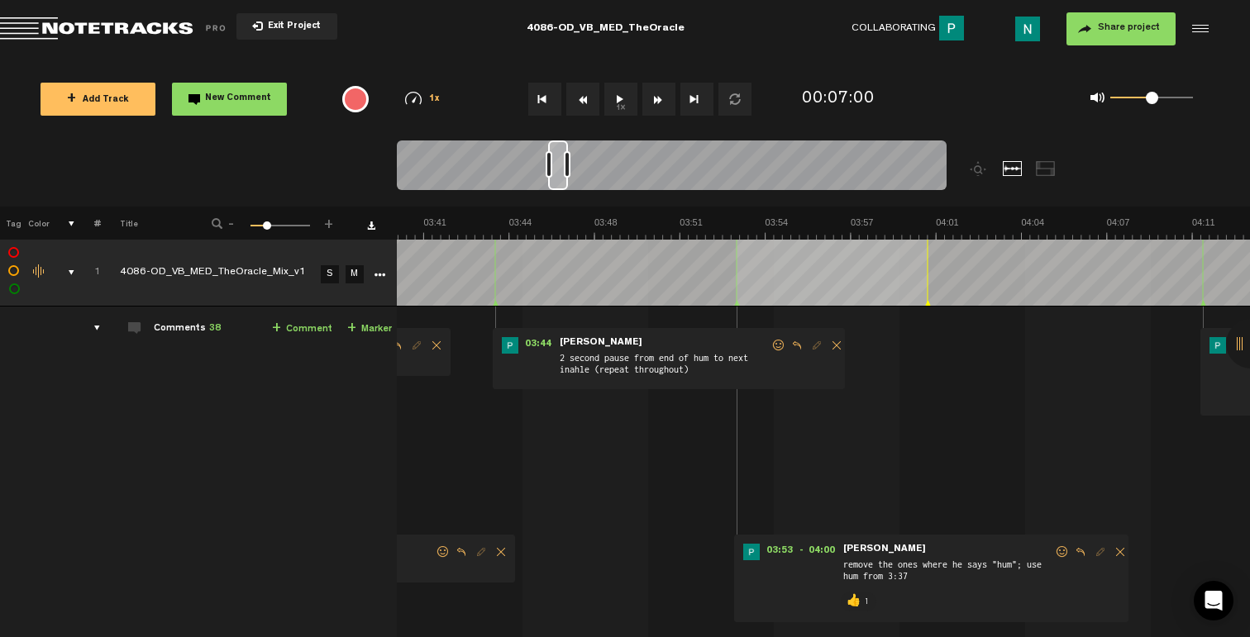
click at [775, 346] on span at bounding box center [778, 346] width 17 height 12
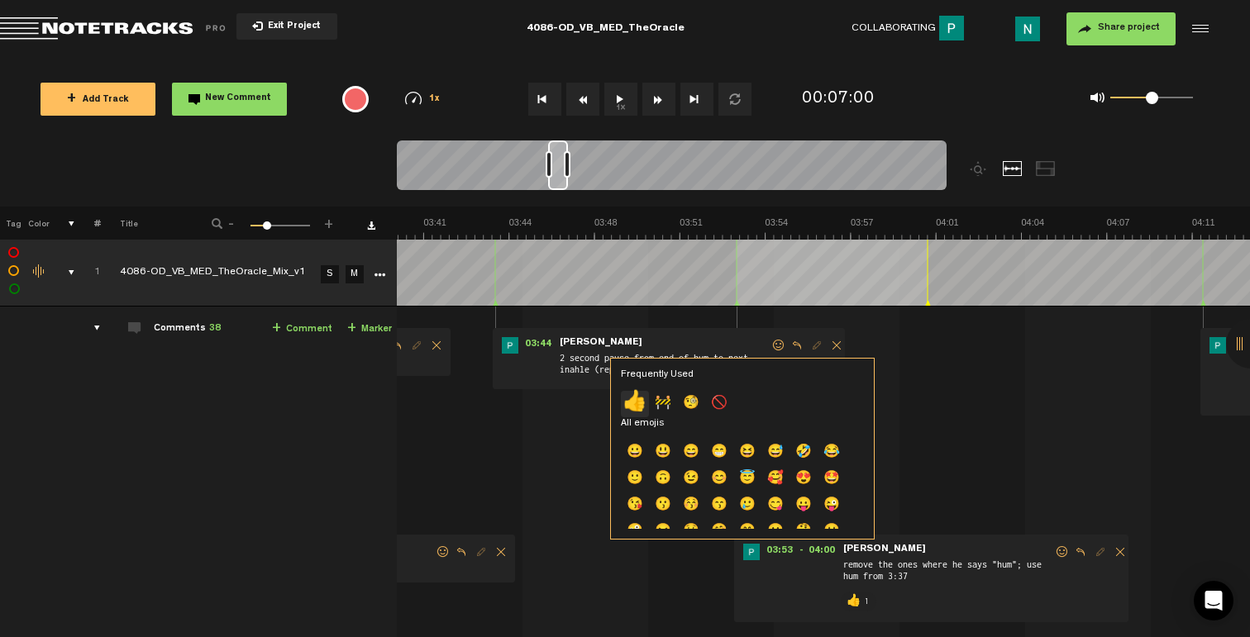
click at [640, 401] on p "👍" at bounding box center [635, 404] width 28 height 26
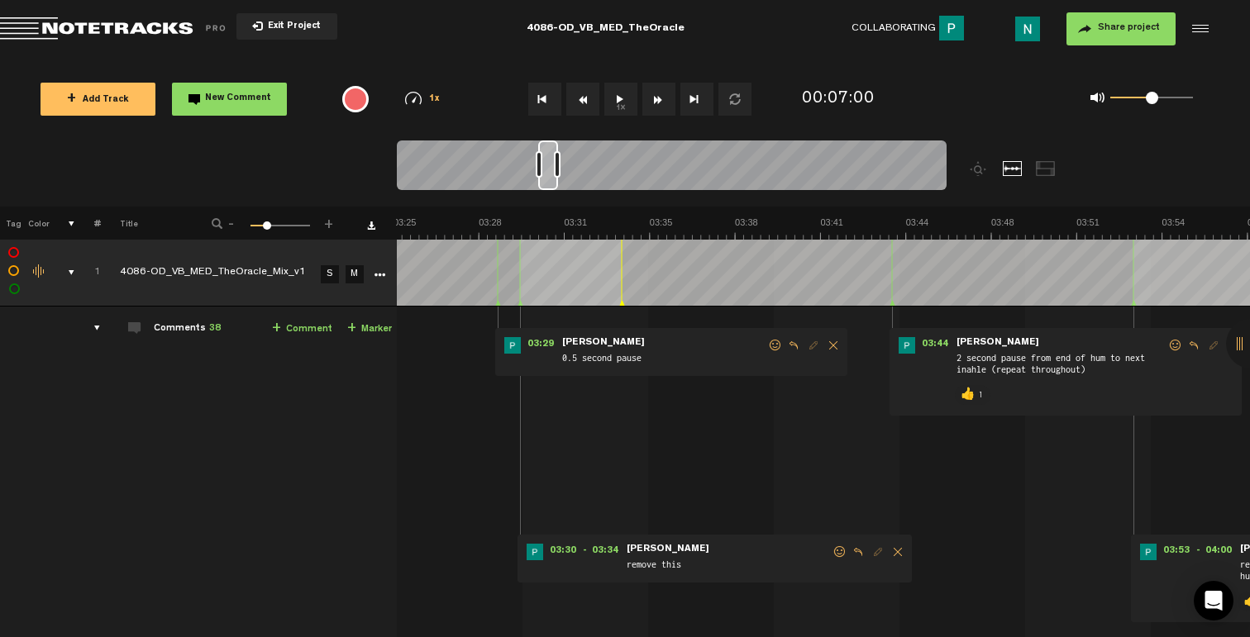
scroll to position [0, 5382]
click at [839, 546] on span at bounding box center [840, 552] width 17 height 12
click at [690, 598] on p "👍" at bounding box center [698, 604] width 28 height 26
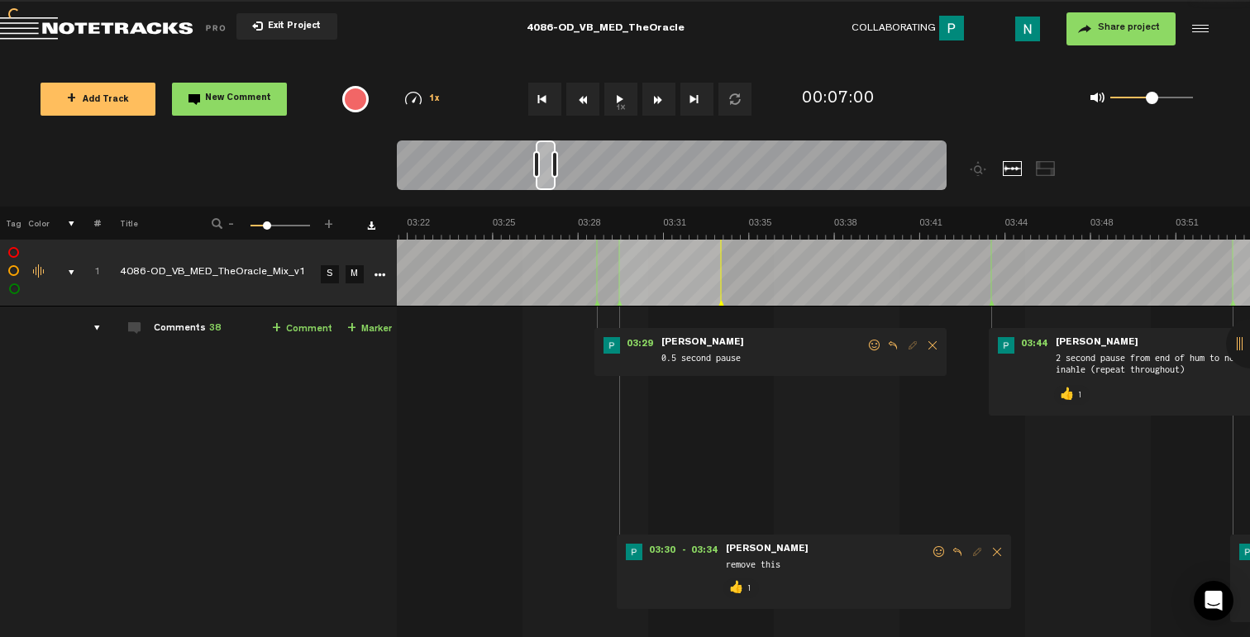
scroll to position [0, 5183]
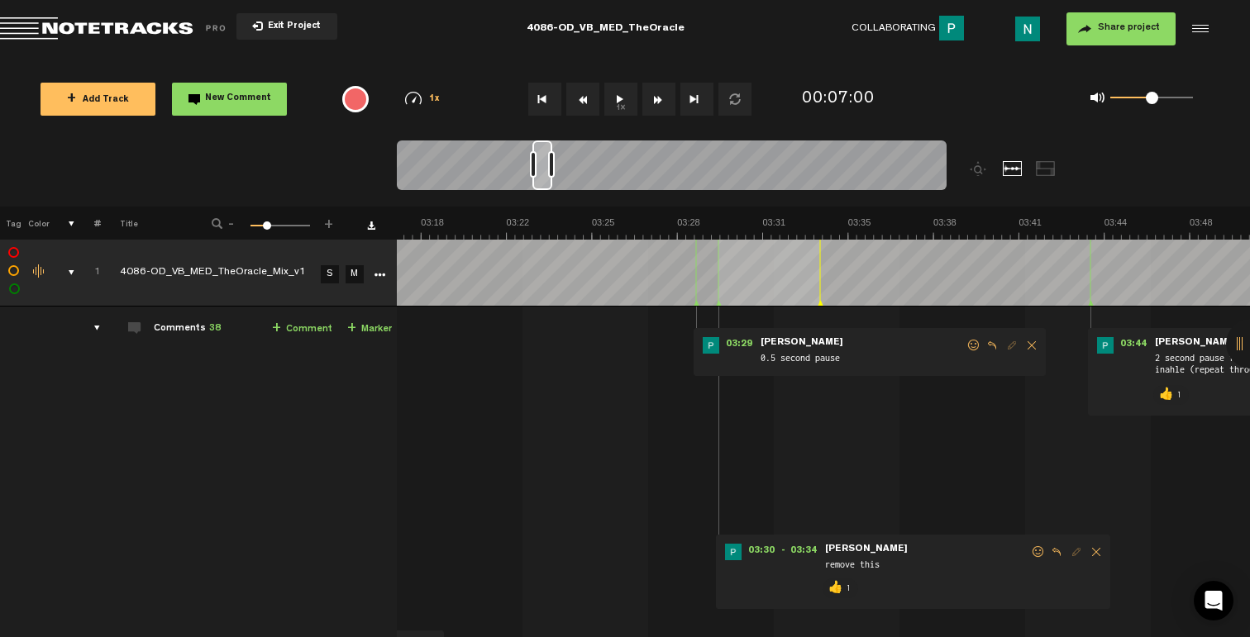
click at [976, 344] on span at bounding box center [973, 346] width 17 height 12
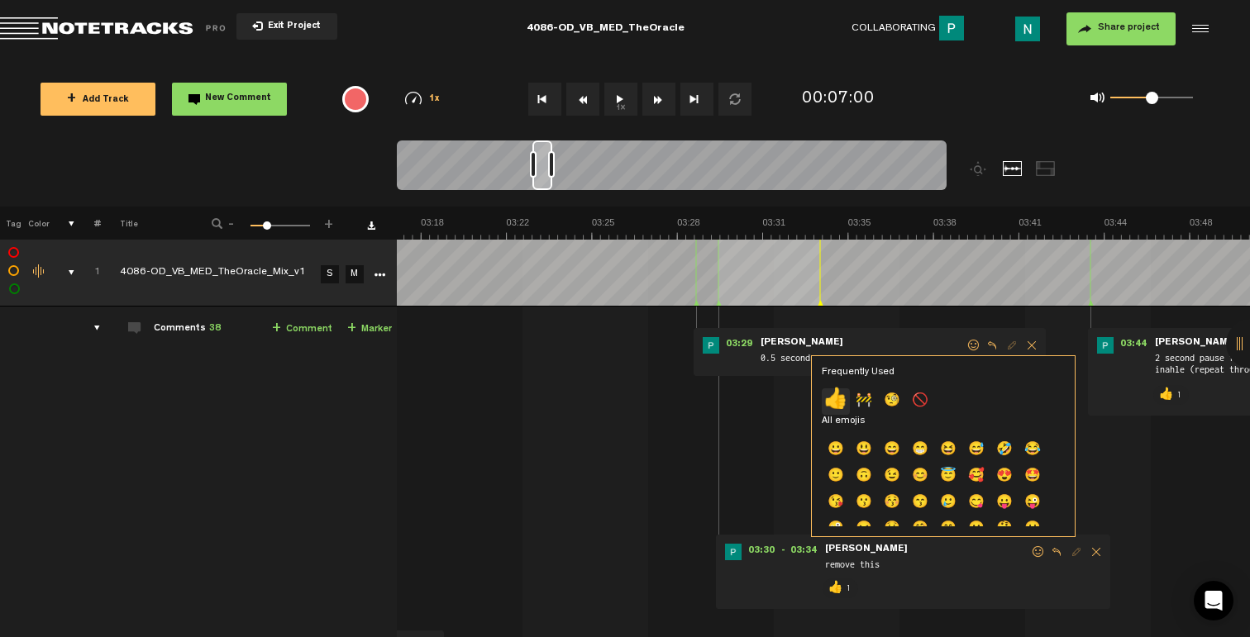
click at [830, 393] on p "👍" at bounding box center [836, 401] width 28 height 26
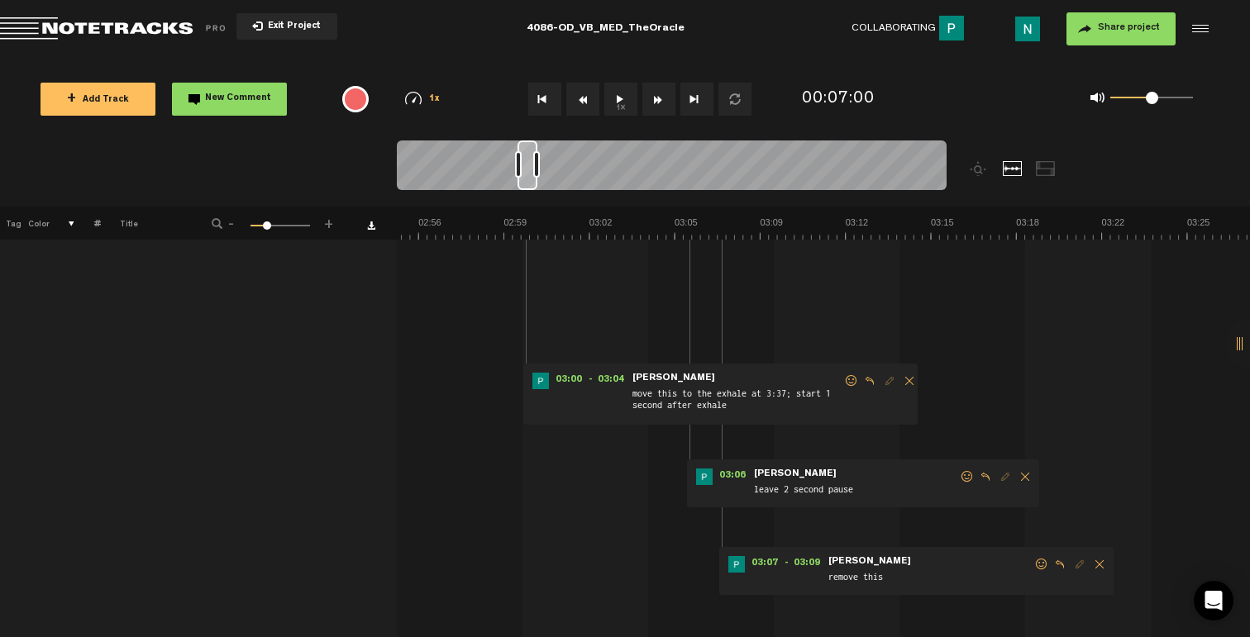
scroll to position [229, 0]
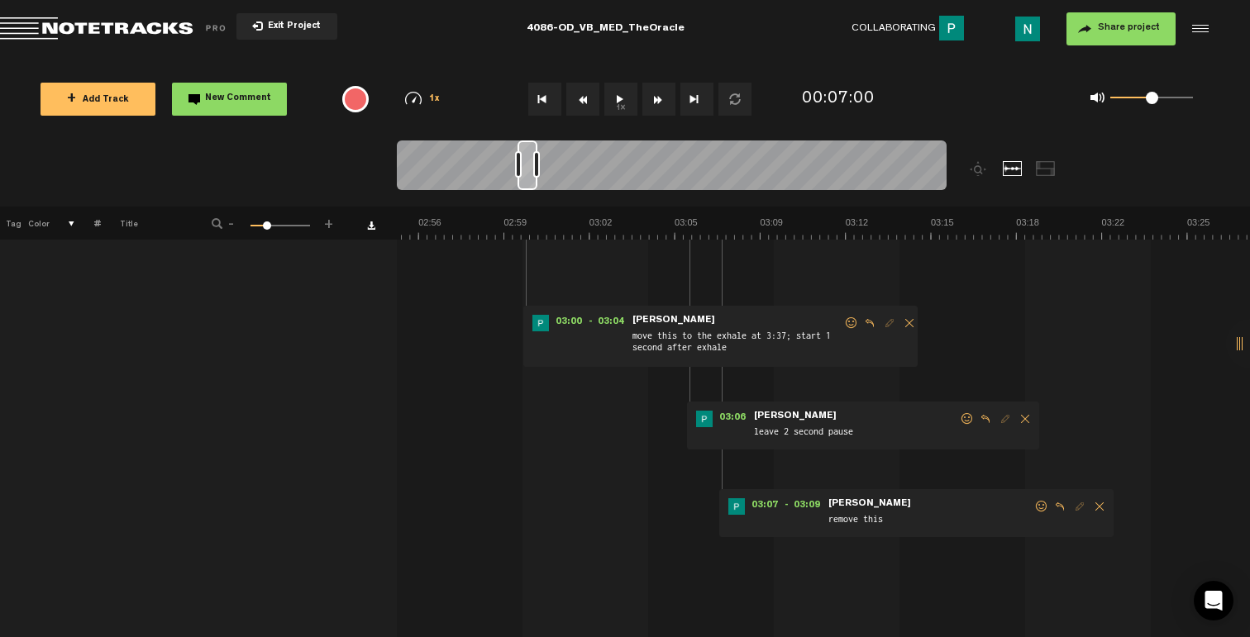
click at [1036, 503] on span at bounding box center [1041, 507] width 17 height 12
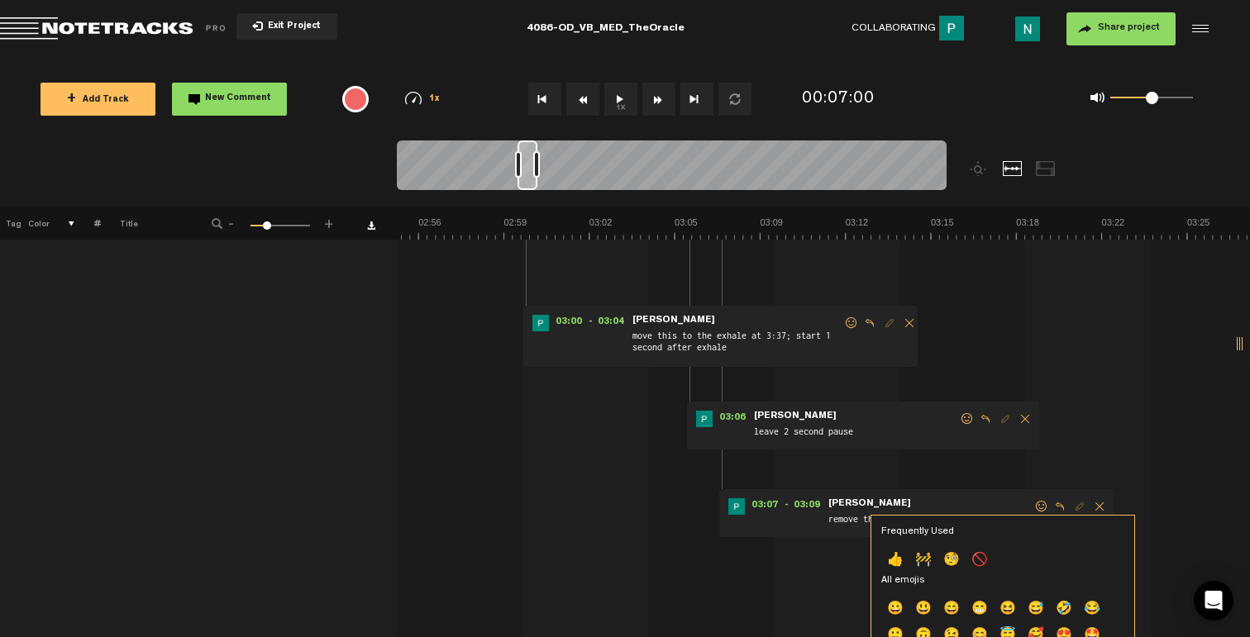
click at [889, 557] on p "👍" at bounding box center [895, 561] width 28 height 26
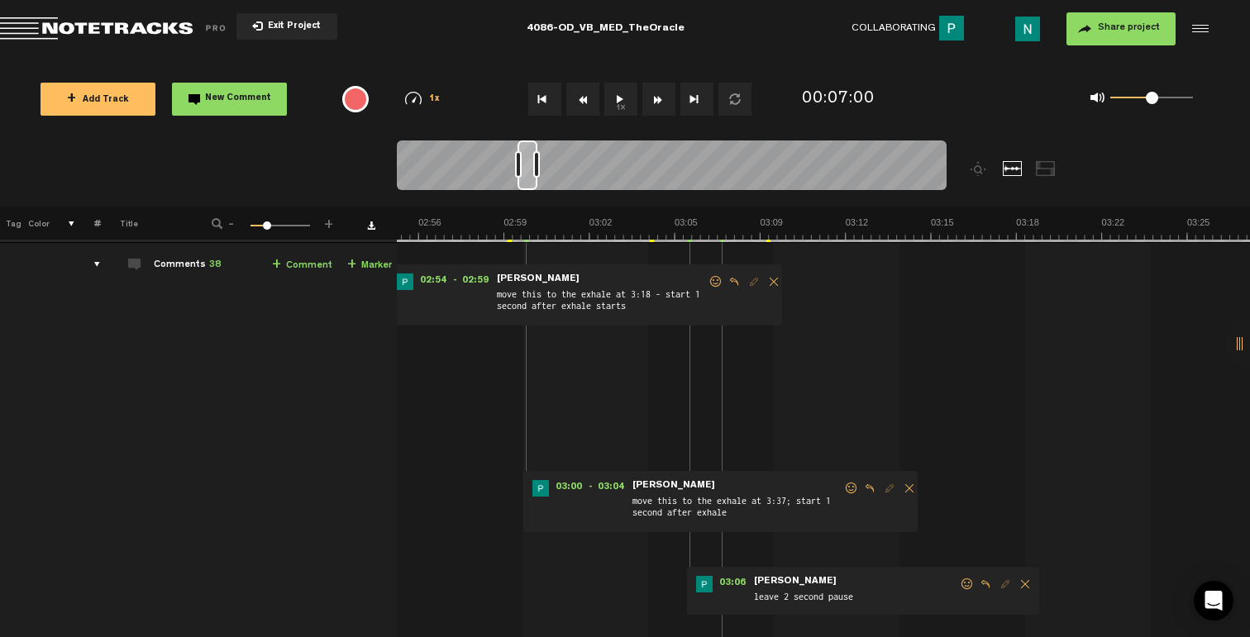
scroll to position [74, 0]
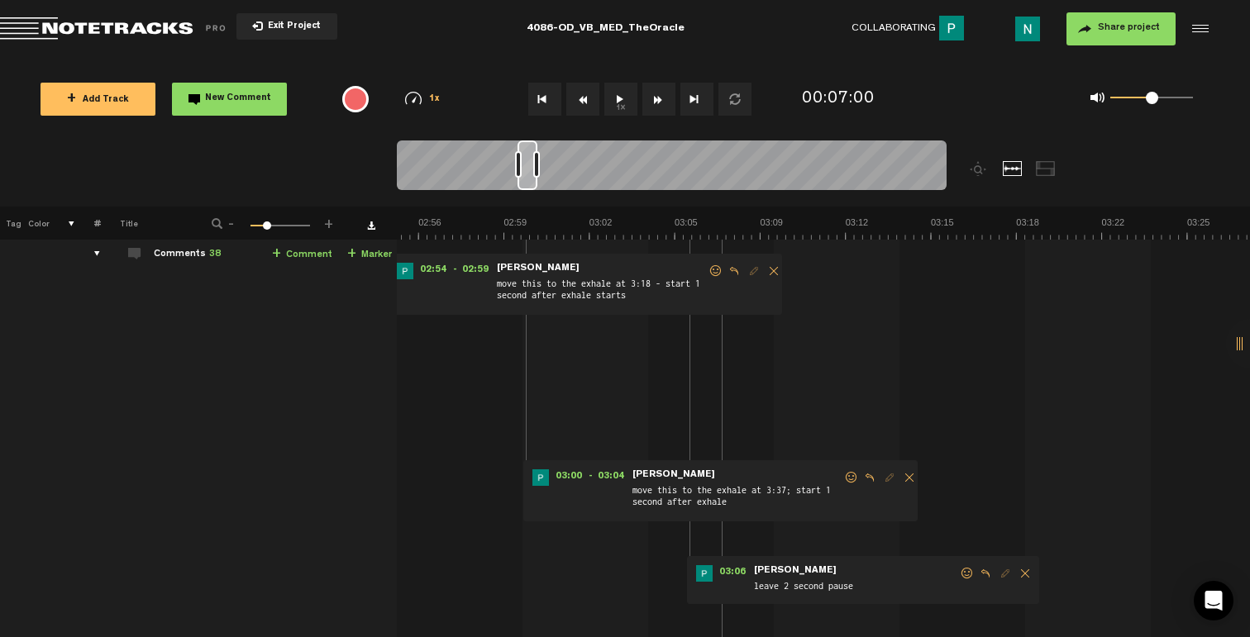
click at [971, 572] on span at bounding box center [967, 574] width 17 height 12
click at [833, 626] on p "👍" at bounding box center [831, 630] width 28 height 26
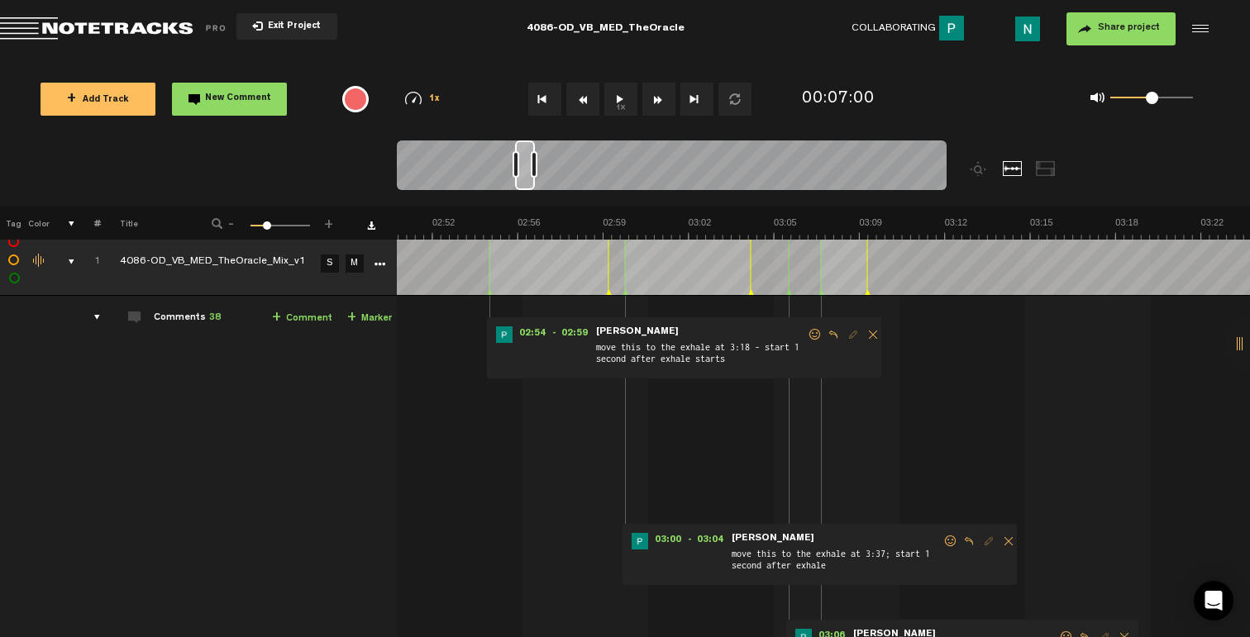
scroll to position [32, 0]
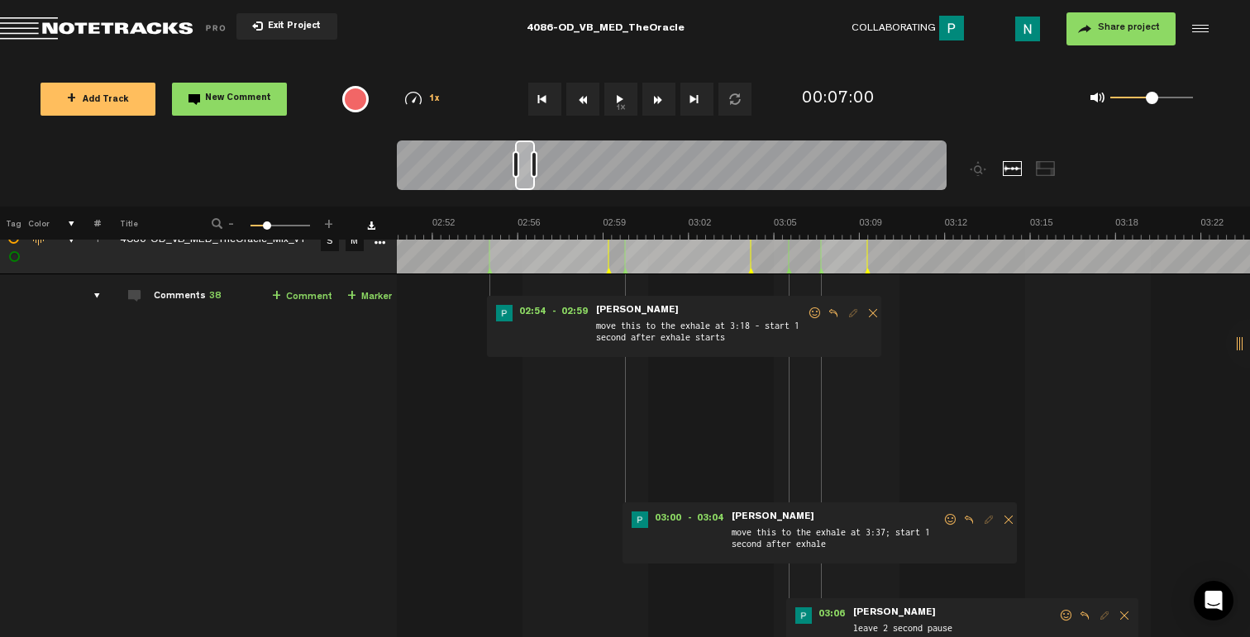
click at [948, 521] on span at bounding box center [950, 520] width 17 height 12
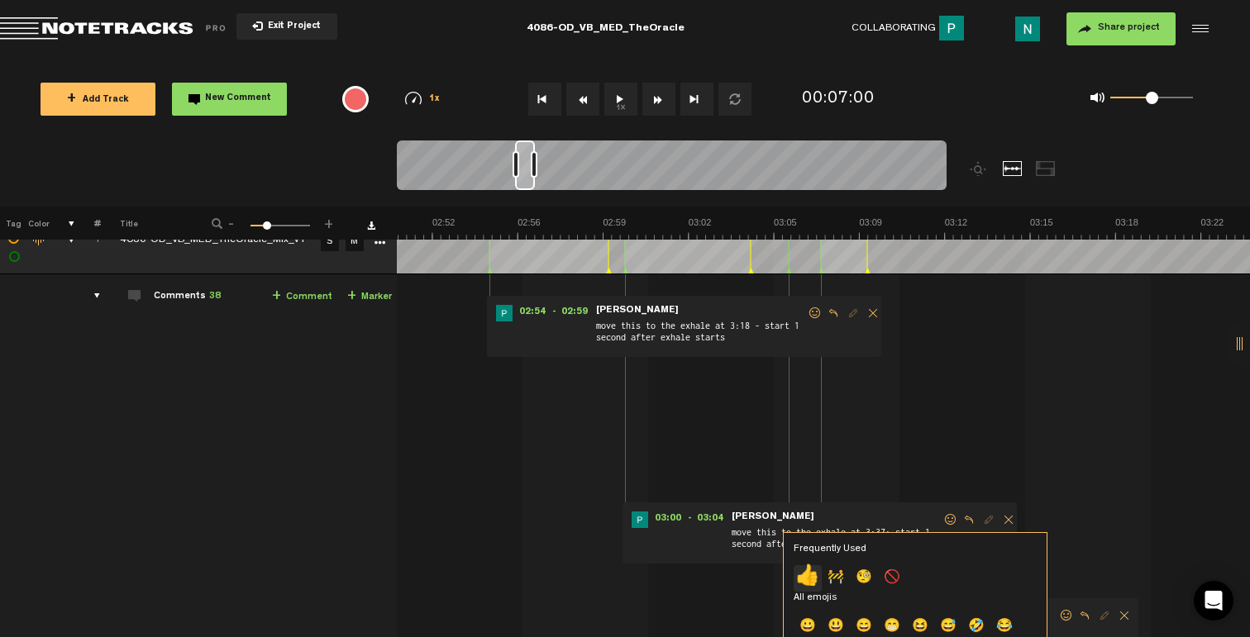
click at [800, 567] on p "👍" at bounding box center [808, 578] width 28 height 26
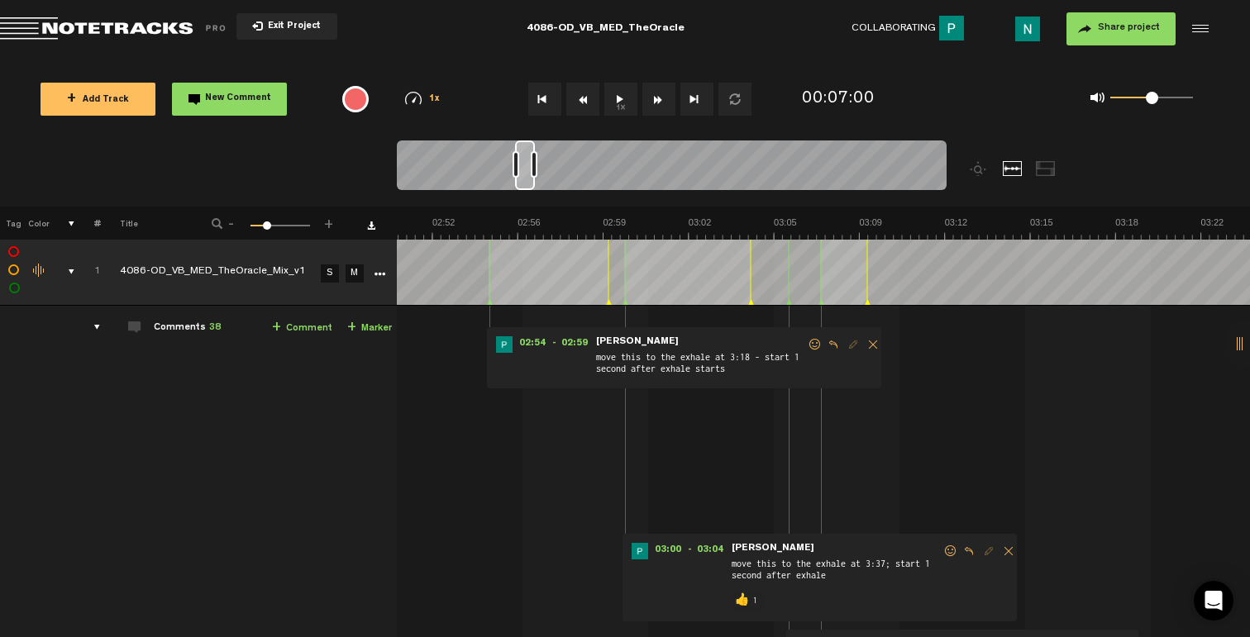
scroll to position [11, 0]
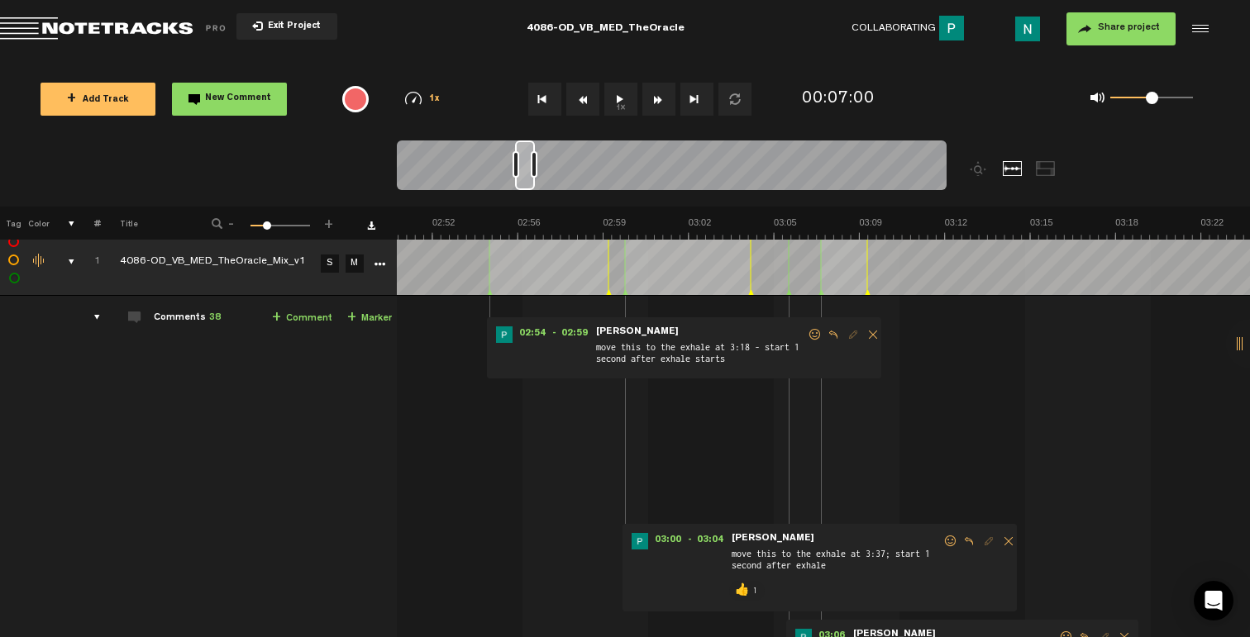
click at [812, 331] on span at bounding box center [815, 335] width 17 height 12
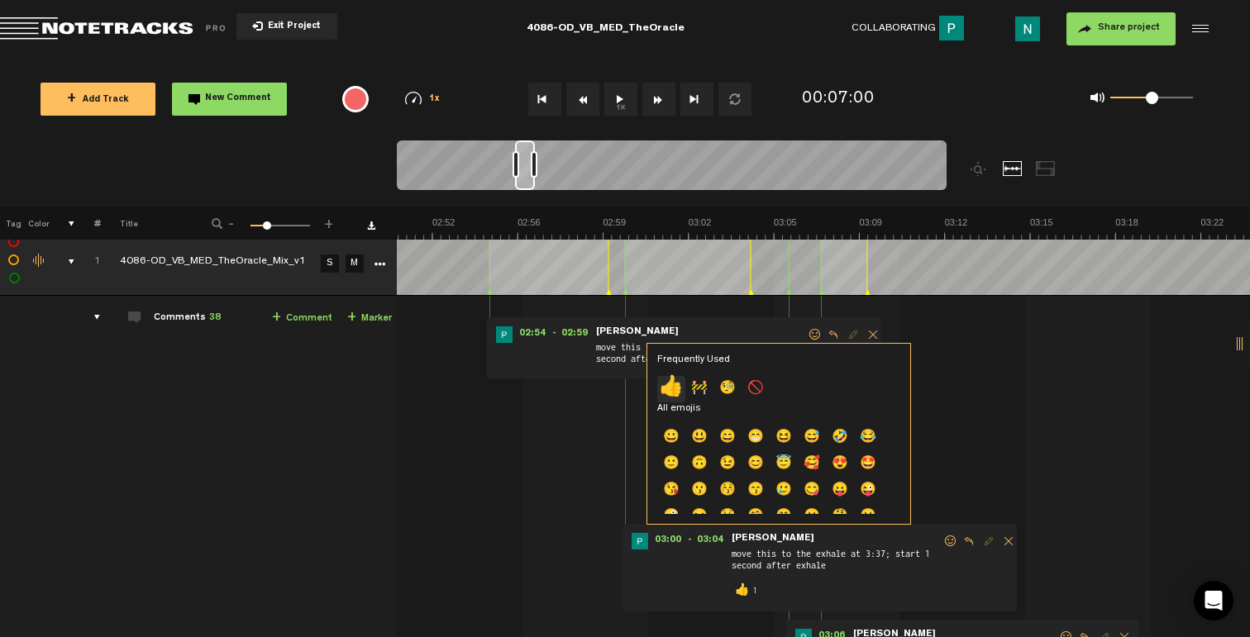
click at [677, 387] on p "👍" at bounding box center [671, 389] width 28 height 26
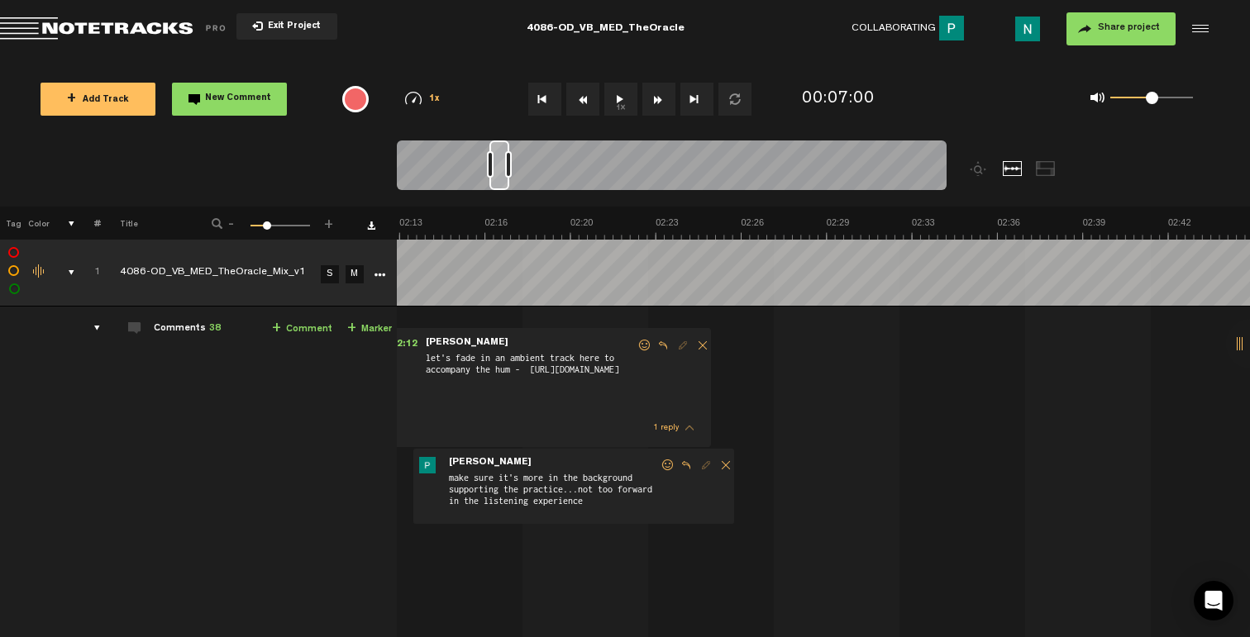
scroll to position [0, 3398]
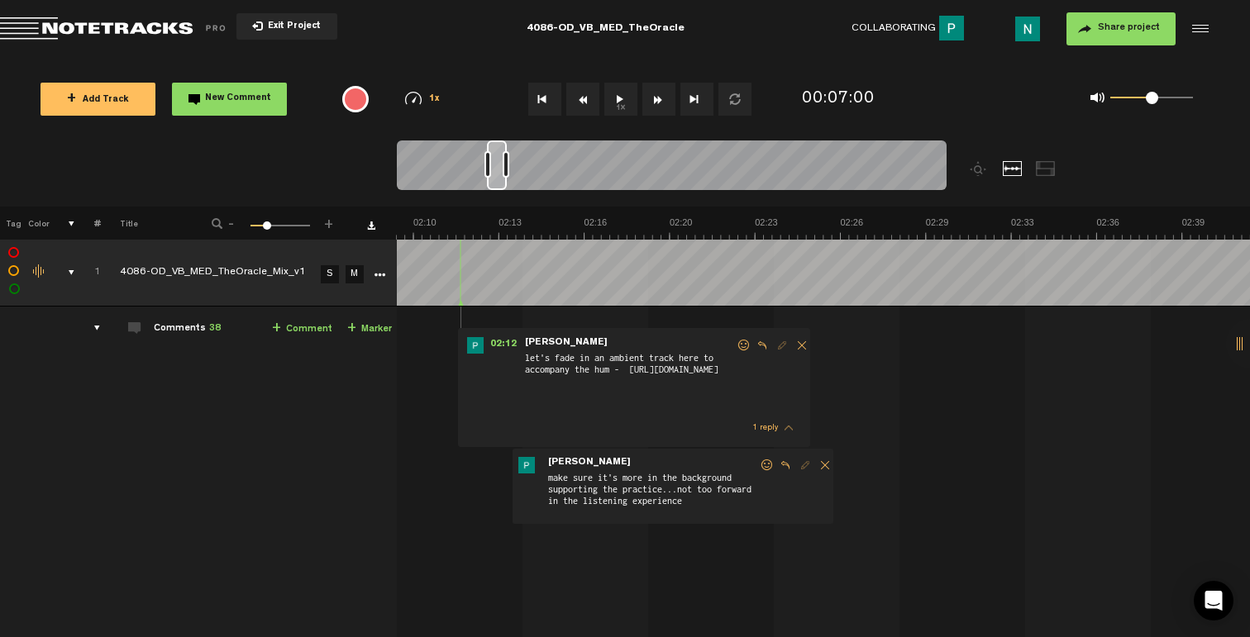
click at [770, 464] on span at bounding box center [767, 466] width 17 height 12
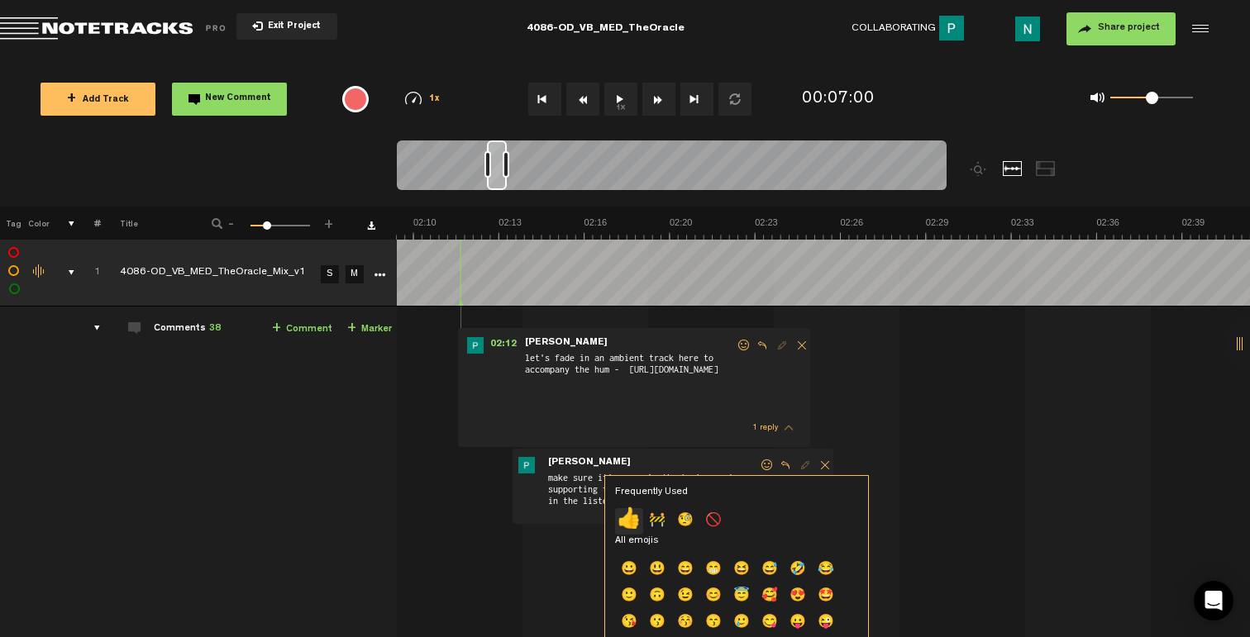
click at [628, 520] on p "👍" at bounding box center [629, 521] width 28 height 26
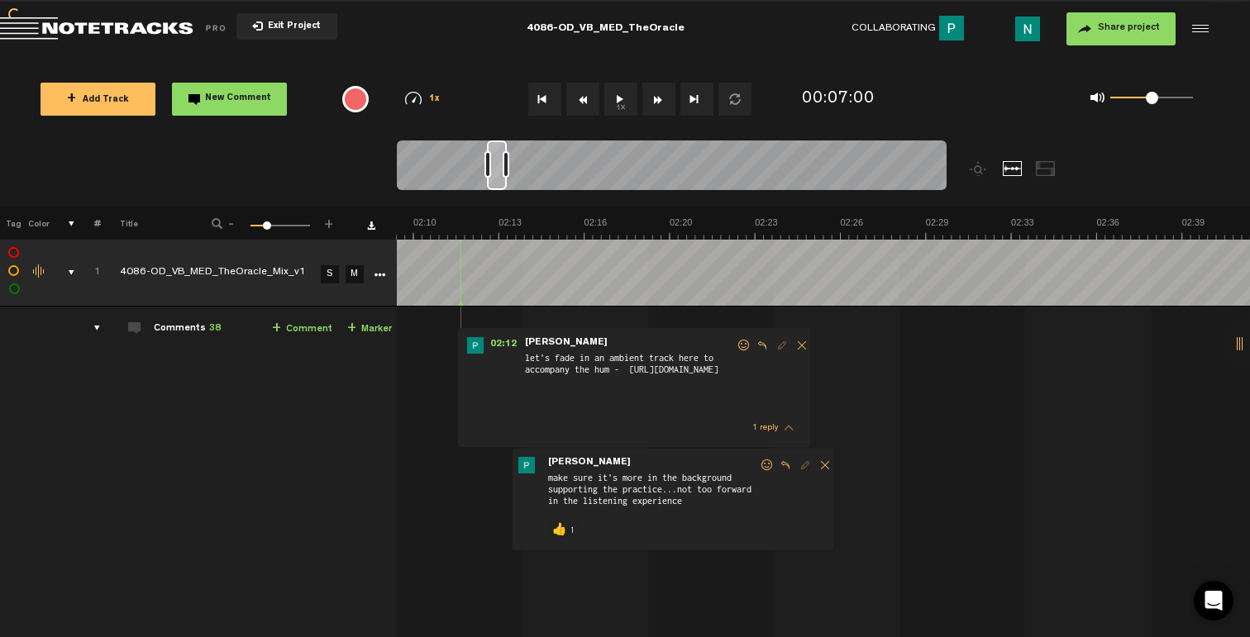
click at [741, 347] on span at bounding box center [744, 346] width 17 height 12
drag, startPoint x: 509, startPoint y: 407, endPoint x: 527, endPoint y: 408, distance: 18.3
click at [509, 407] on div "02:12 - • [PERSON_NAME]: "let's fade in an ambient track here to accompany the …" at bounding box center [634, 387] width 352 height 119
click at [629, 374] on link "[URL][DOMAIN_NAME]" at bounding box center [673, 370] width 89 height 10
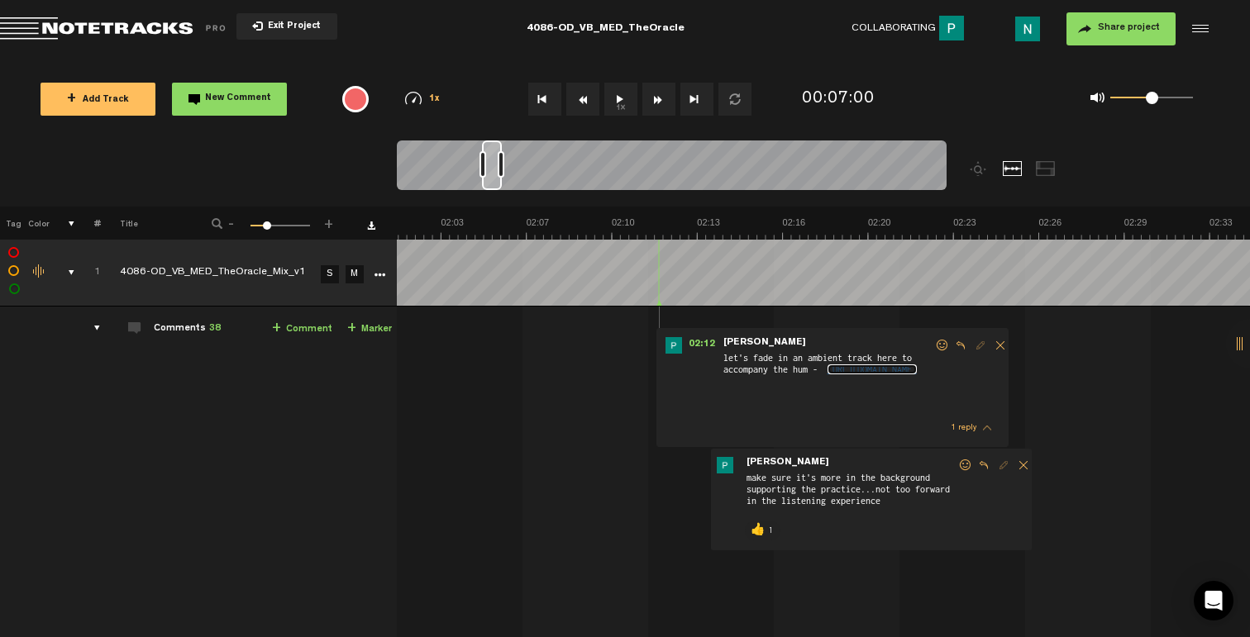
scroll to position [0, 3200]
click at [942, 345] on span at bounding box center [942, 346] width 17 height 12
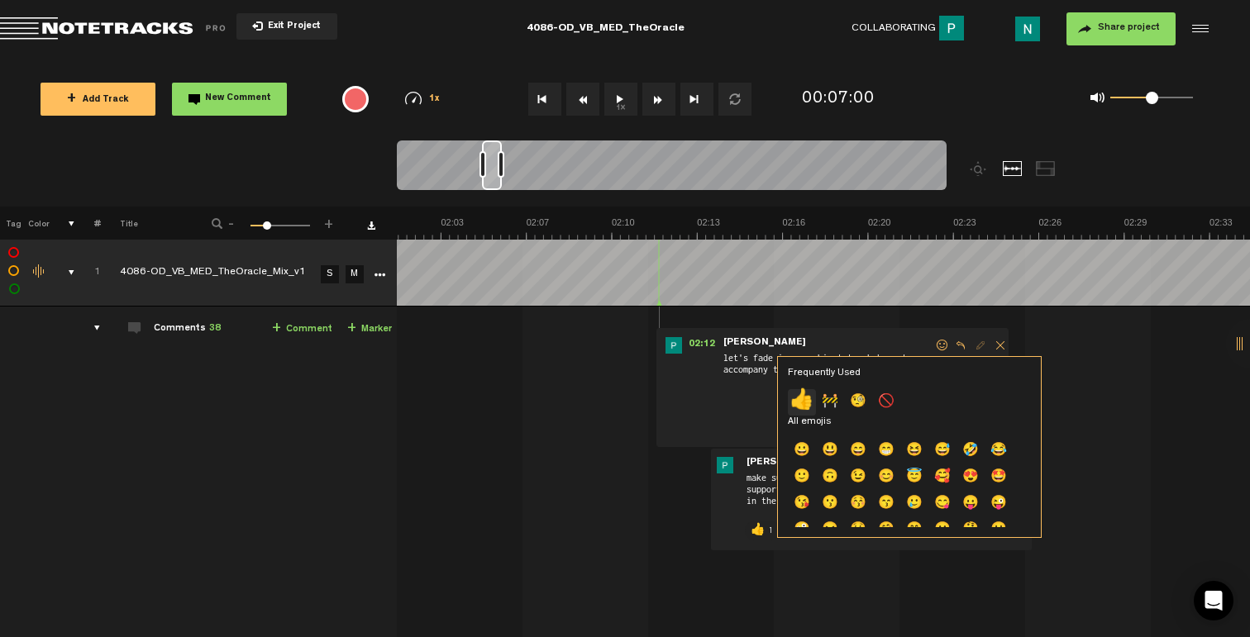
click at [805, 406] on p "👍" at bounding box center [802, 402] width 28 height 26
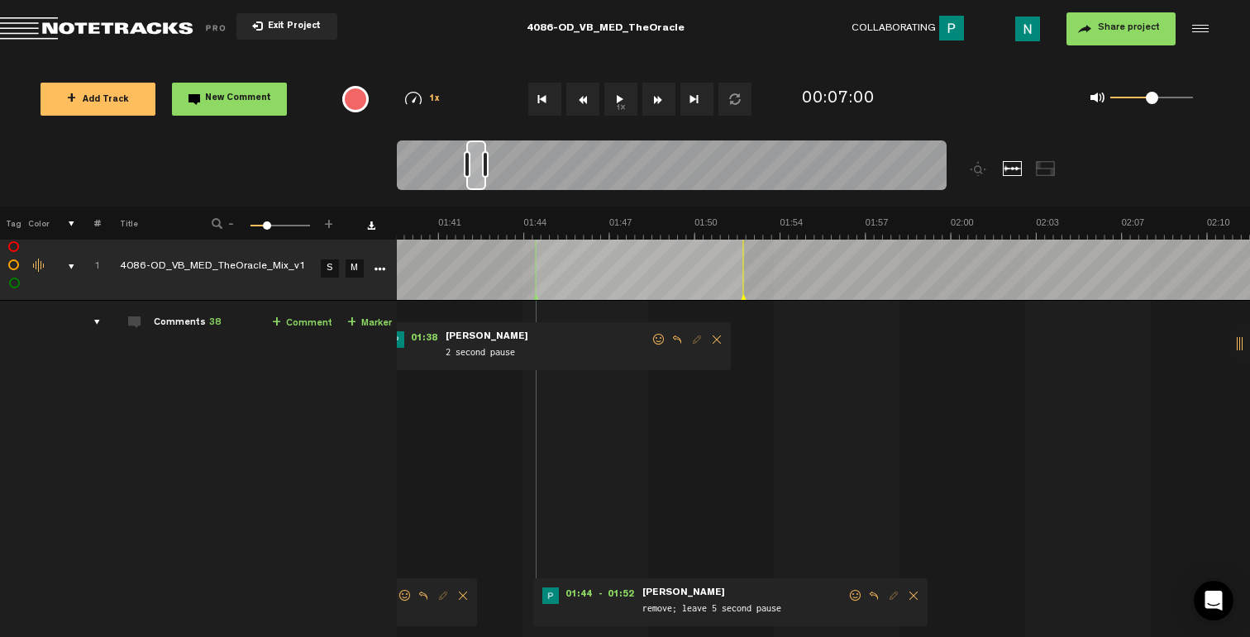
scroll to position [26, 0]
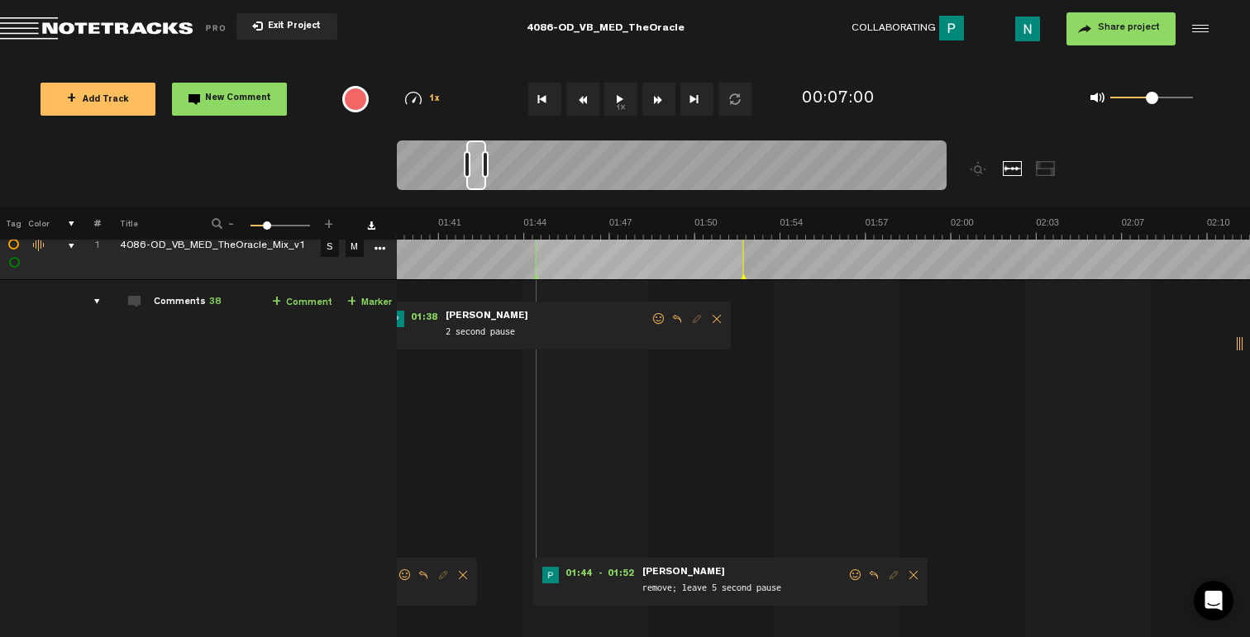
click at [858, 574] on span at bounding box center [855, 576] width 17 height 12
click at [725, 628] on p "👍" at bounding box center [717, 631] width 28 height 26
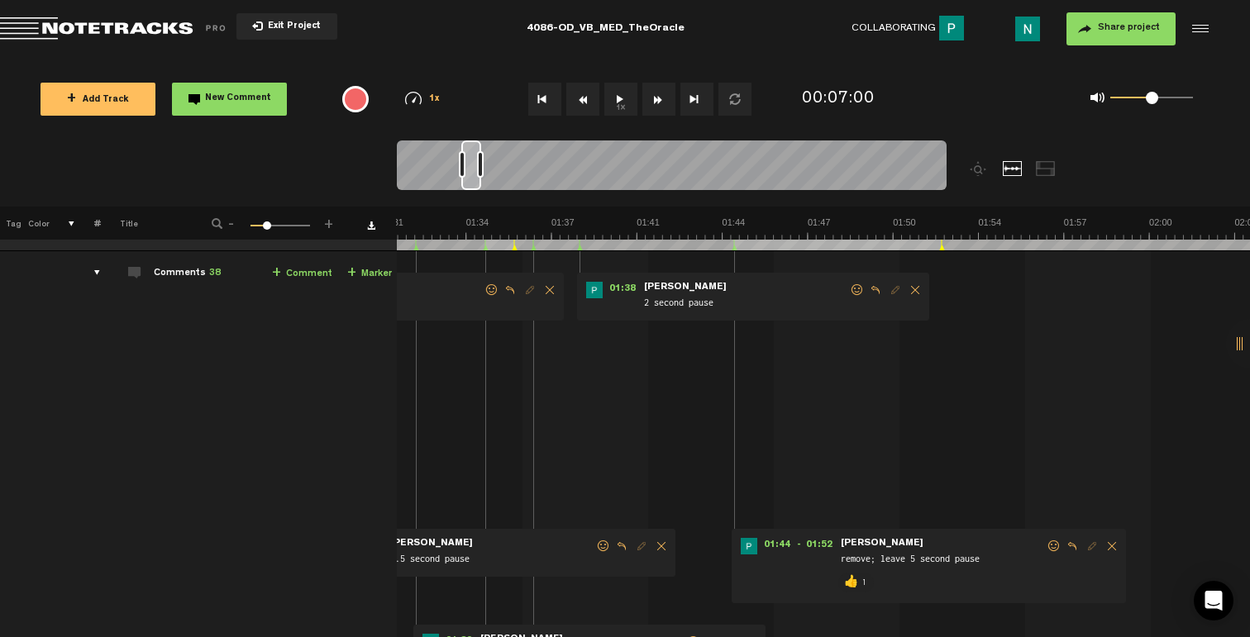
scroll to position [35, 0]
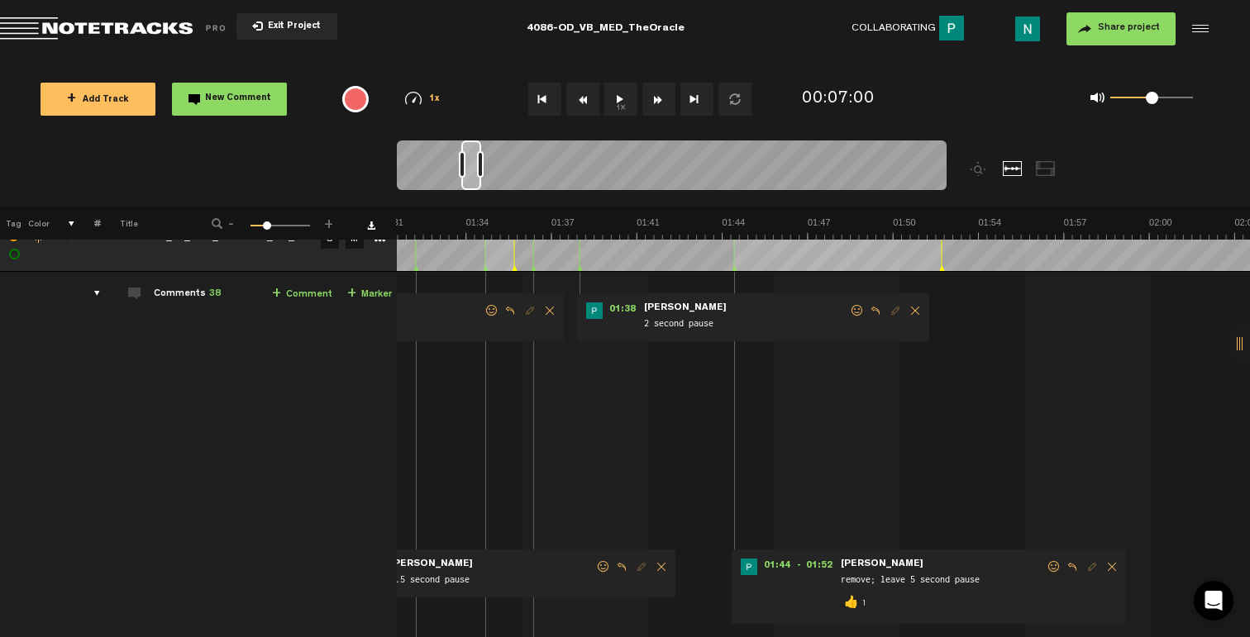
click at [859, 313] on span at bounding box center [857, 311] width 17 height 12
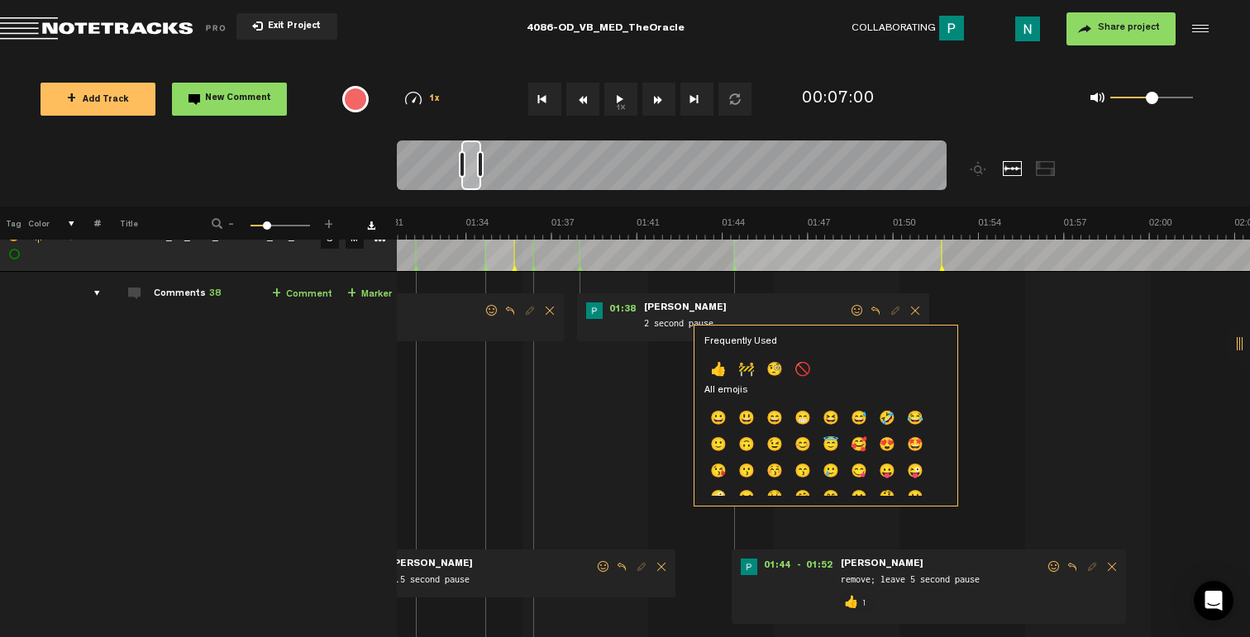
click at [716, 369] on p "👍" at bounding box center [718, 371] width 28 height 26
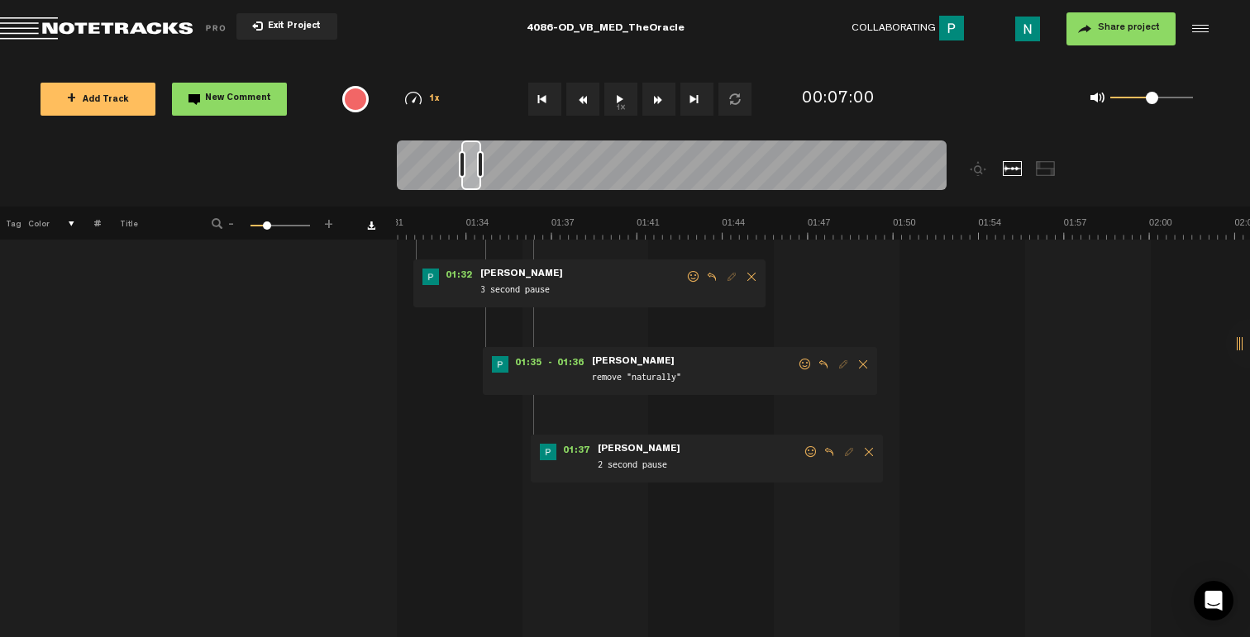
scroll to position [431, 0]
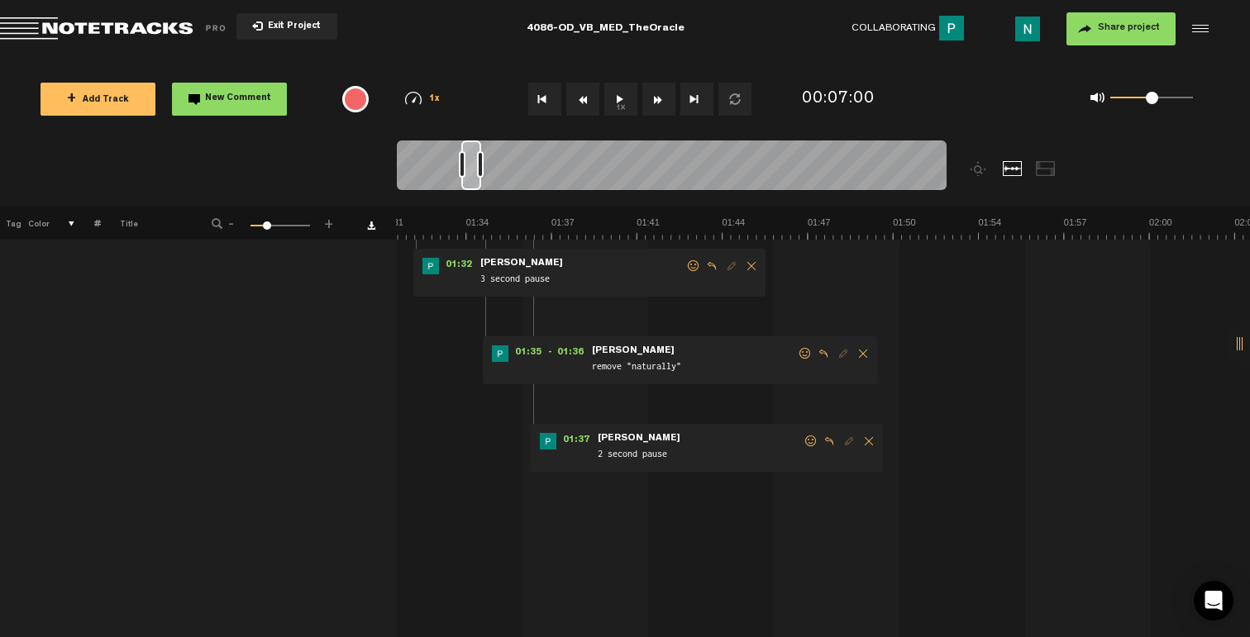
click at [813, 444] on span at bounding box center [811, 442] width 17 height 12
click at [809, 443] on span at bounding box center [811, 442] width 17 height 12
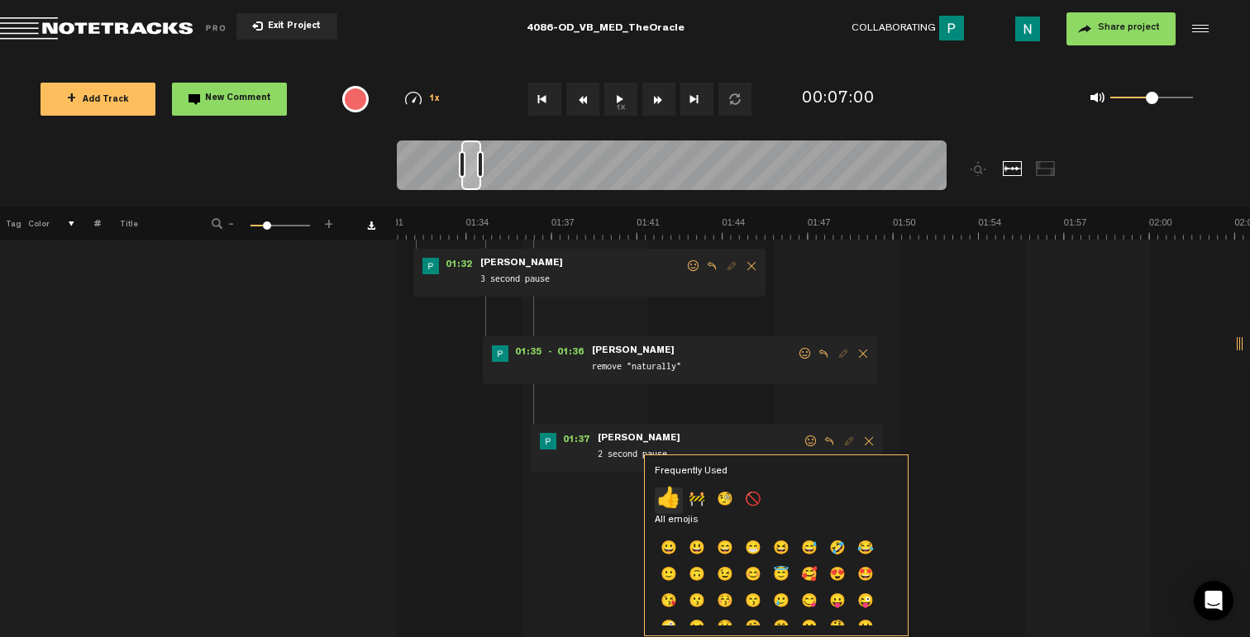
click at [672, 500] on p "👍" at bounding box center [669, 501] width 28 height 26
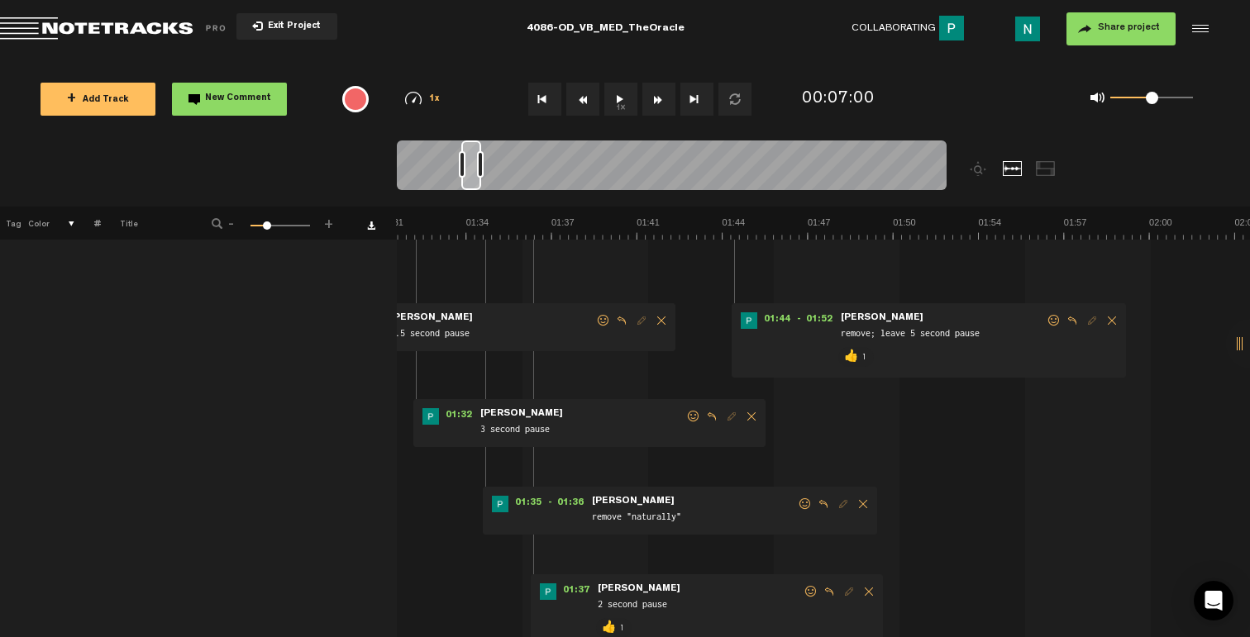
scroll to position [292, 0]
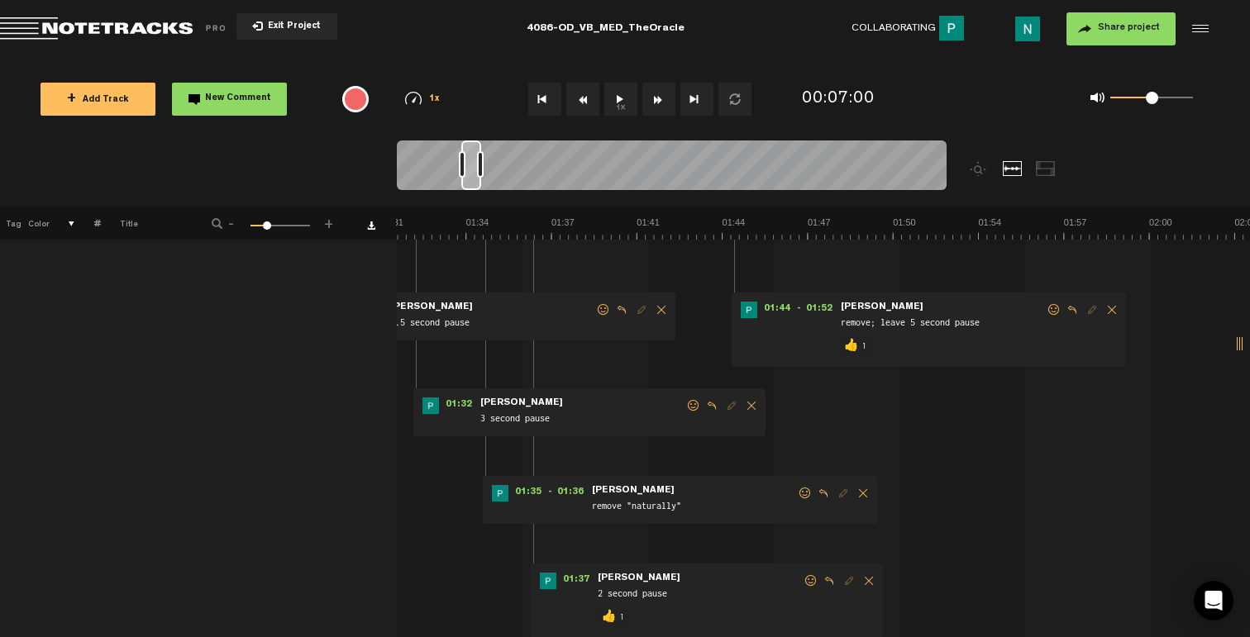
click at [801, 488] on span at bounding box center [805, 494] width 17 height 12
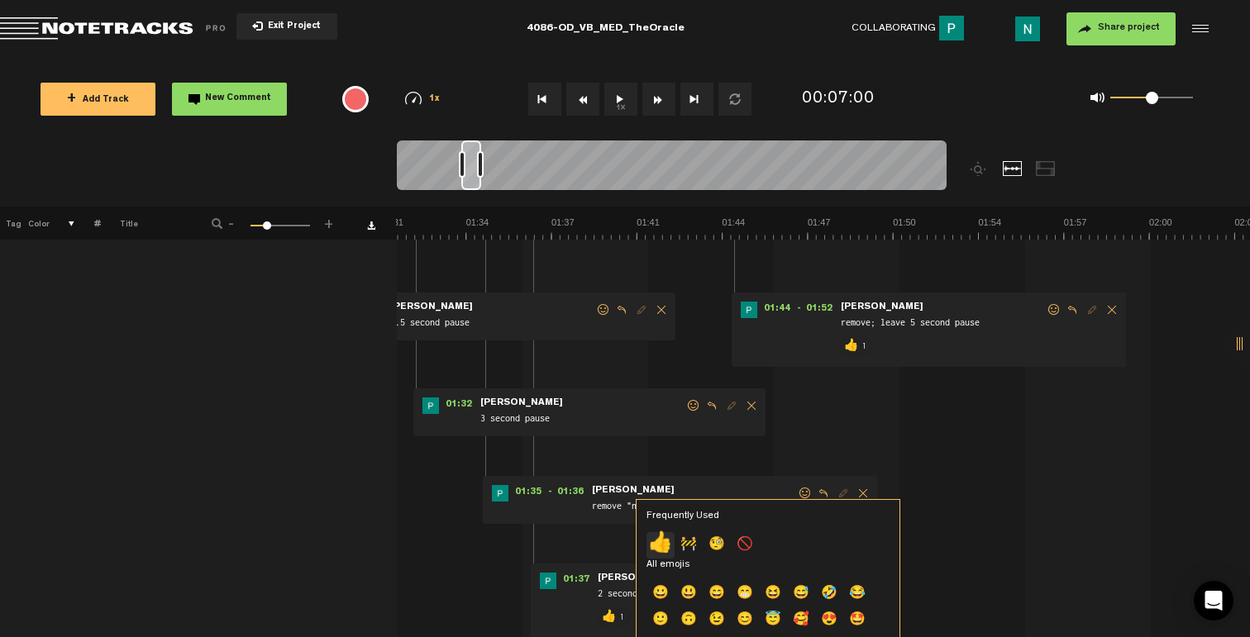
click at [664, 551] on p "👍" at bounding box center [660, 545] width 28 height 26
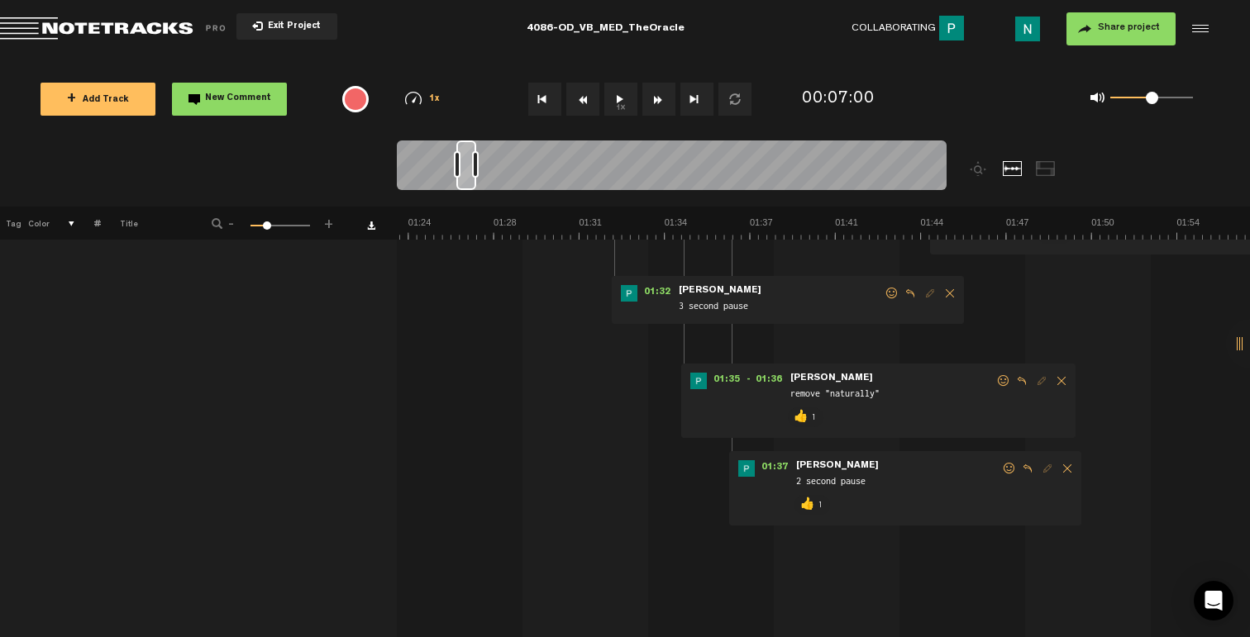
scroll to position [376, 0]
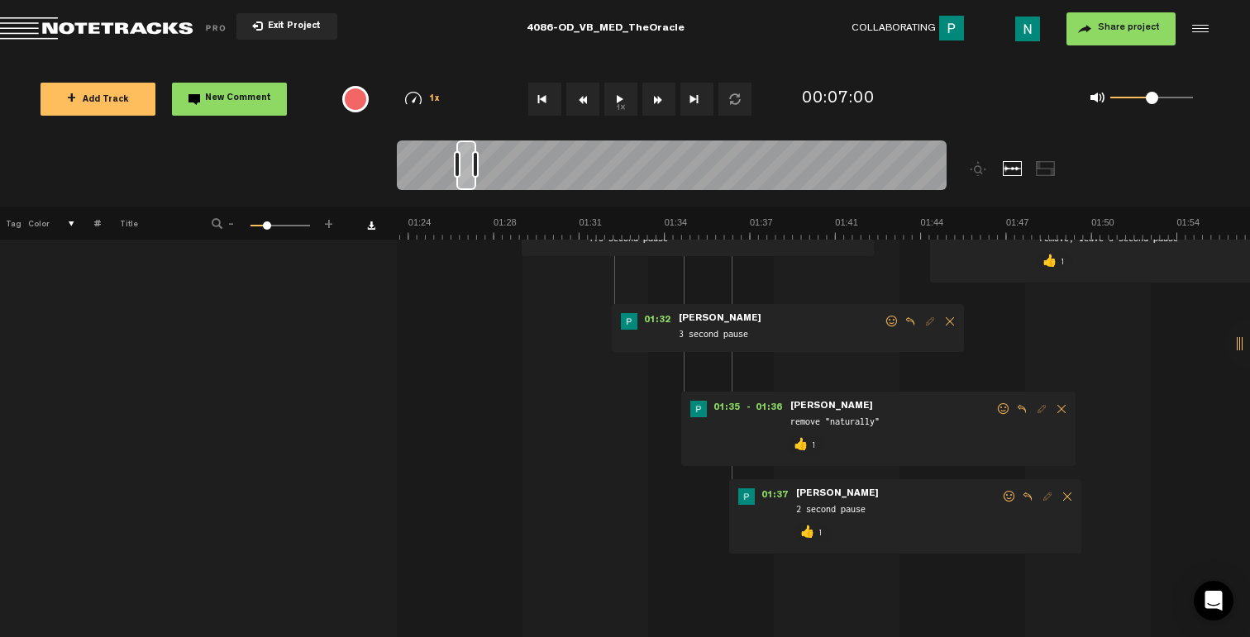
click at [891, 321] on span at bounding box center [892, 322] width 17 height 12
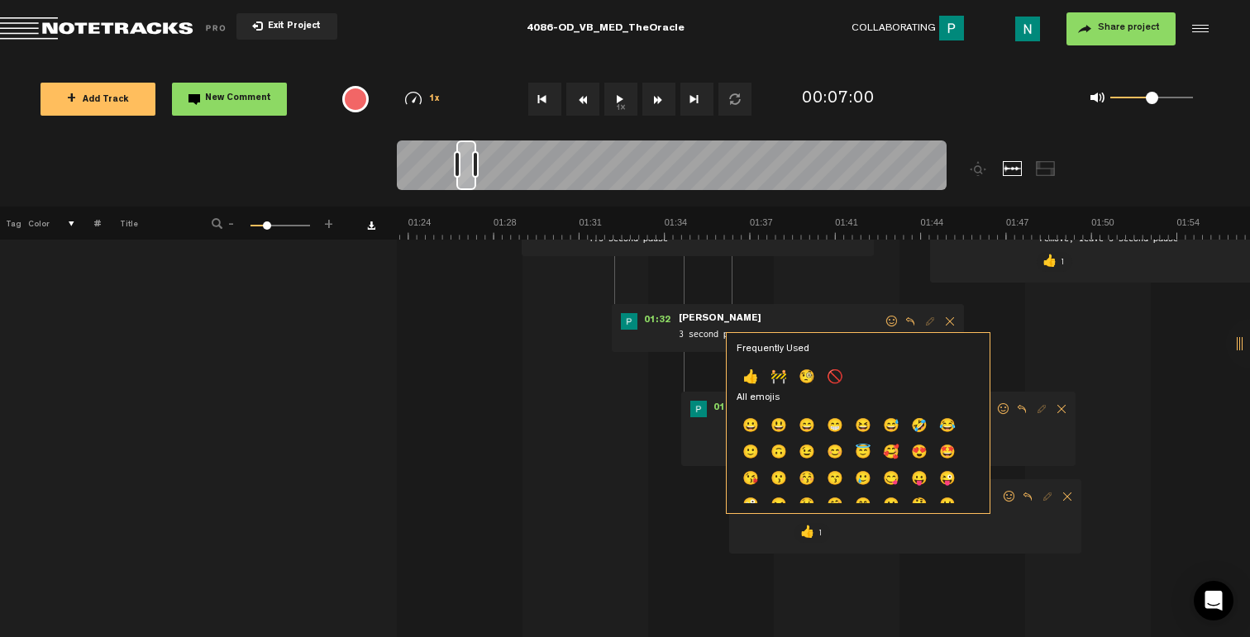
click at [746, 378] on p "👍" at bounding box center [750, 378] width 28 height 26
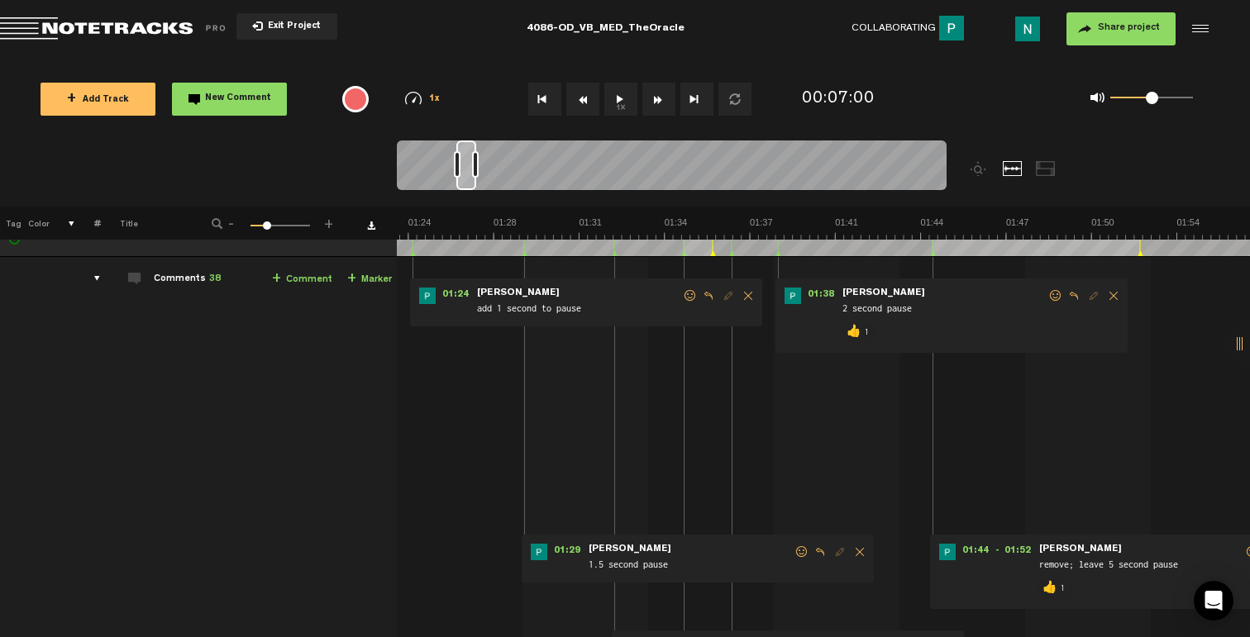
scroll to position [71, 0]
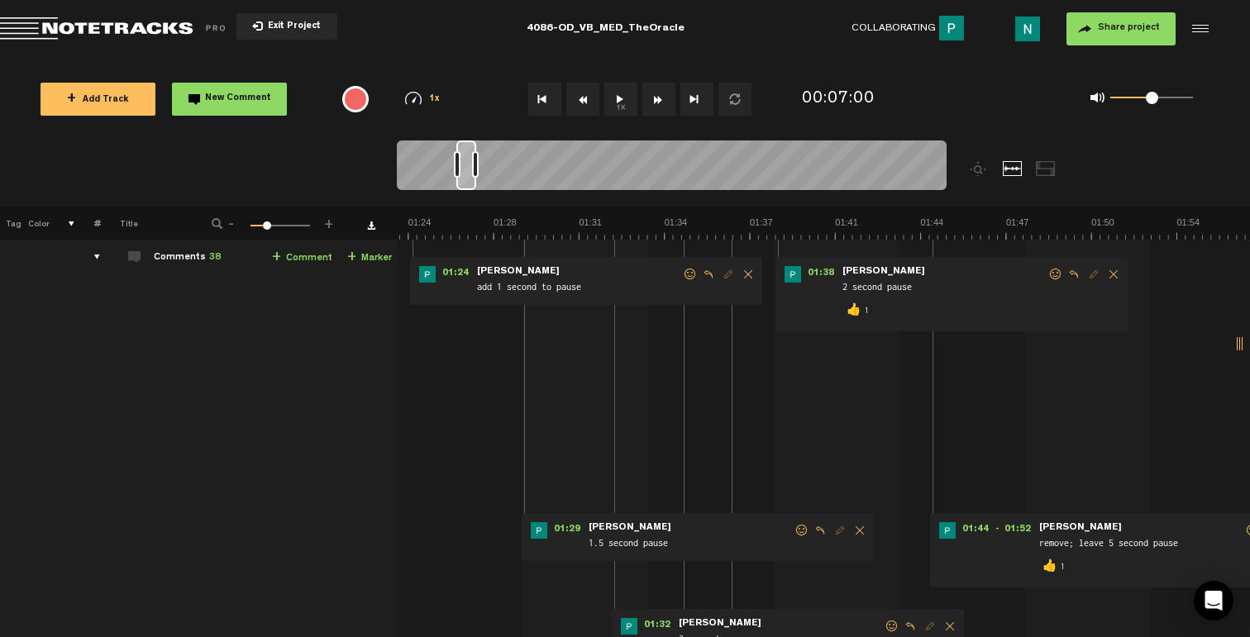
click at [801, 530] on span at bounding box center [802, 531] width 17 height 12
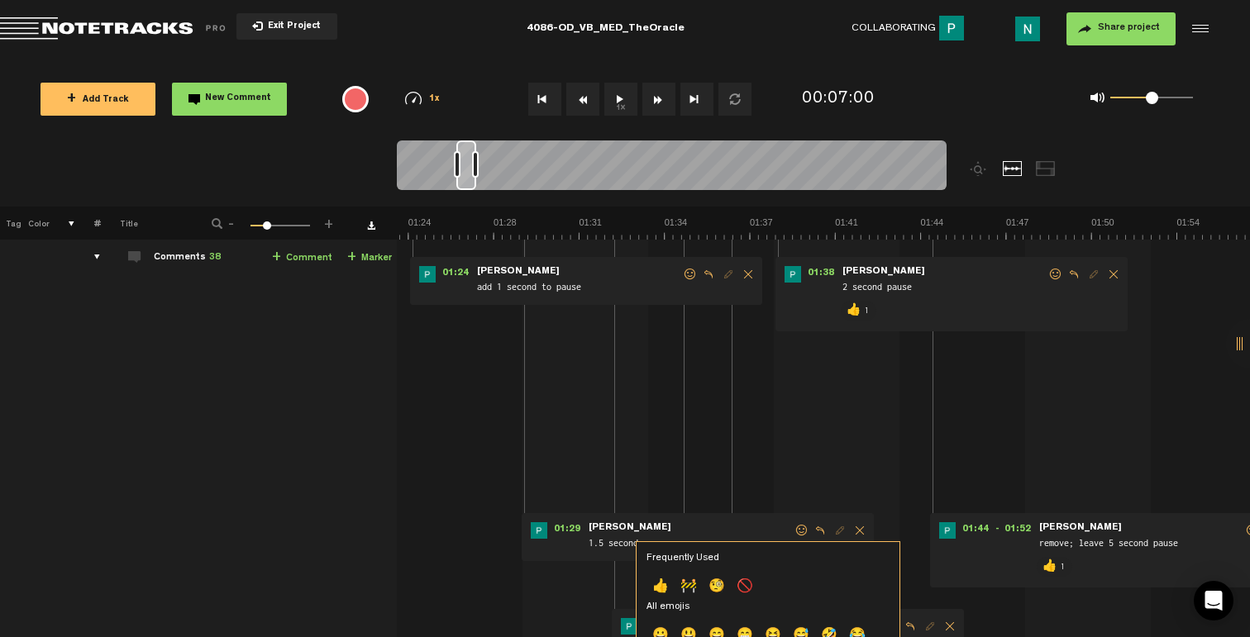
drag, startPoint x: 658, startPoint y: 589, endPoint x: 659, endPoint y: 556, distance: 32.2
click at [659, 589] on p "👍" at bounding box center [660, 587] width 28 height 26
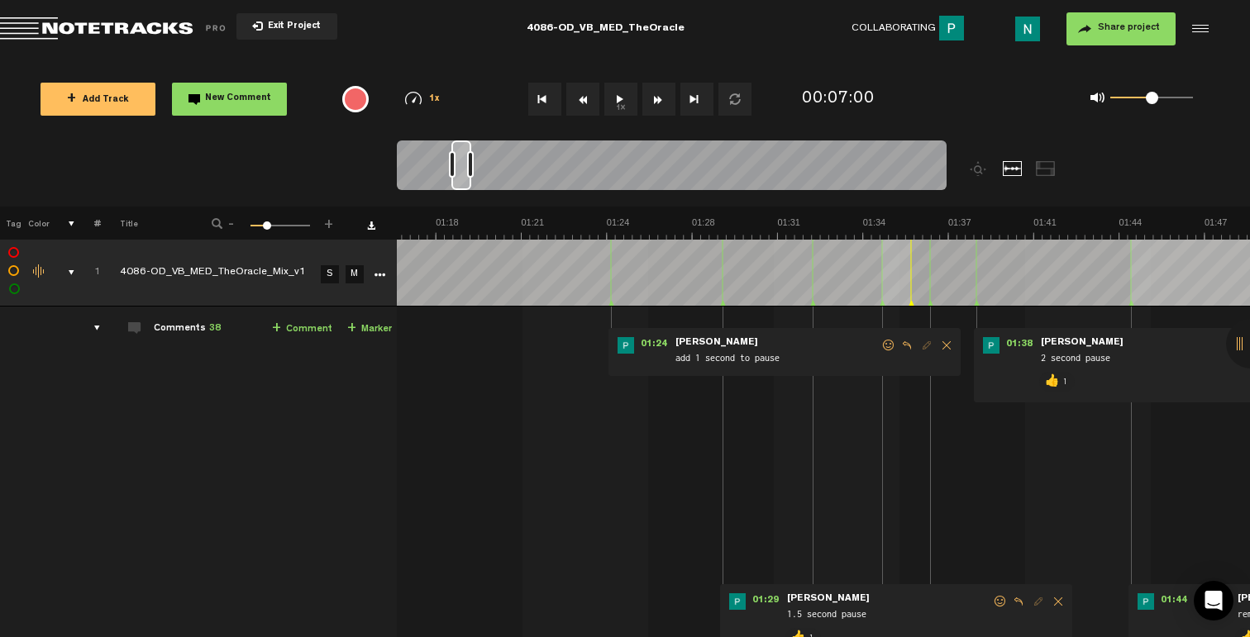
scroll to position [0, 1910]
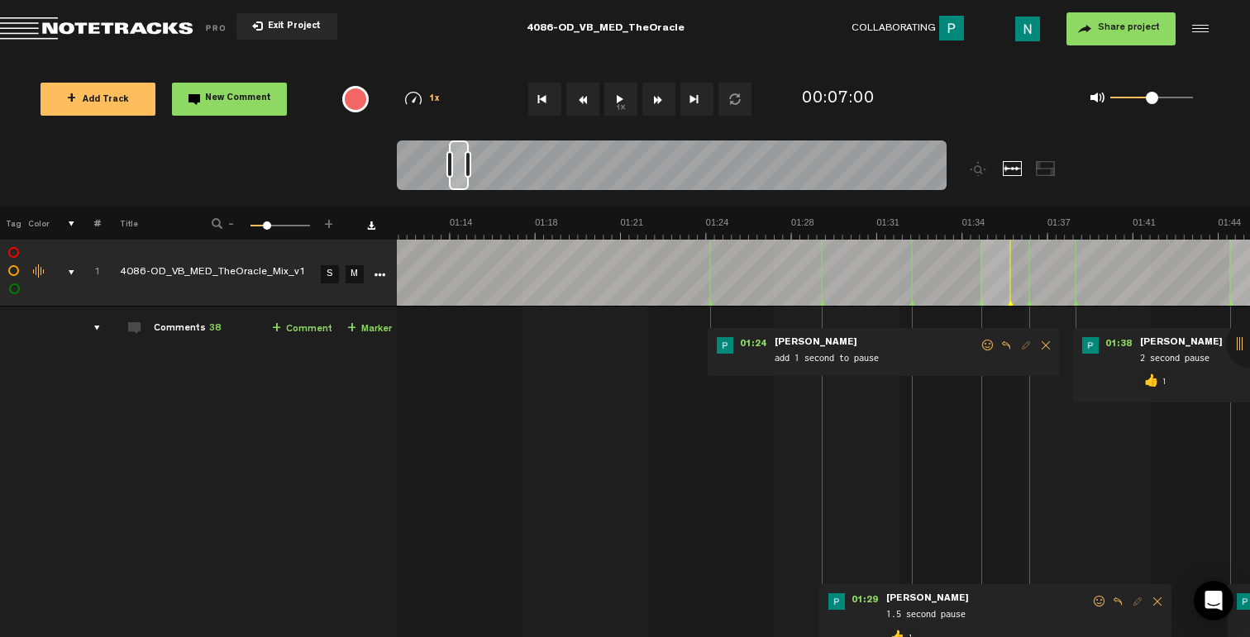
click at [979, 345] on span at bounding box center [987, 346] width 17 height 12
click at [992, 348] on span at bounding box center [987, 346] width 17 height 12
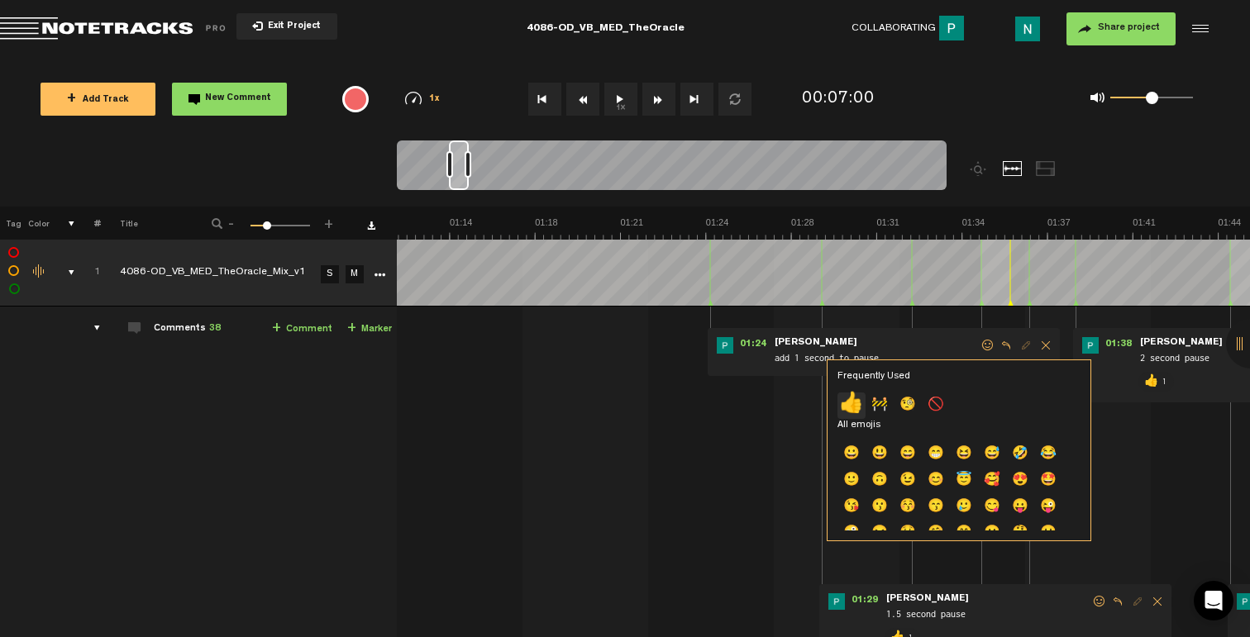
click at [852, 405] on p "👍" at bounding box center [851, 406] width 28 height 26
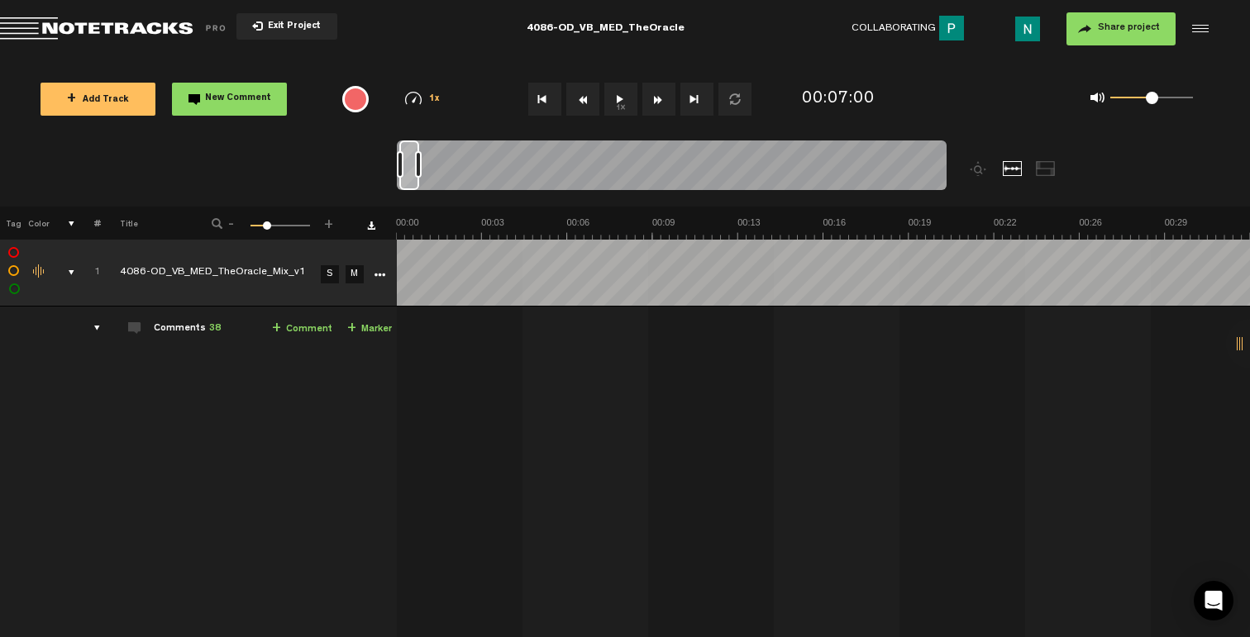
scroll to position [0, 0]
click at [72, 272] on div "comments, stamps & drawings" at bounding box center [65, 273] width 26 height 17
click at [110, 105] on button "+ Add Track" at bounding box center [98, 99] width 115 height 33
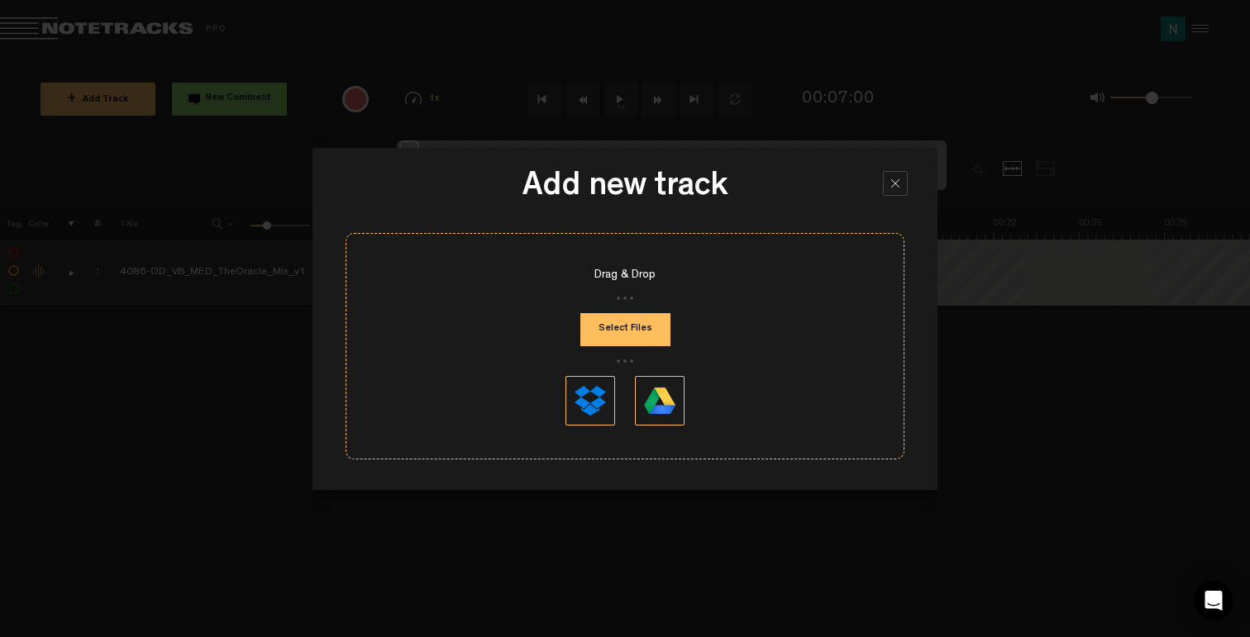
click at [613, 324] on button "Select Files" at bounding box center [625, 329] width 90 height 33
